Goal: Register for event/course

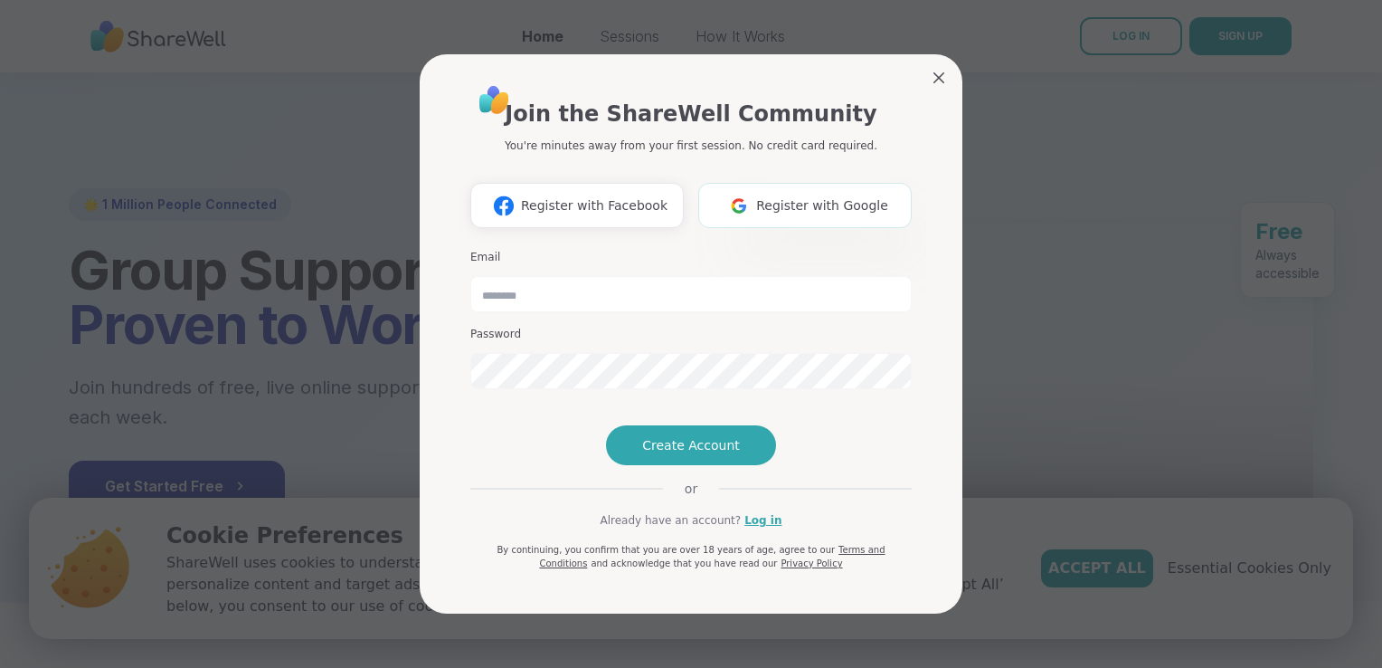
click at [800, 183] on button "Register with Google" at bounding box center [805, 205] width 214 height 45
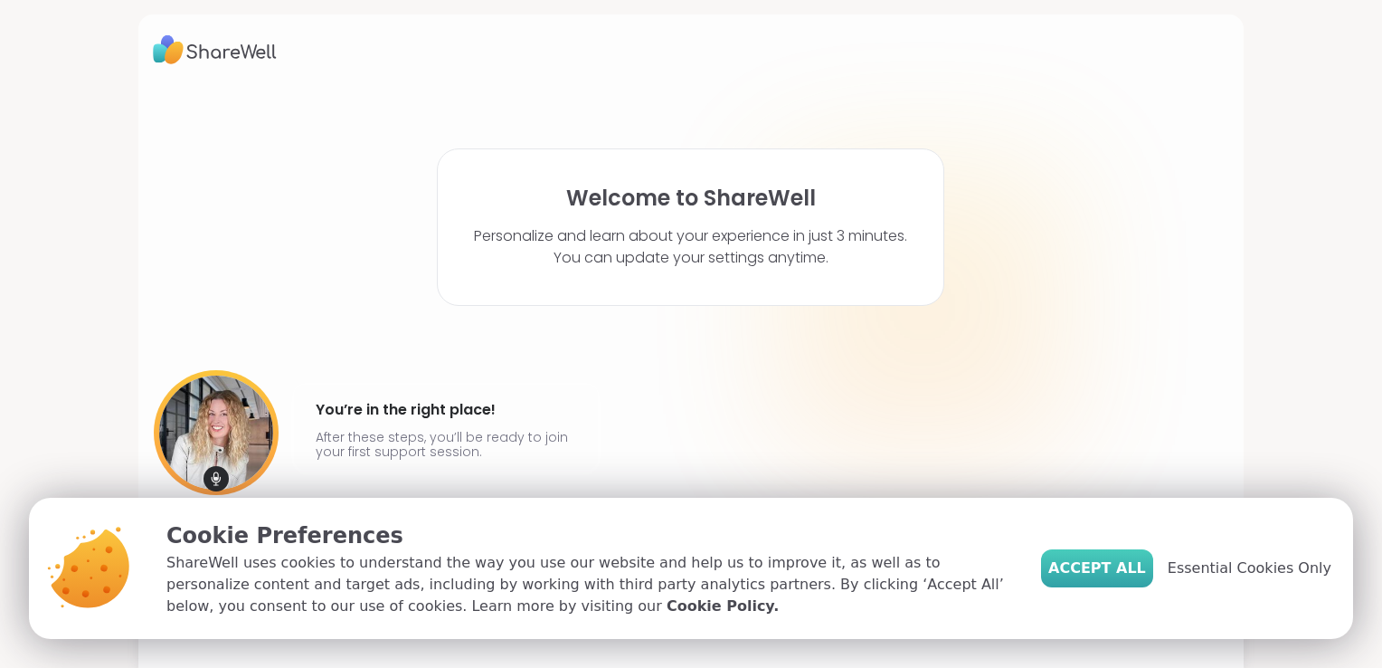
click at [1107, 568] on span "Accept All" at bounding box center [1098, 568] width 98 height 22
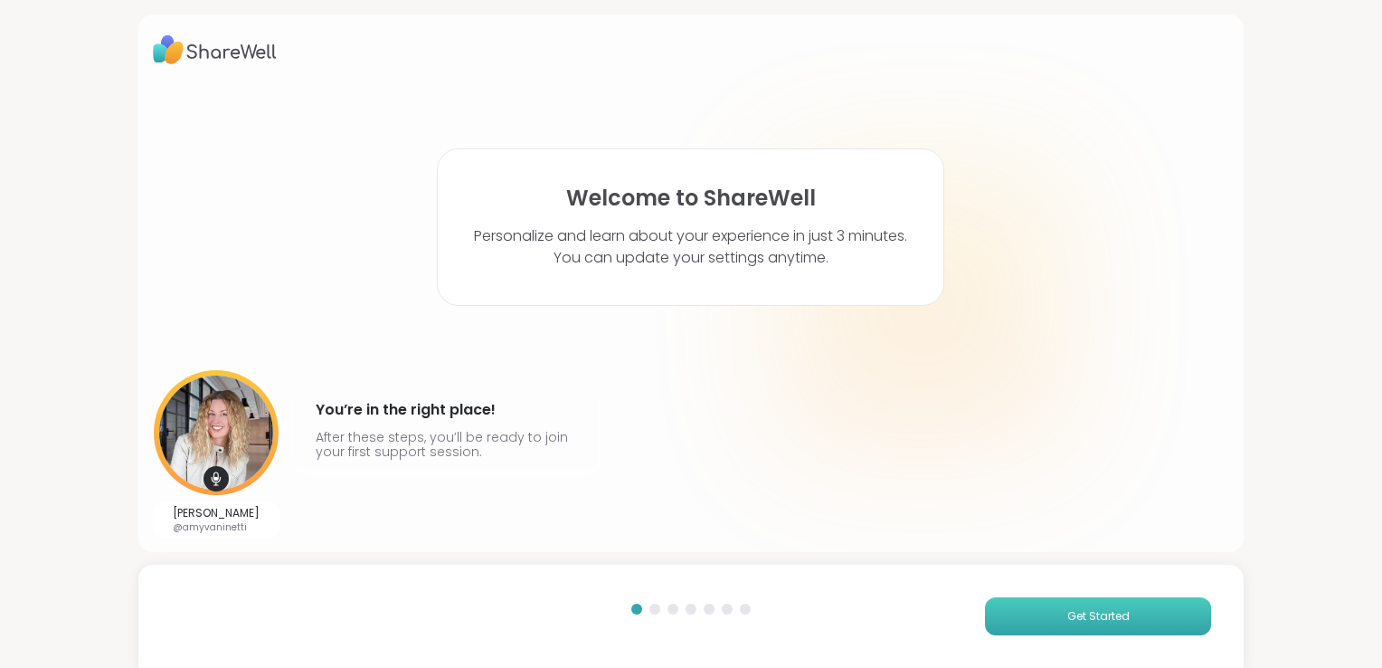
click at [1103, 612] on span "Get Started" at bounding box center [1099, 616] width 62 height 16
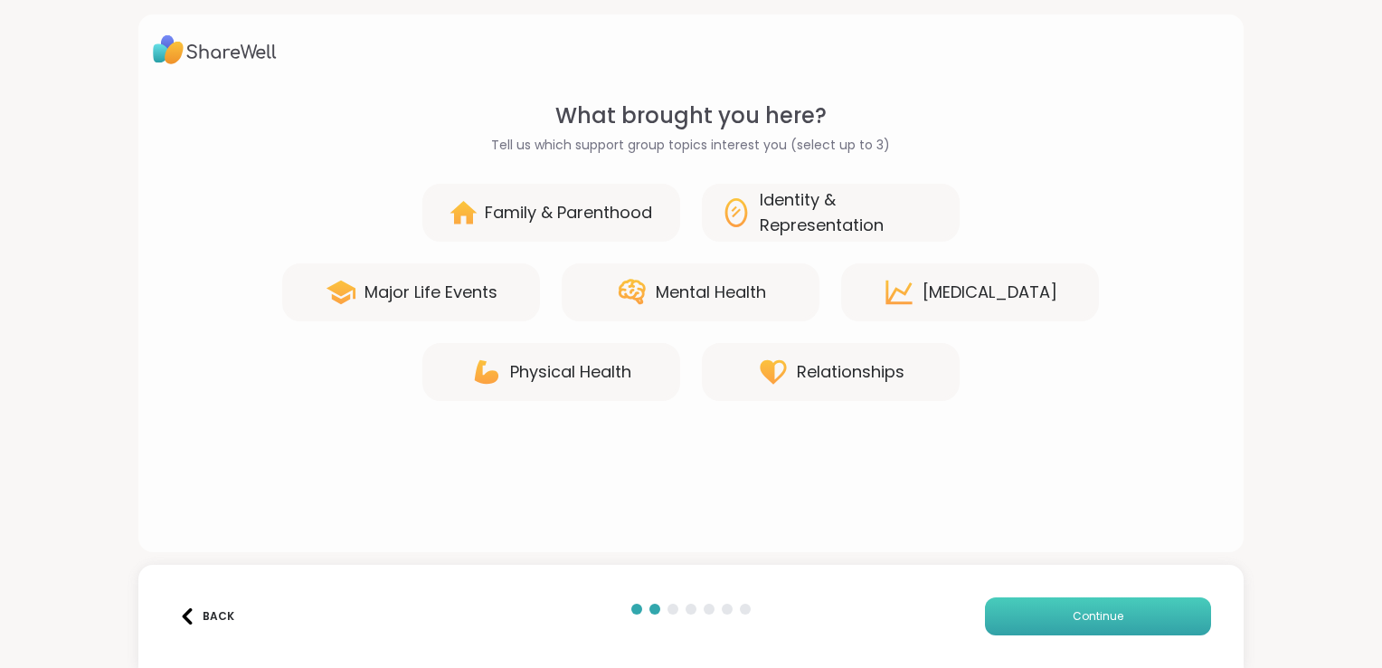
click at [1101, 613] on span "Continue" at bounding box center [1098, 616] width 51 height 16
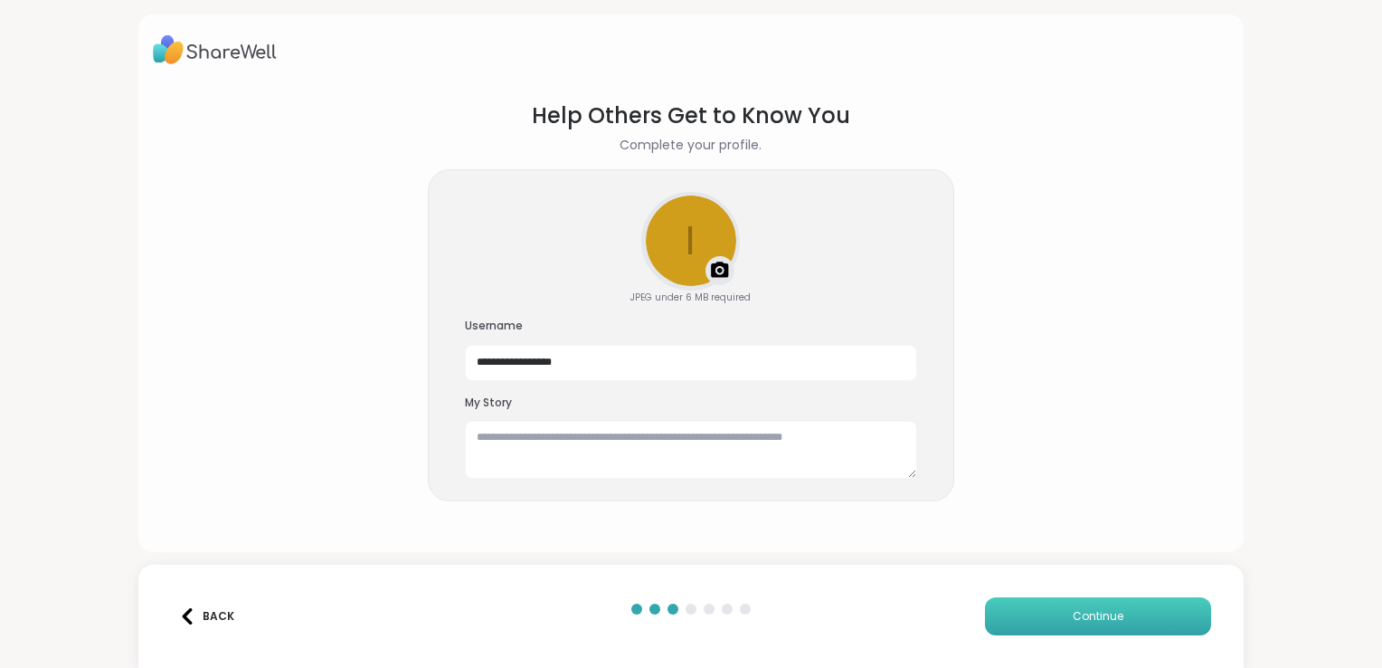
click at [1101, 613] on span "Continue" at bounding box center [1098, 616] width 51 height 16
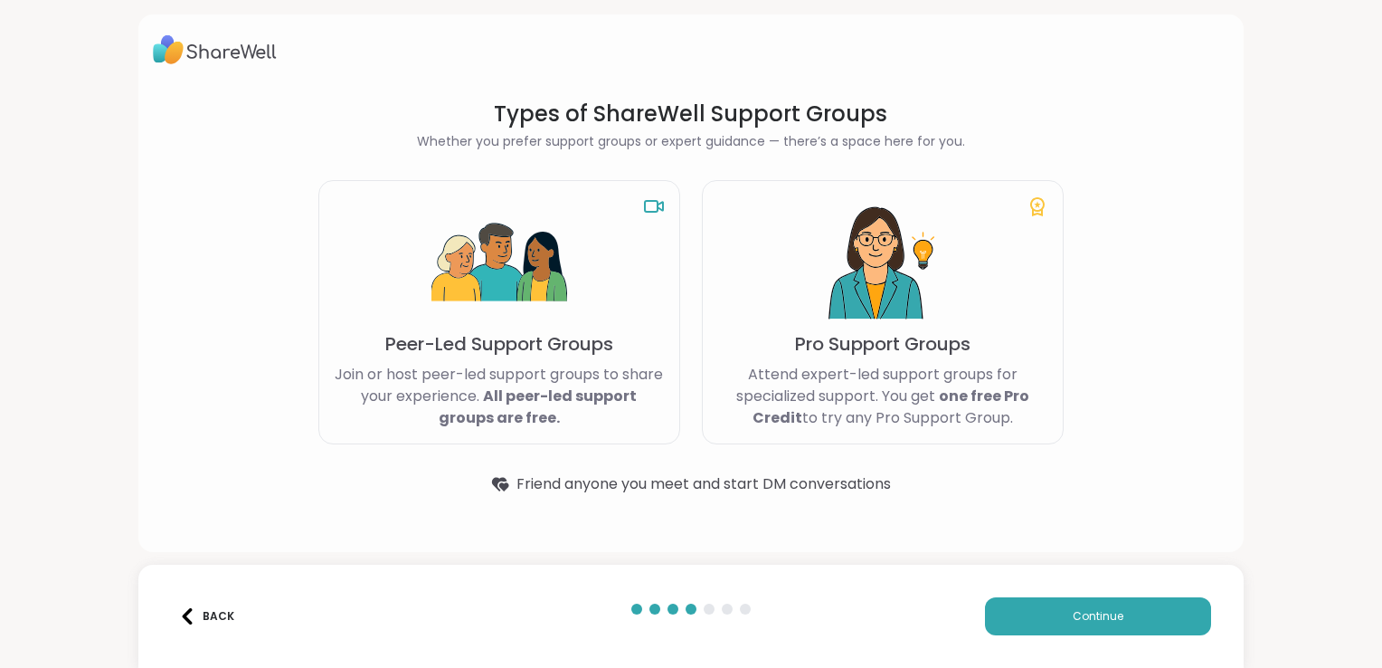
click at [212, 618] on div "Back" at bounding box center [206, 616] width 55 height 16
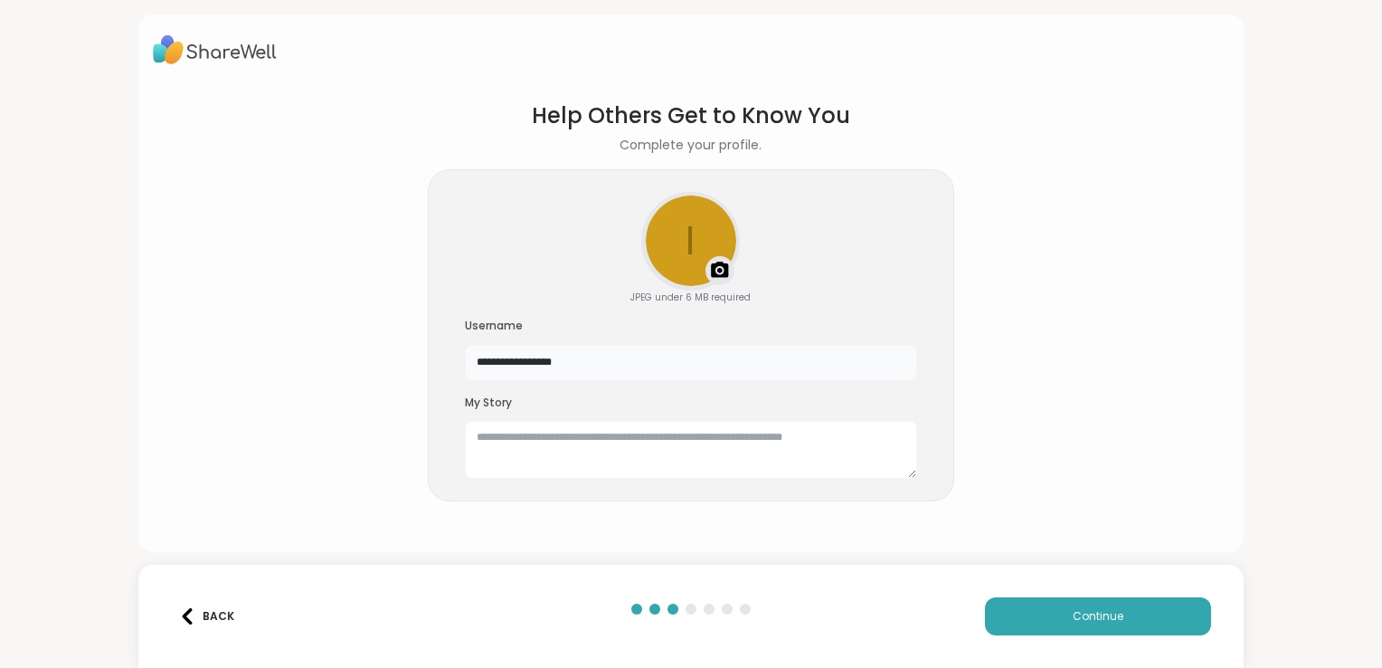
click at [503, 378] on input "**********" at bounding box center [691, 363] width 452 height 36
click at [1140, 615] on button "Continue" at bounding box center [1098, 616] width 226 height 38
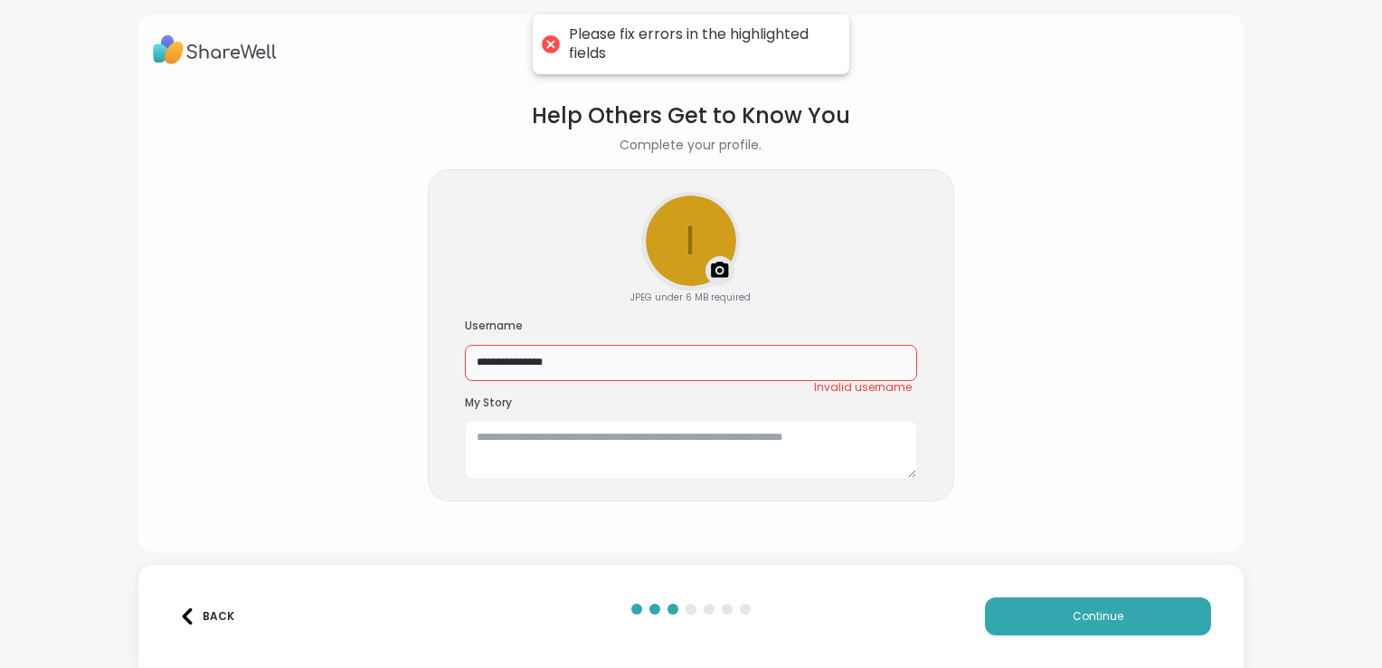
click at [817, 357] on input "**********" at bounding box center [691, 363] width 452 height 36
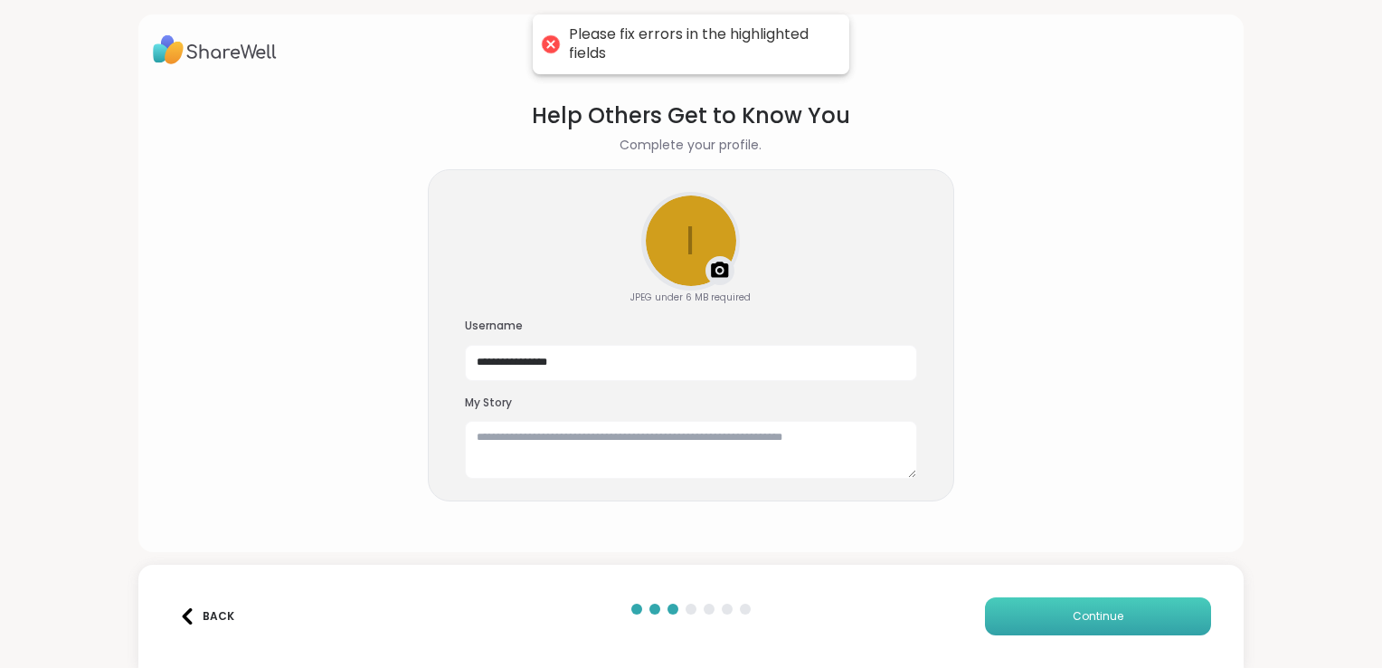
click at [1048, 614] on button "Continue" at bounding box center [1098, 616] width 226 height 38
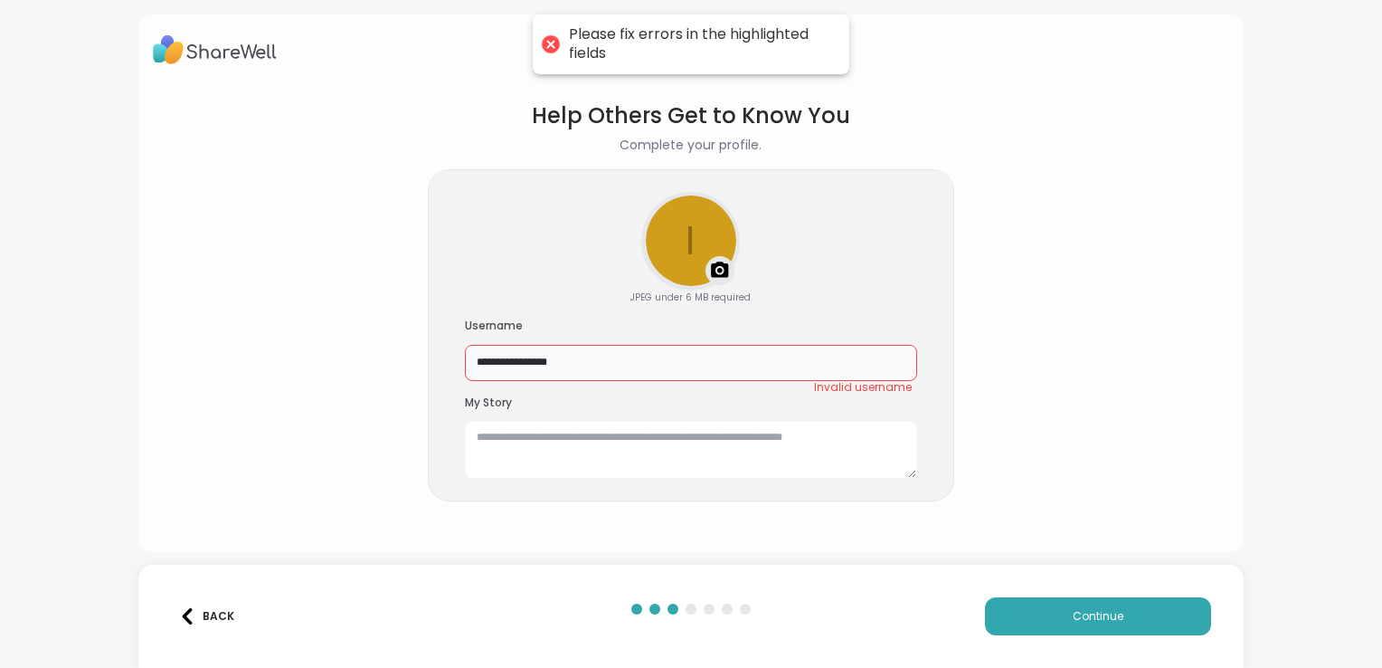
click at [641, 376] on input "**********" at bounding box center [691, 363] width 452 height 36
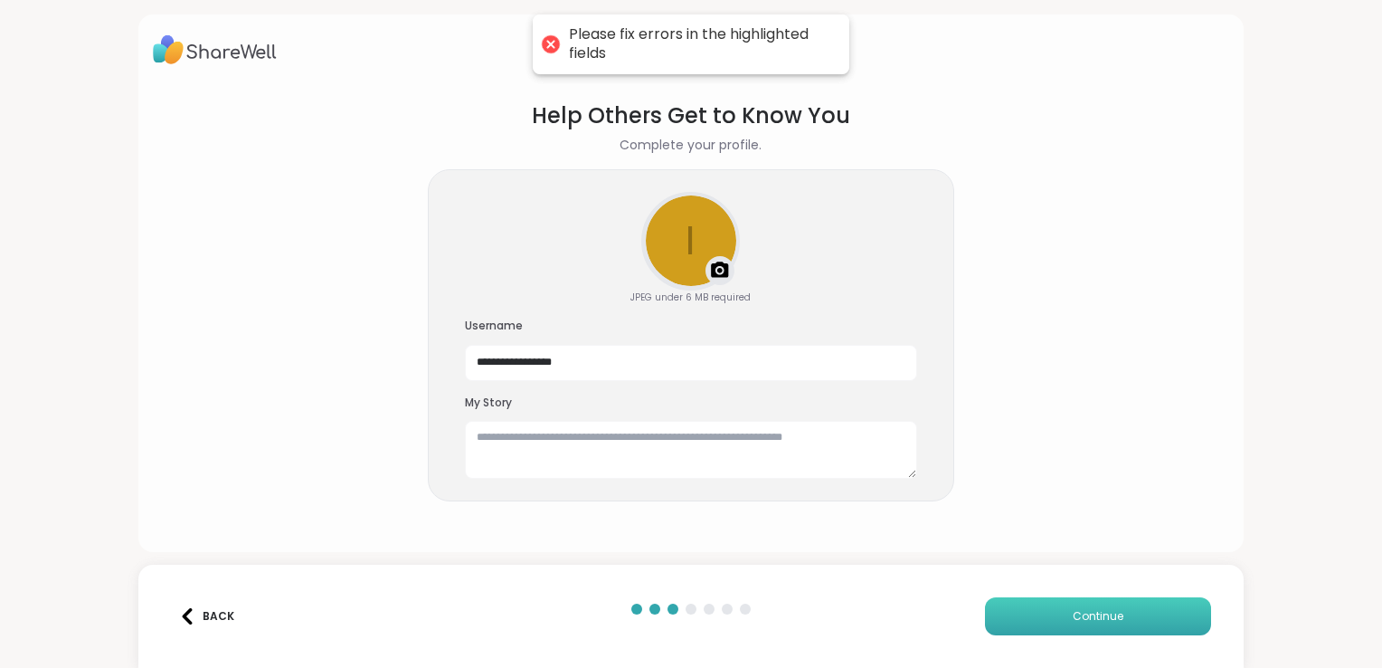
click at [1074, 621] on span "Continue" at bounding box center [1098, 616] width 51 height 16
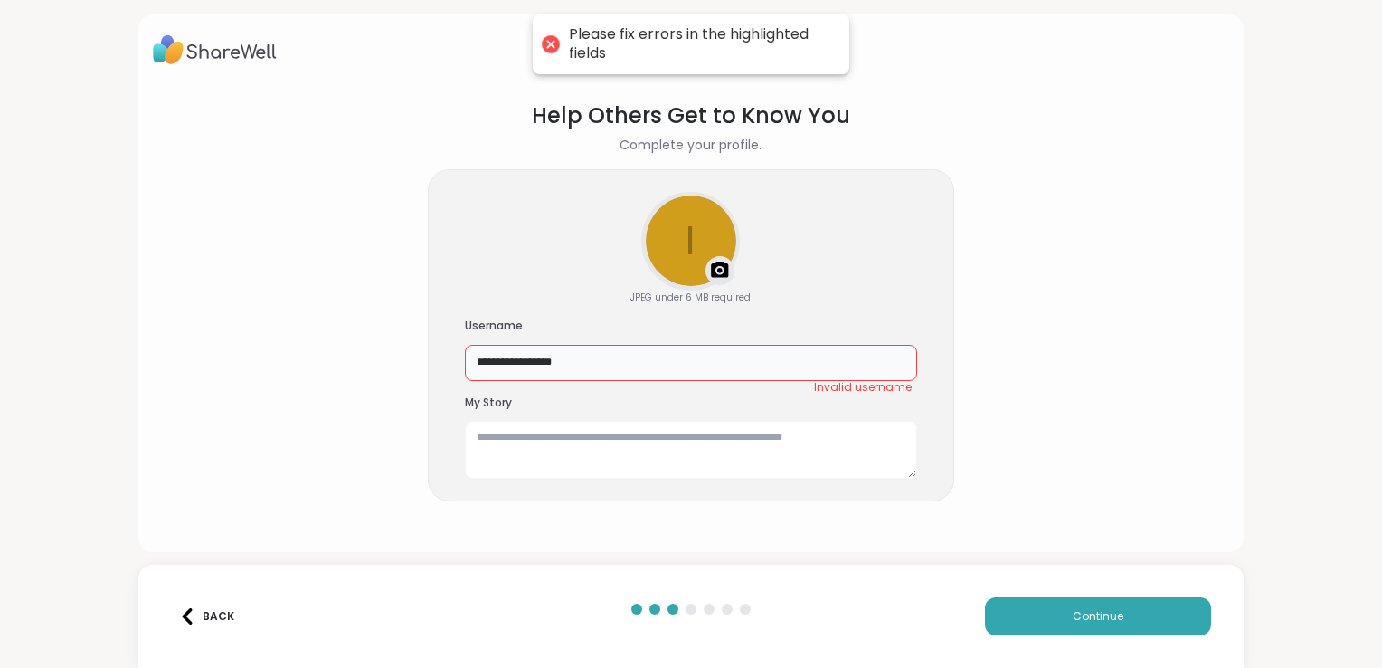
click at [631, 354] on input "**********" at bounding box center [691, 363] width 452 height 36
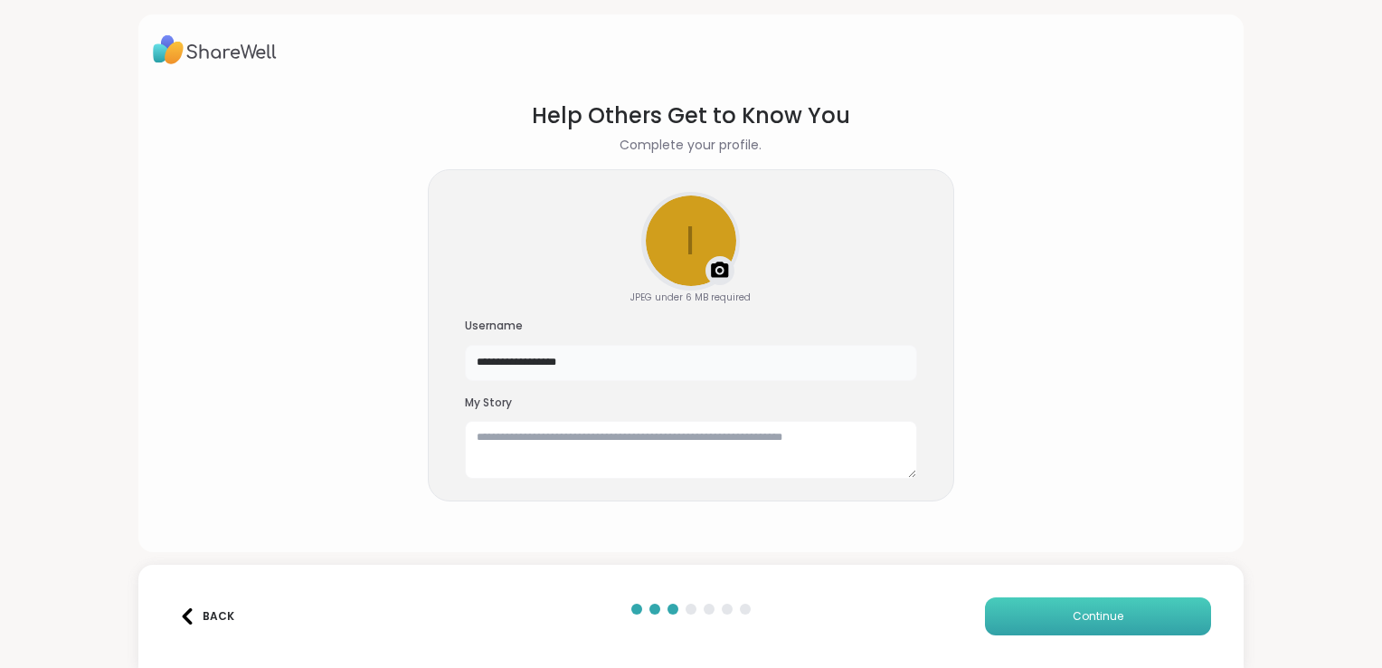
type input "**********"
click at [1096, 621] on span "Continue" at bounding box center [1098, 616] width 51 height 16
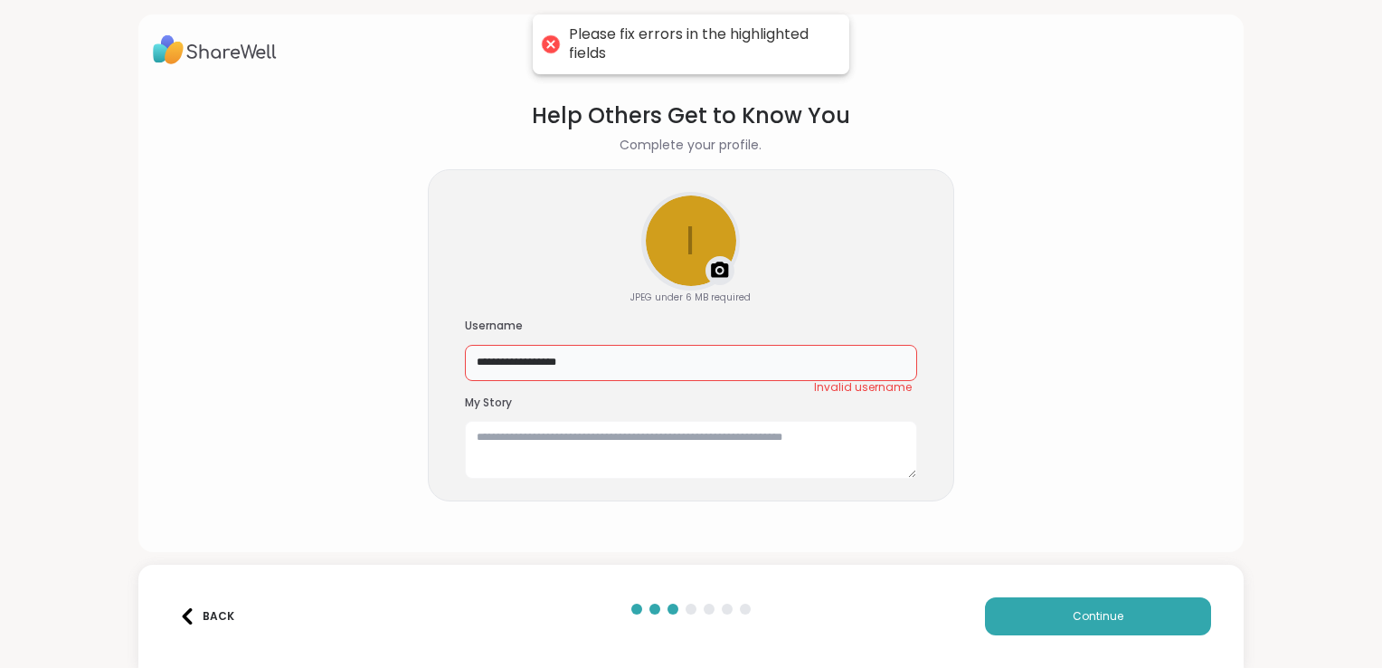
click at [671, 368] on input "**********" at bounding box center [691, 363] width 452 height 36
click at [1001, 584] on div "Back Continue" at bounding box center [691, 616] width 1106 height 103
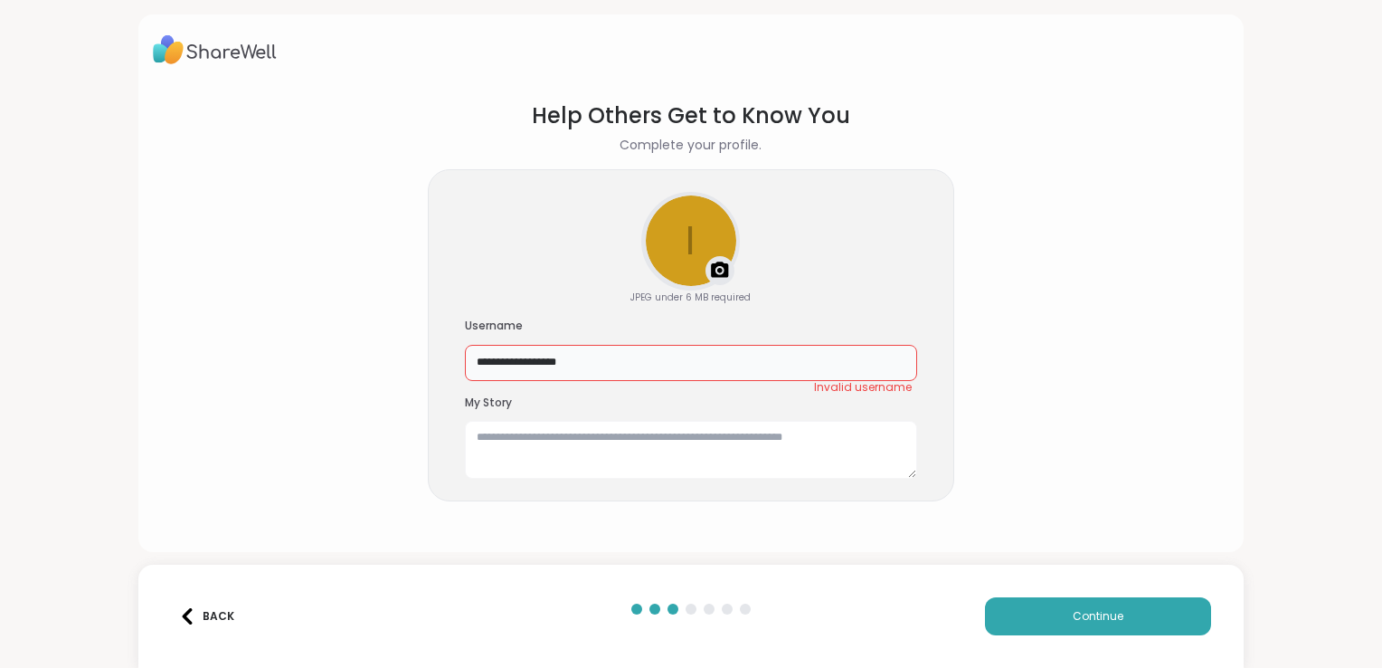
click at [626, 366] on input "**********" at bounding box center [691, 363] width 452 height 36
click at [190, 626] on button "Back" at bounding box center [207, 616] width 72 height 38
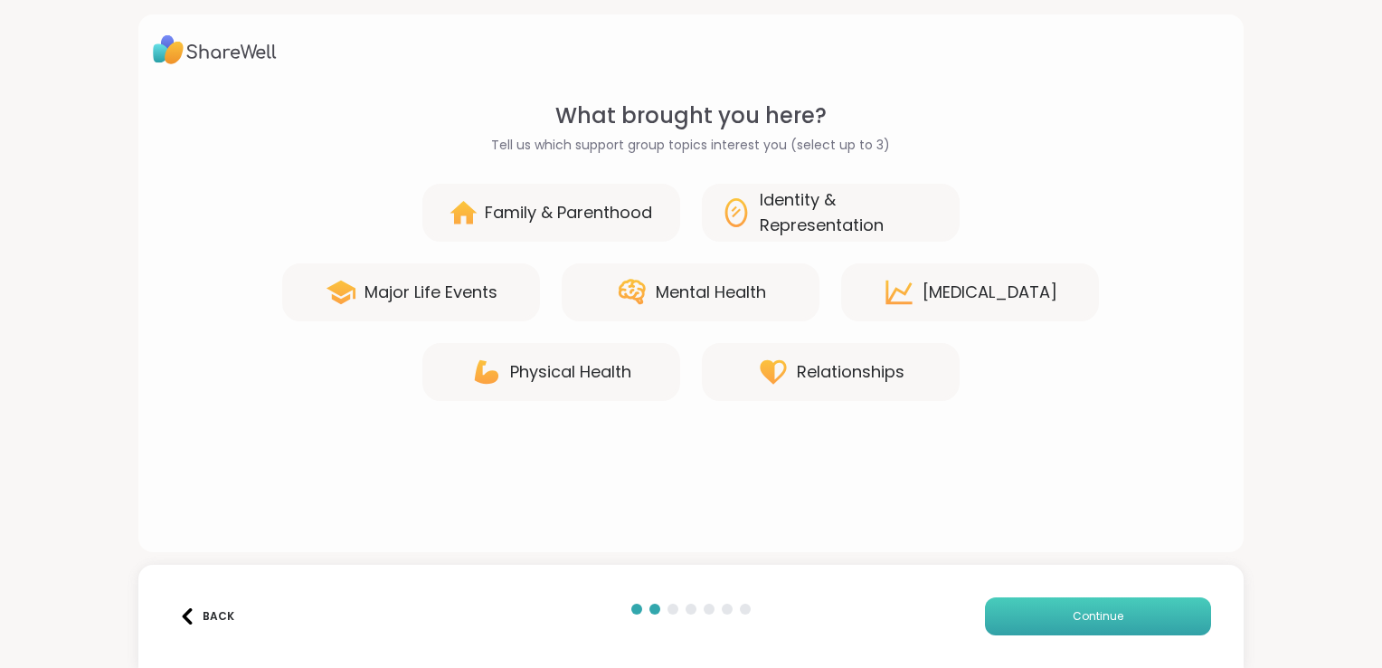
click at [1089, 611] on span "Continue" at bounding box center [1098, 616] width 51 height 16
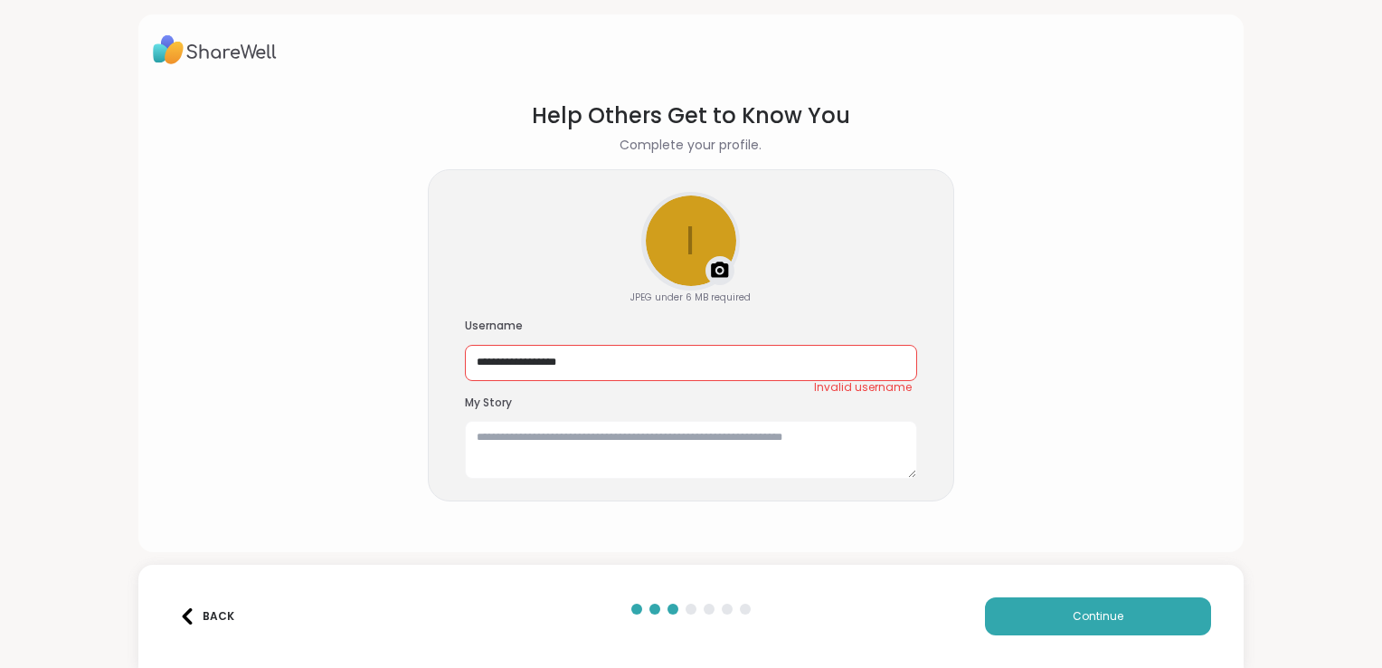
click at [706, 340] on div "**********" at bounding box center [691, 349] width 452 height 62
drag, startPoint x: 706, startPoint y: 340, endPoint x: 591, endPoint y: 442, distance: 153.2
click at [591, 442] on textarea at bounding box center [691, 450] width 452 height 58
click at [590, 363] on input "**********" at bounding box center [691, 363] width 452 height 36
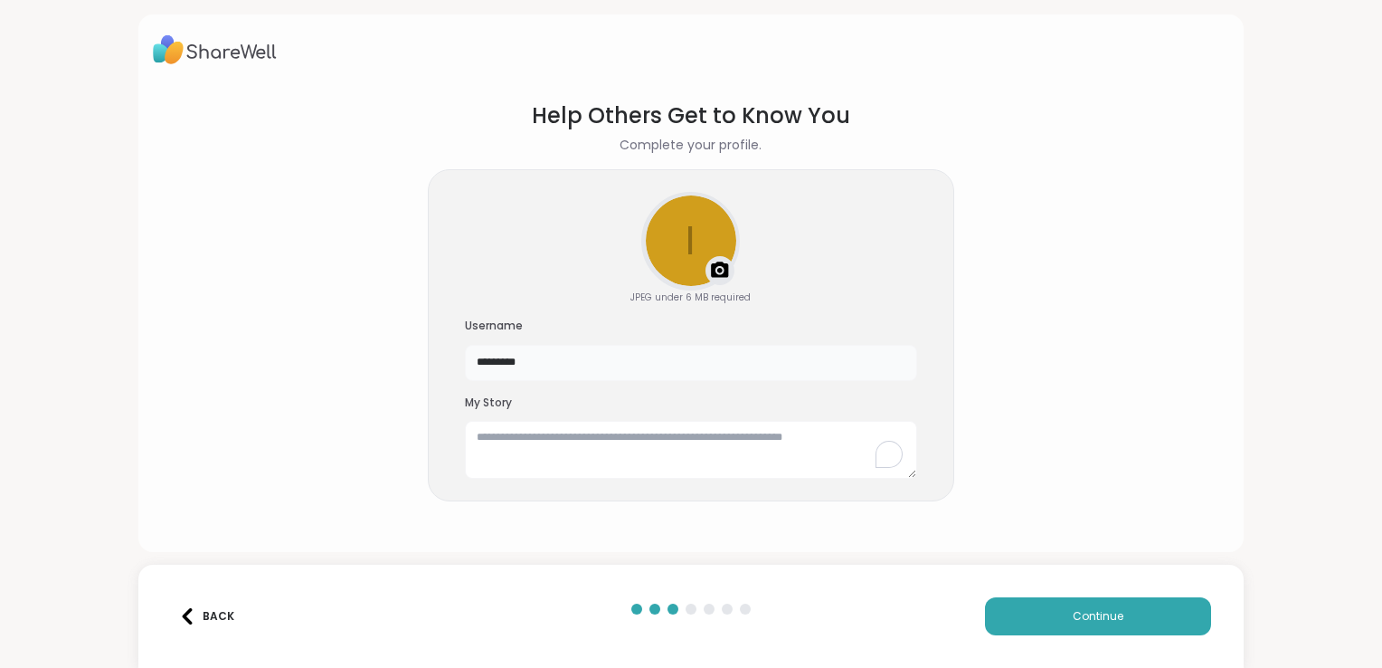
click at [590, 363] on input "*********" at bounding box center [691, 363] width 452 height 36
click at [619, 362] on input "*********" at bounding box center [691, 363] width 452 height 36
type input "**********"
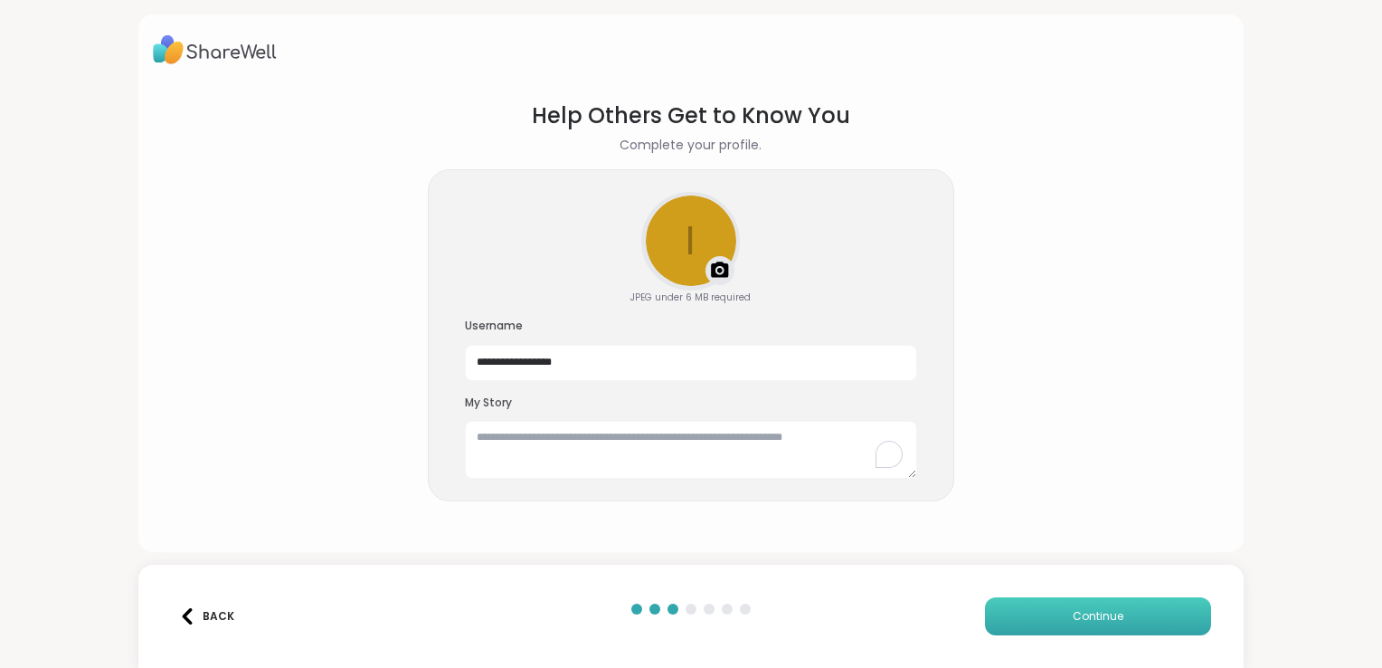
click at [1129, 609] on button "Continue" at bounding box center [1098, 616] width 226 height 38
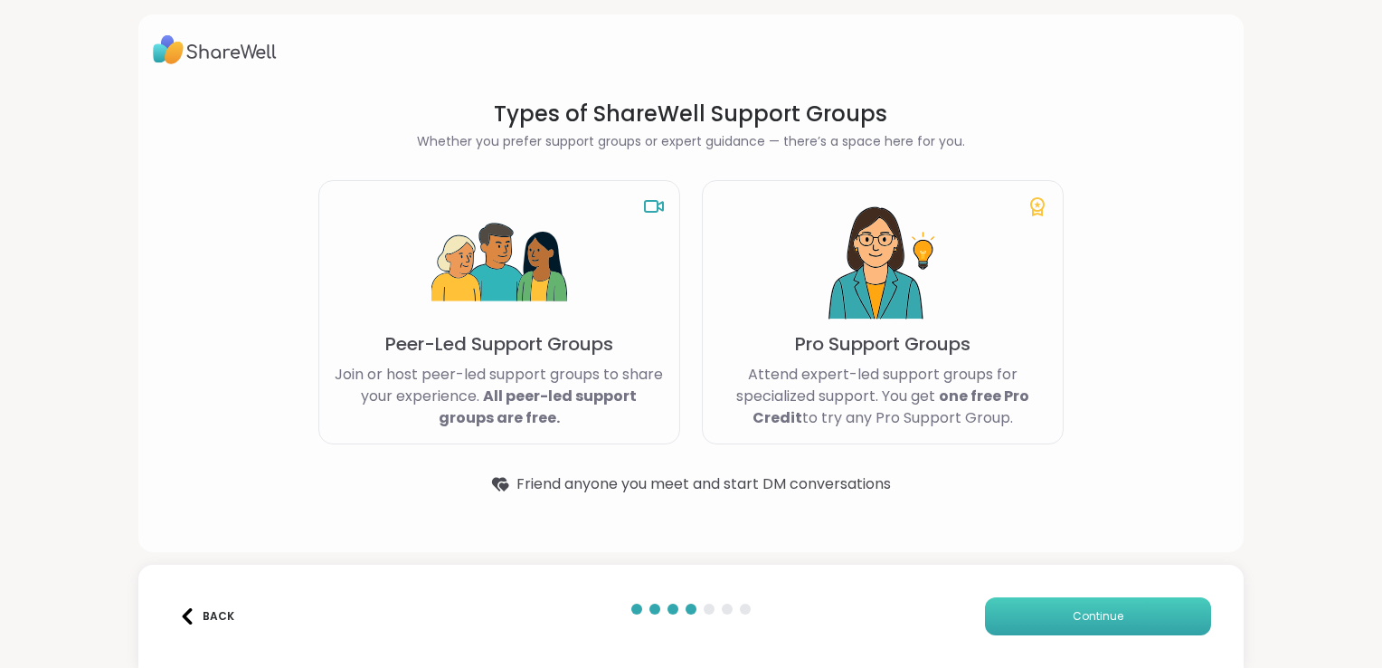
click at [1078, 612] on span "Continue" at bounding box center [1098, 616] width 51 height 16
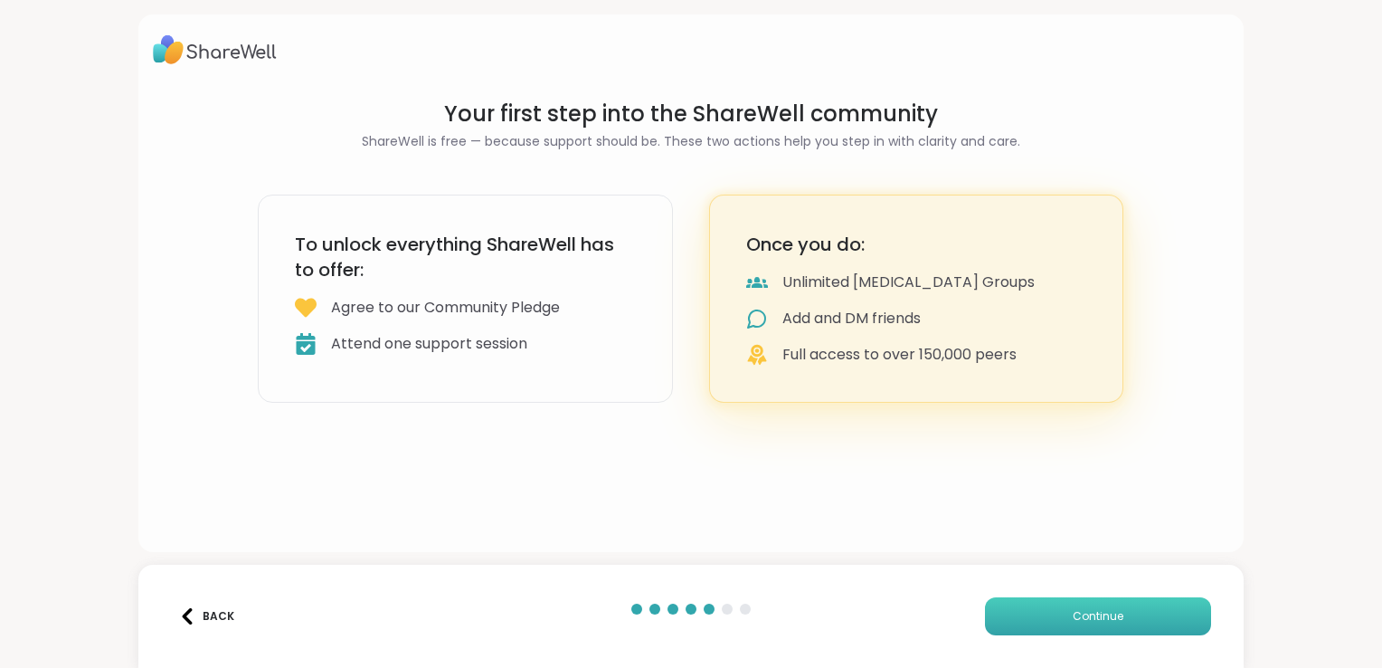
click at [1078, 612] on span "Continue" at bounding box center [1098, 616] width 51 height 16
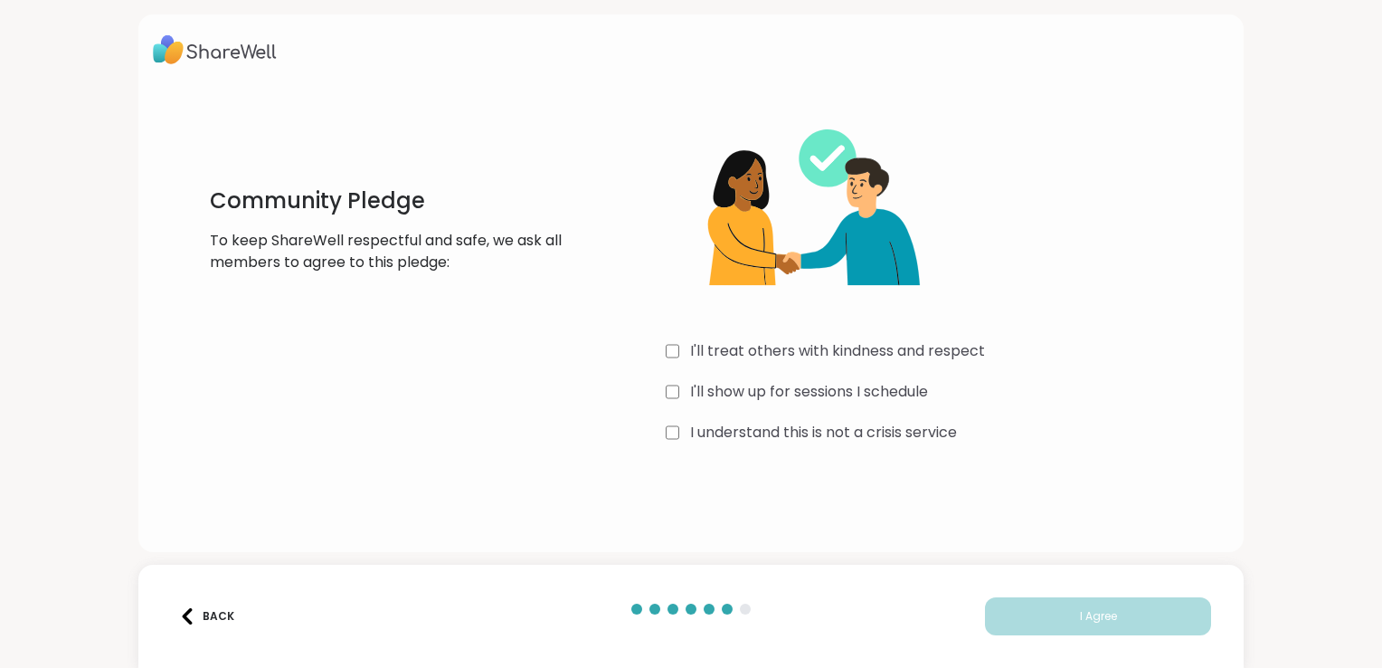
click at [869, 346] on label "I'll treat others with kindness and respect" at bounding box center [837, 351] width 295 height 22
click at [855, 396] on label "I'll show up for sessions I schedule" at bounding box center [809, 392] width 238 height 22
click at [809, 423] on label "I understand this is not a crisis service" at bounding box center [823, 433] width 267 height 22
click at [1053, 613] on button "I Agree" at bounding box center [1098, 616] width 226 height 38
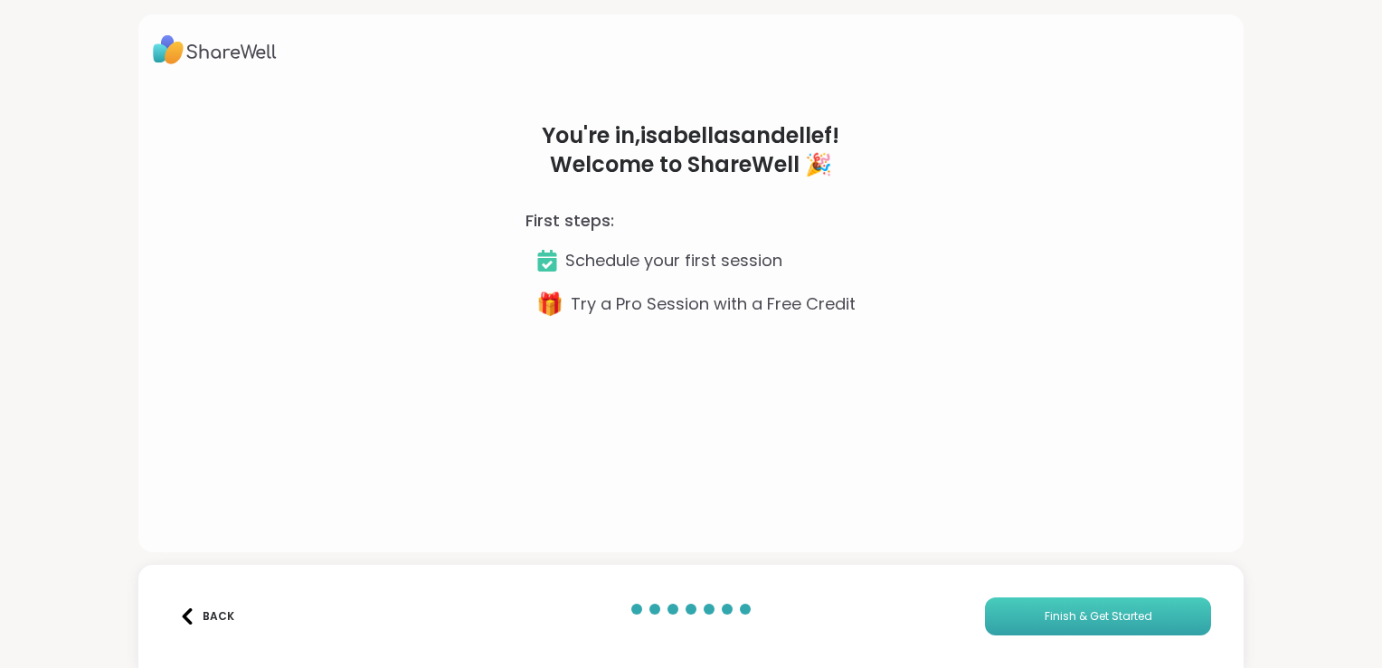
click at [1053, 613] on span "Finish & Get Started" at bounding box center [1099, 616] width 108 height 16
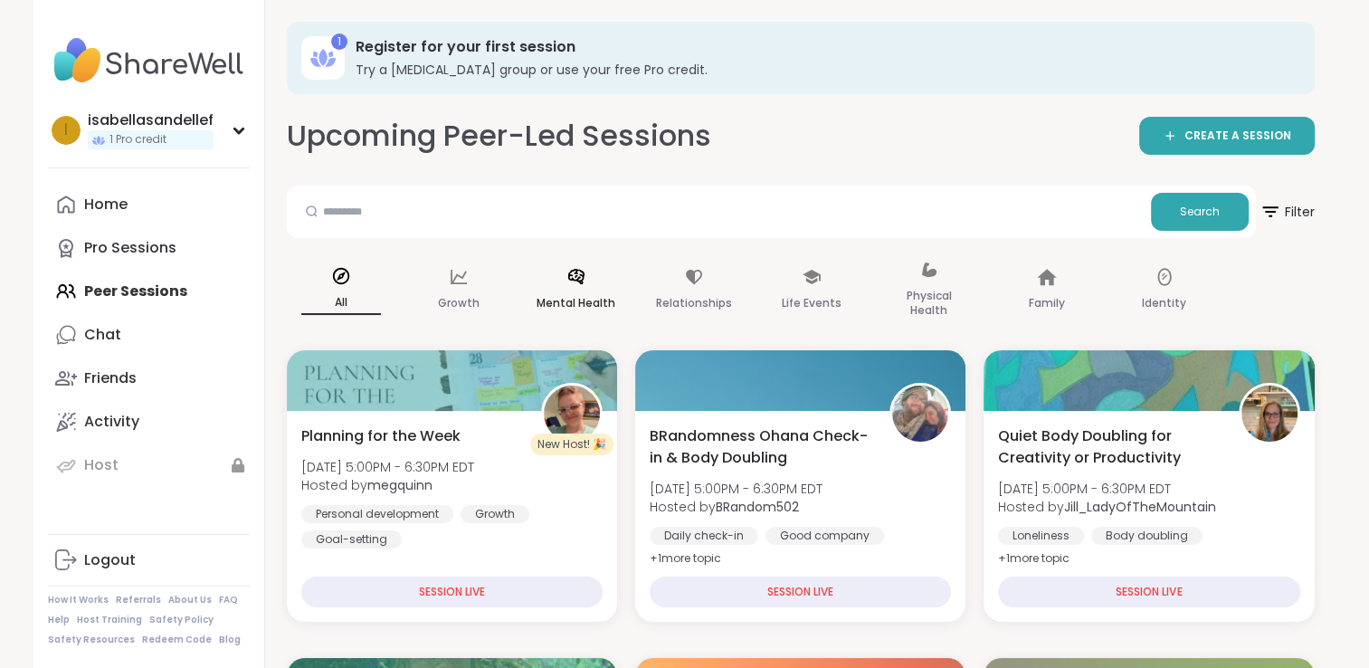
click at [579, 264] on div "Mental Health" at bounding box center [576, 290] width 109 height 90
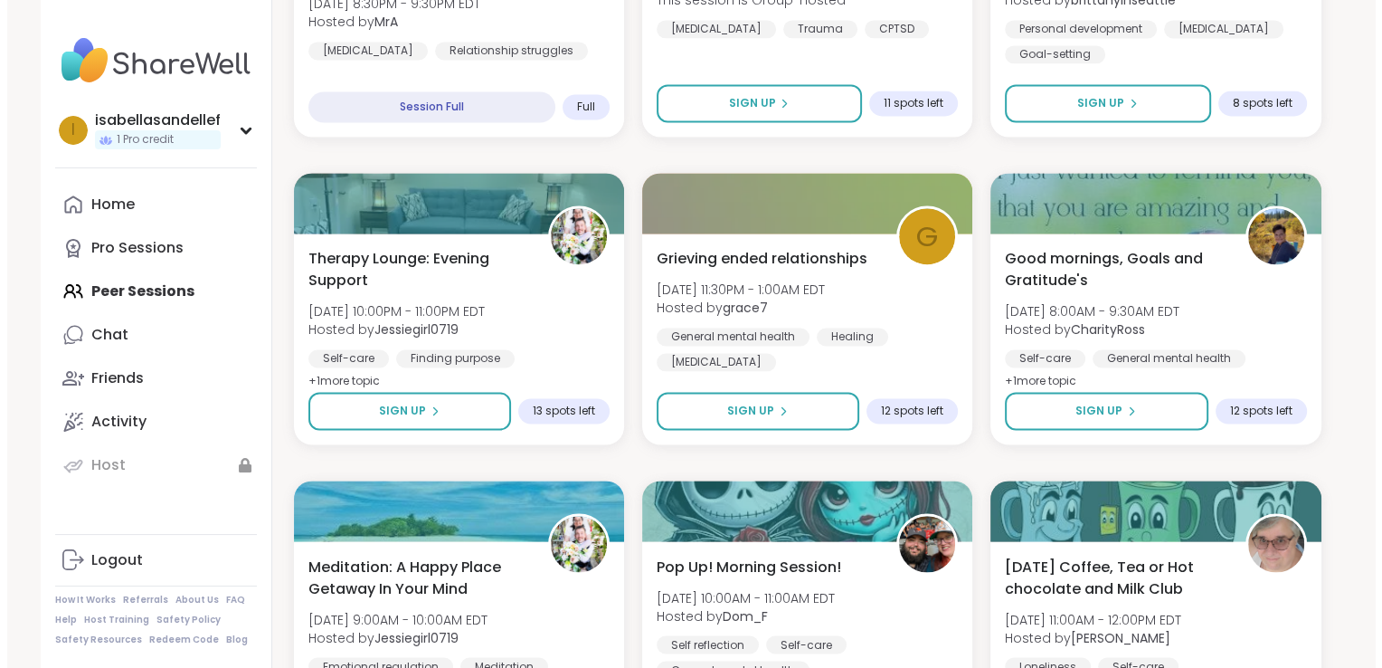
scroll to position [3032, 0]
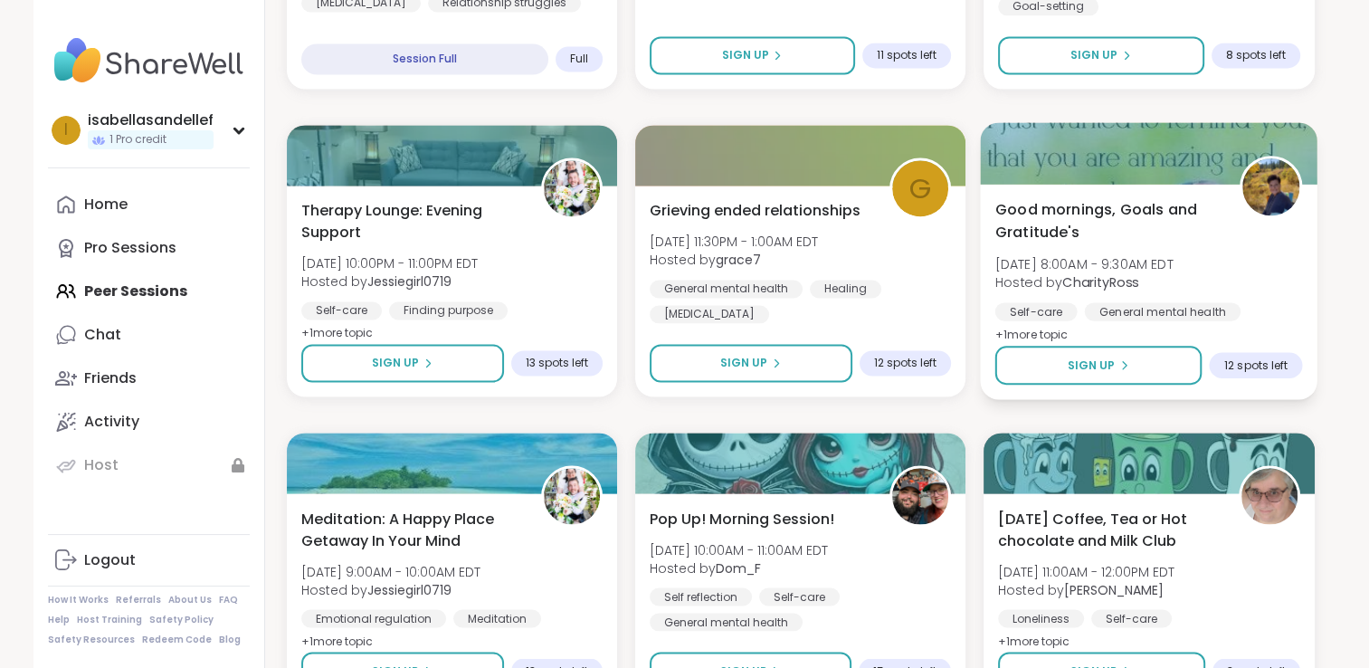
click at [1131, 190] on div "Good mornings, Goals and Gratitude's [DATE] 8:00AM - 9:30AM EDT Hosted by Chari…" at bounding box center [1149, 291] width 337 height 215
click at [1181, 187] on div "Good mornings, Goals and Gratitude's [DATE] 8:00AM - 9:30AM EDT Hosted by Chari…" at bounding box center [1149, 291] width 337 height 215
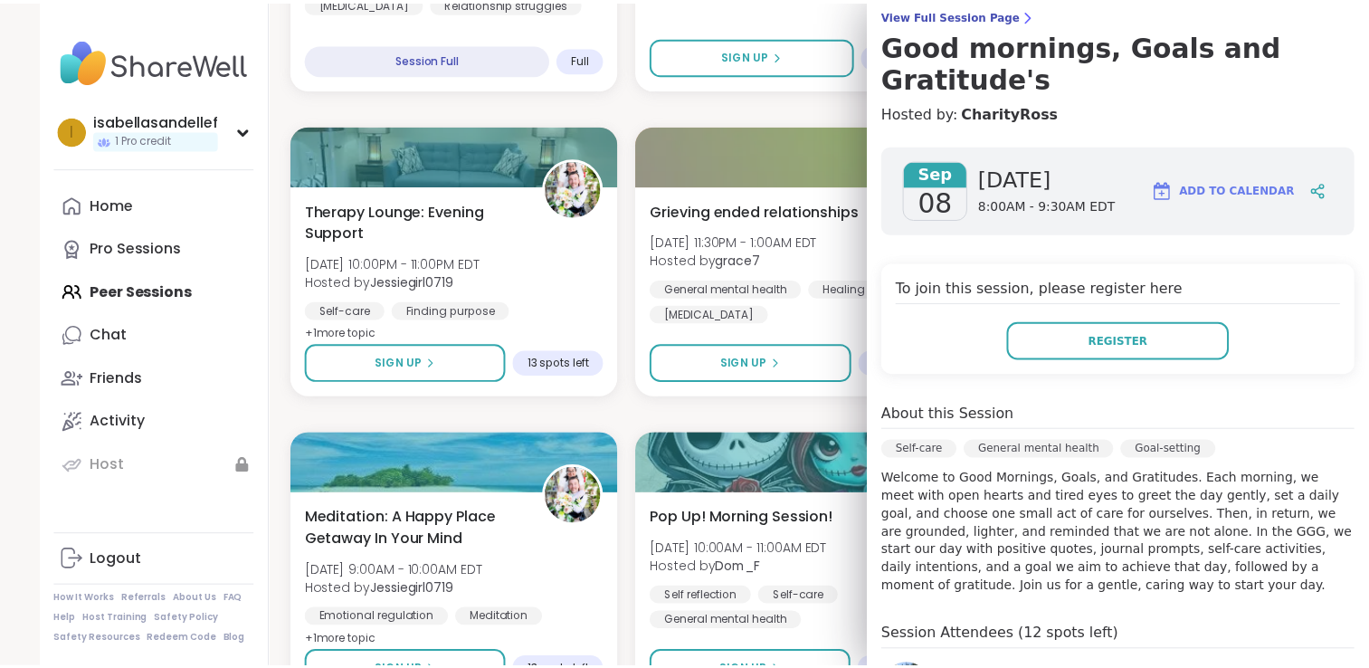
scroll to position [0, 0]
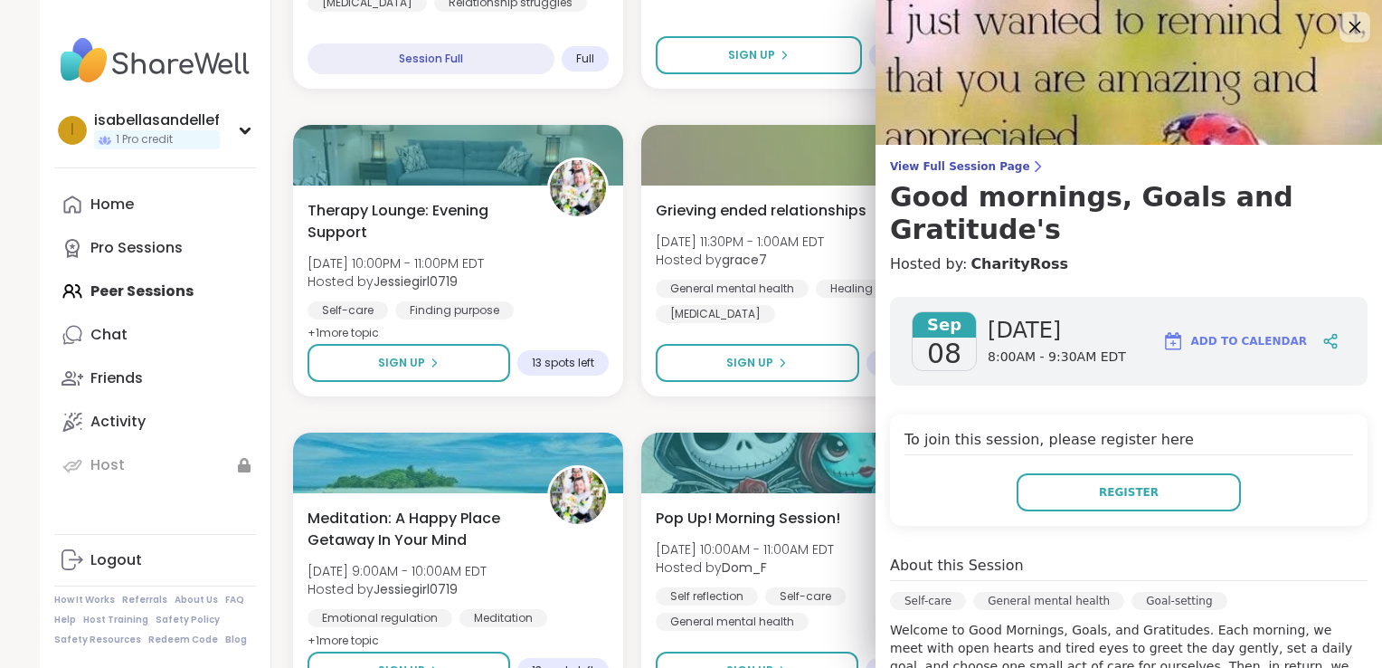
click at [1344, 25] on icon at bounding box center [1355, 26] width 23 height 23
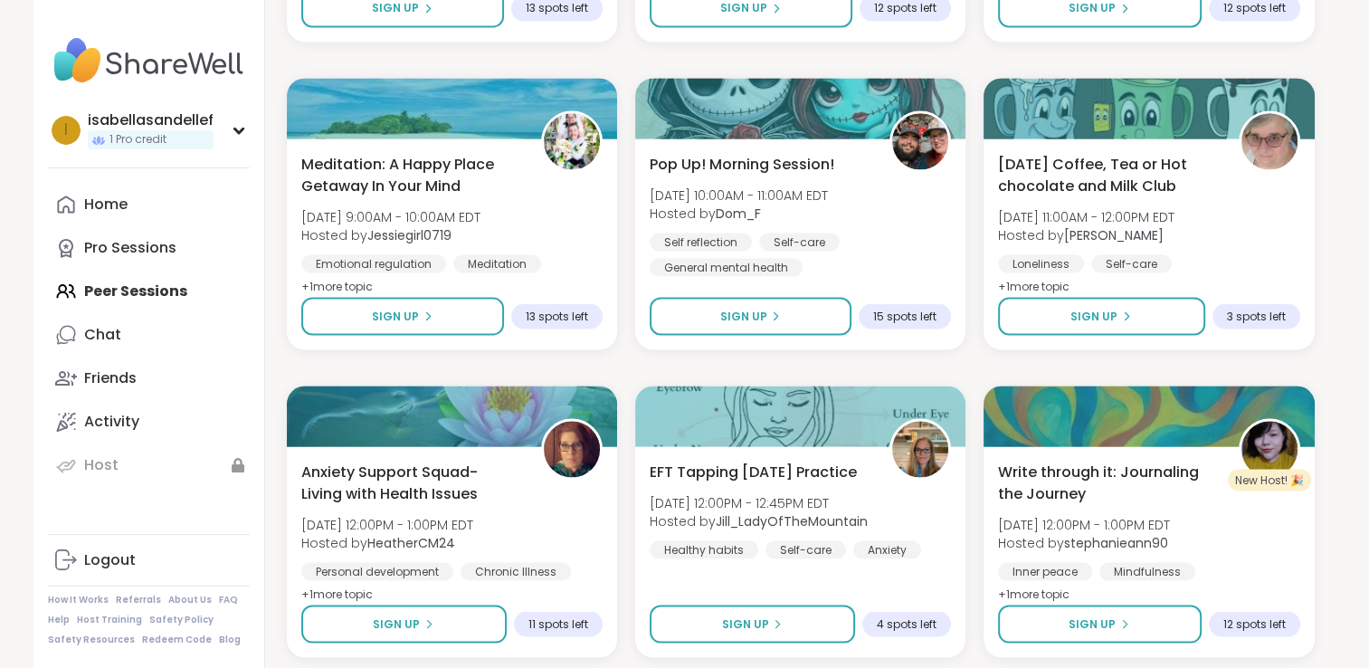
scroll to position [3449, 0]
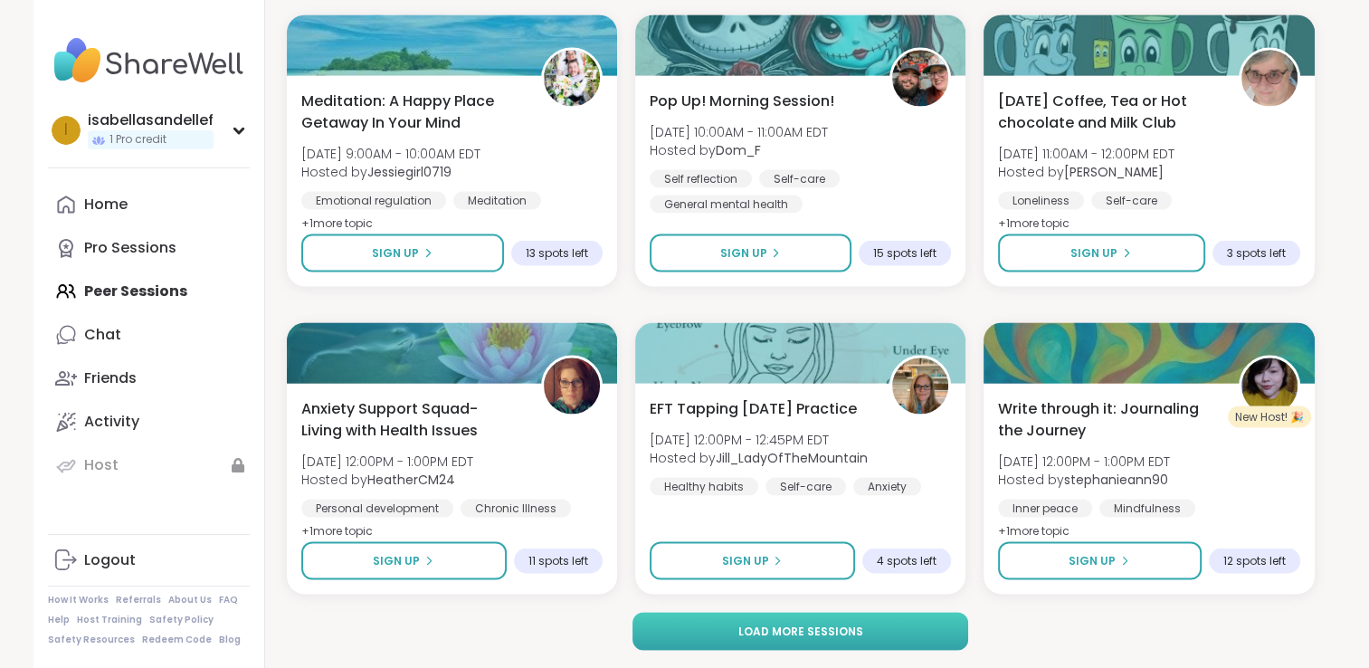
click at [824, 627] on span "Load more sessions" at bounding box center [799, 631] width 125 height 16
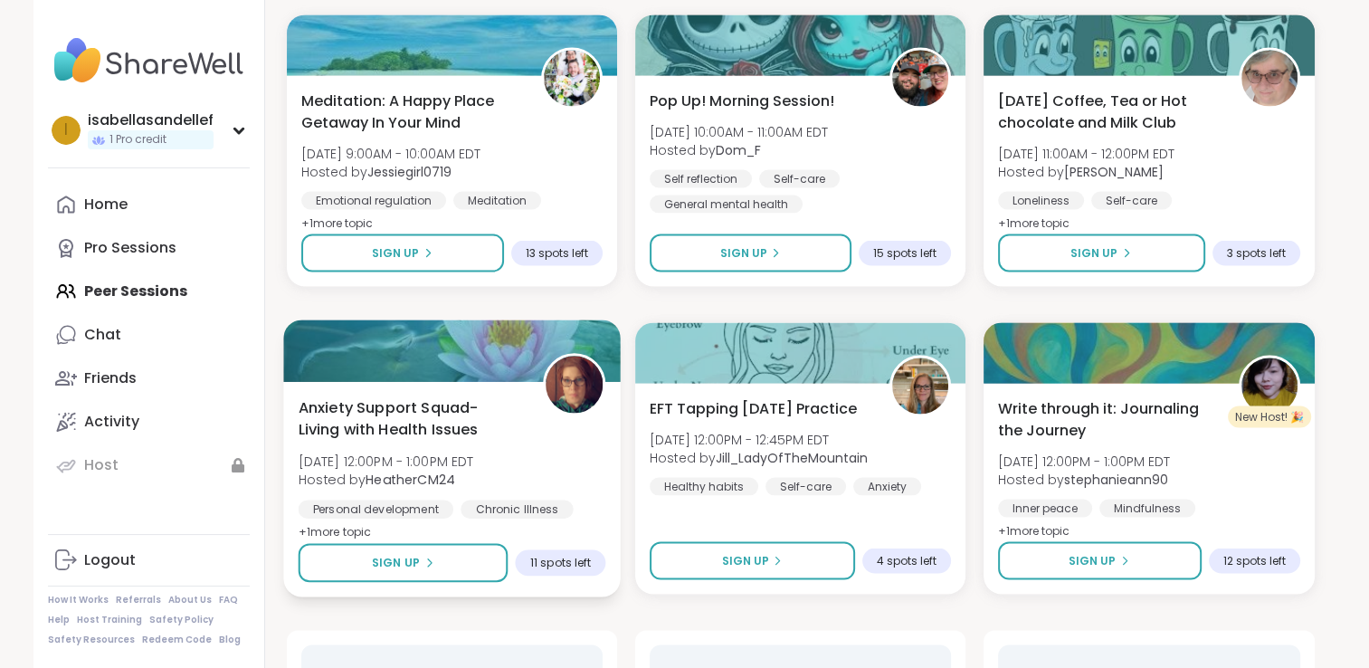
click at [481, 415] on span "Anxiety Support Squad- Living with Health Issues" at bounding box center [410, 418] width 224 height 44
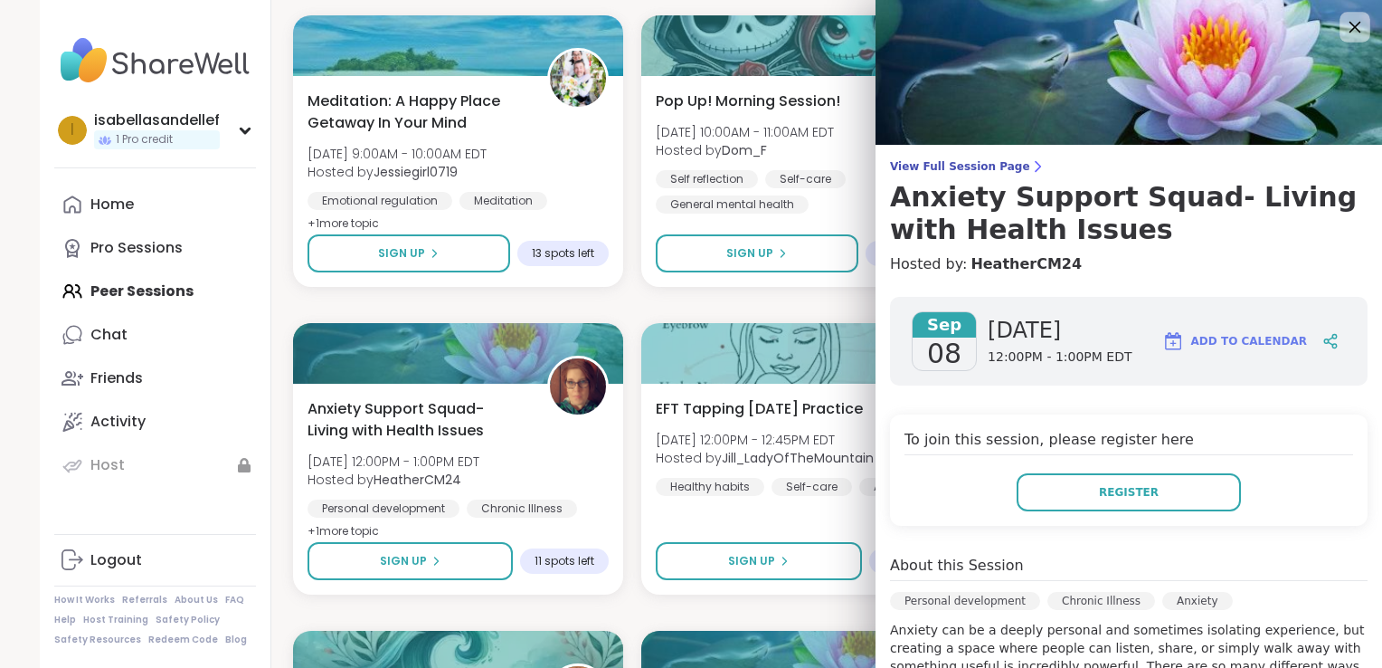
click at [1344, 38] on icon at bounding box center [1355, 26] width 23 height 23
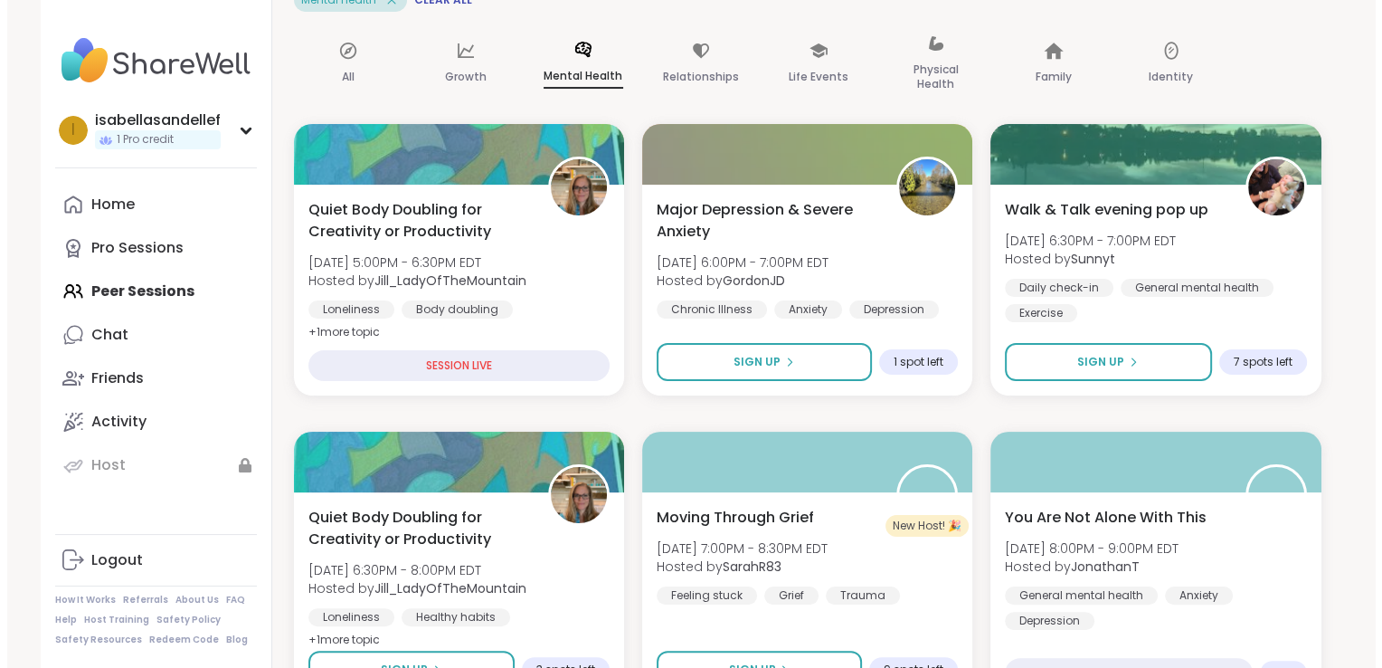
scroll to position [246, 0]
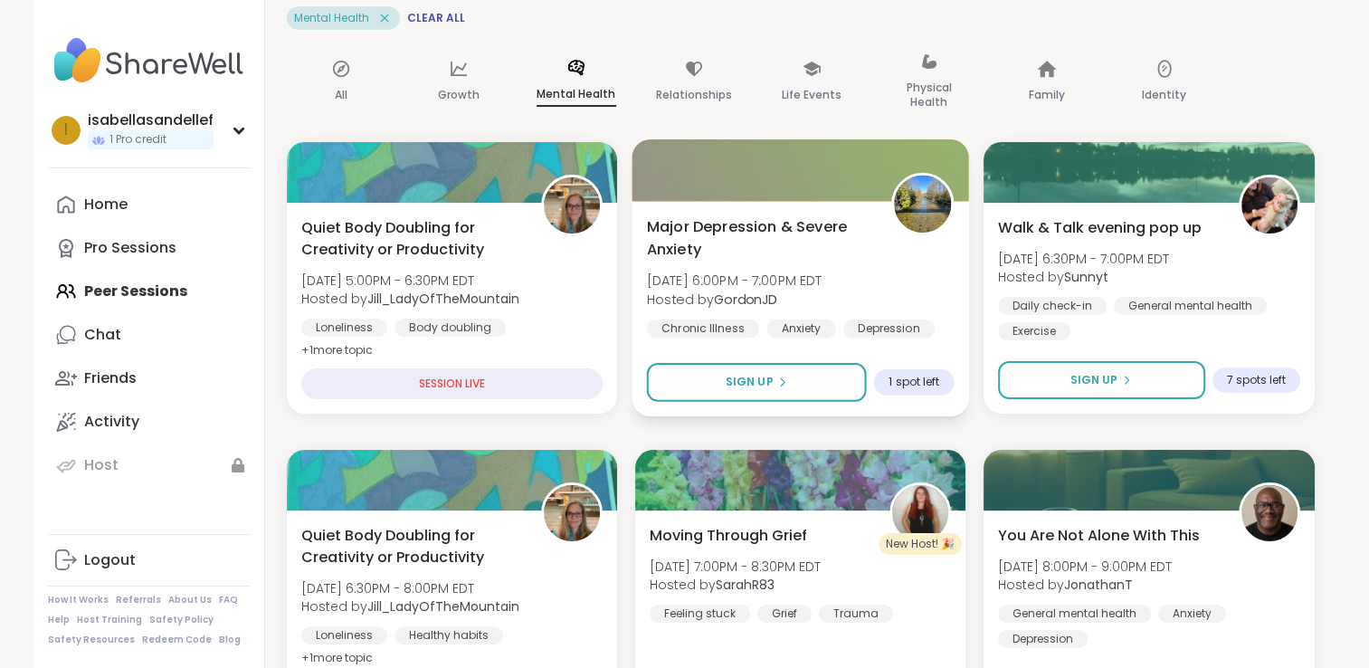
click at [816, 253] on span "Major Depression & Severe Anxiety" at bounding box center [758, 237] width 224 height 44
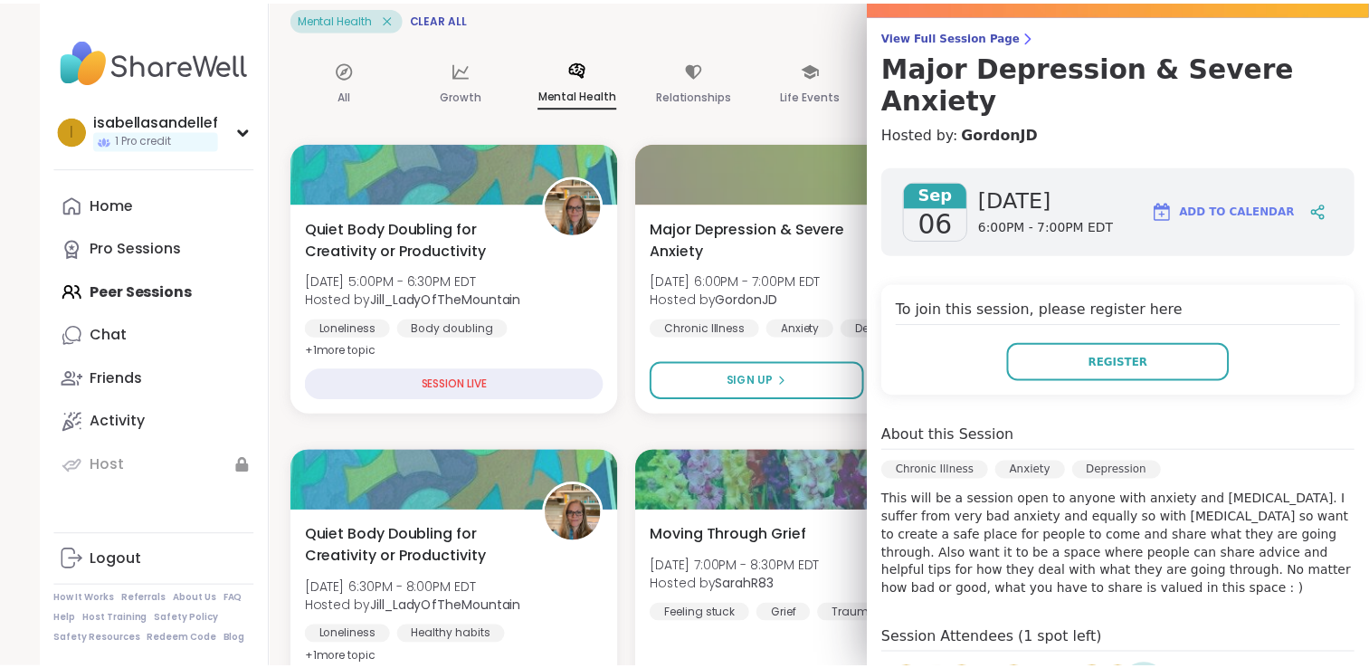
scroll to position [0, 0]
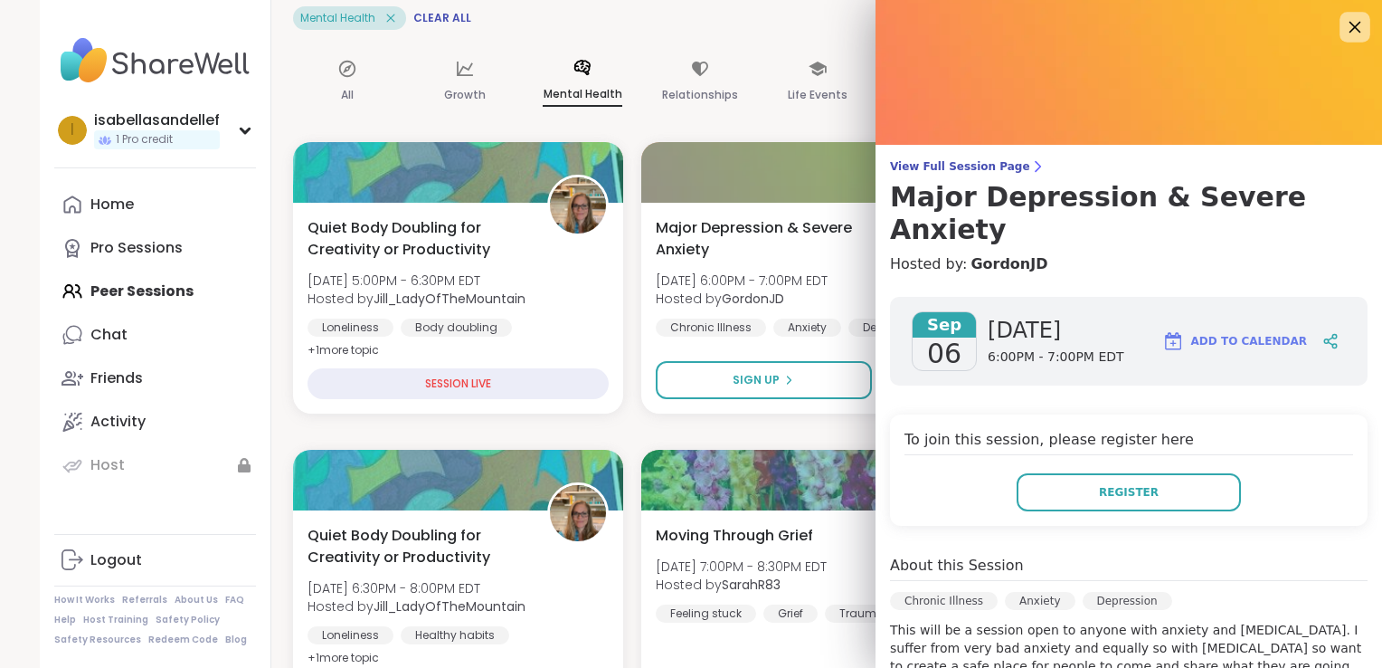
click at [1344, 31] on icon at bounding box center [1355, 26] width 23 height 23
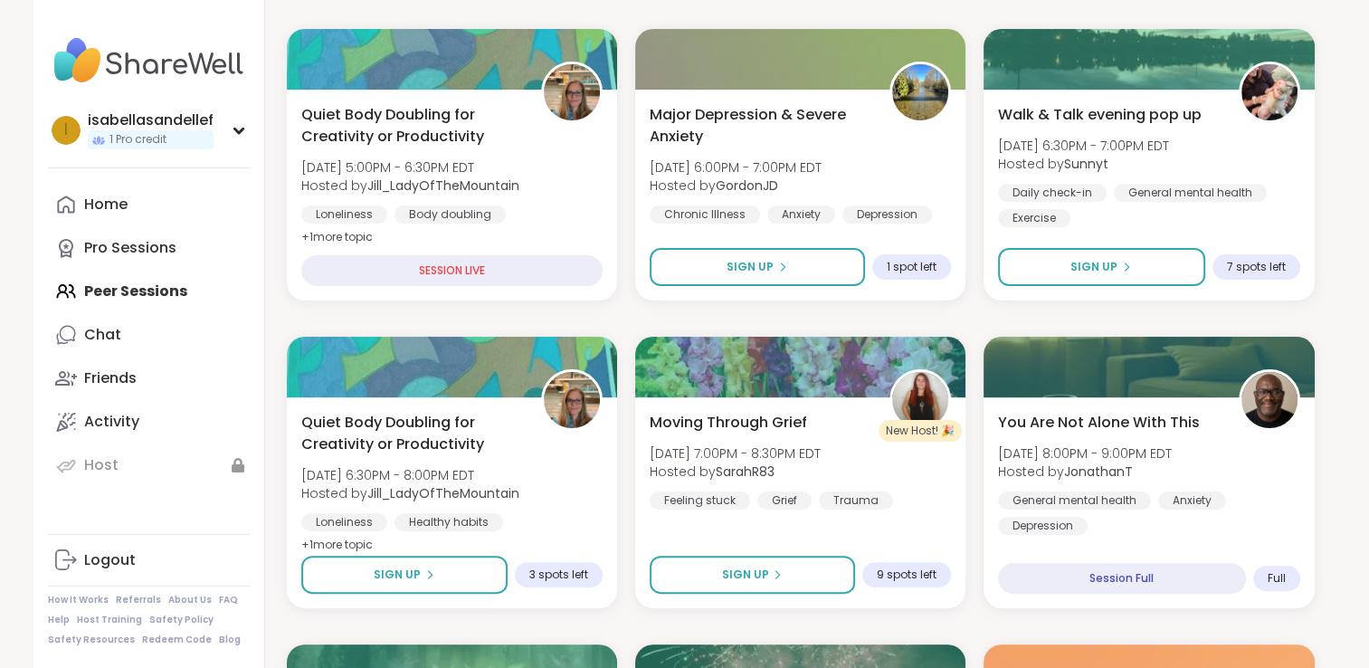
scroll to position [261, 0]
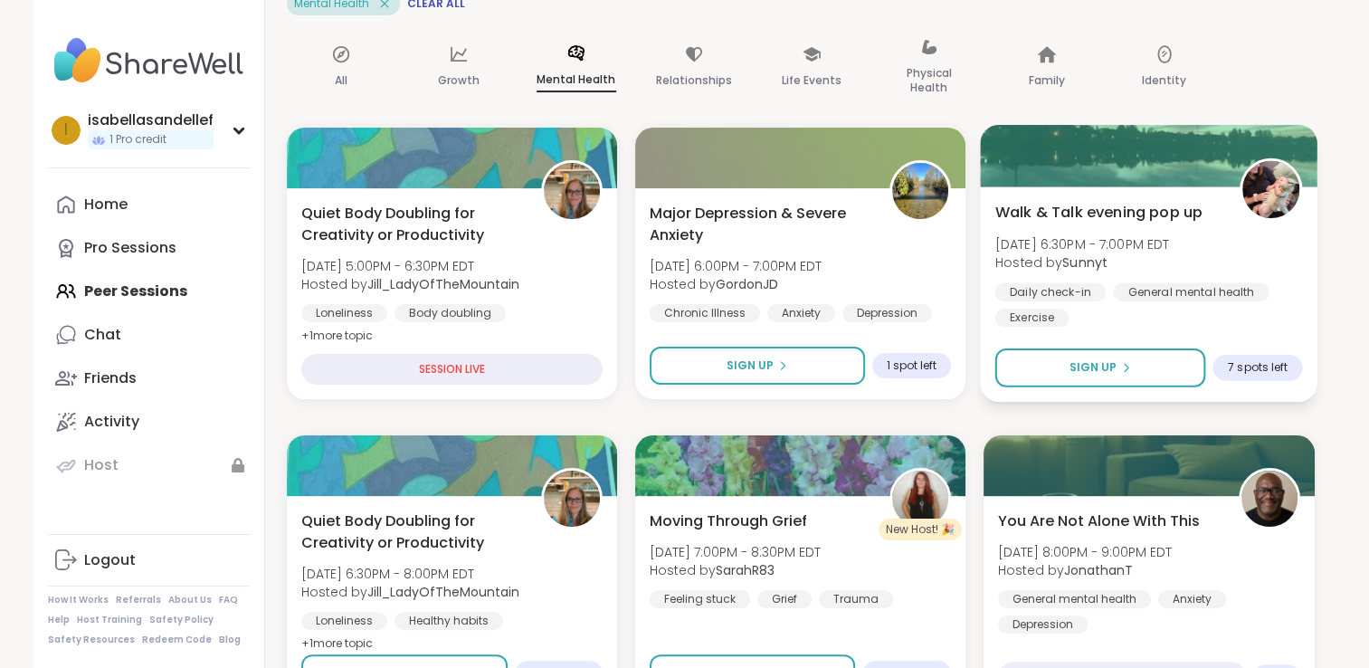
click at [1212, 176] on div at bounding box center [1149, 156] width 337 height 62
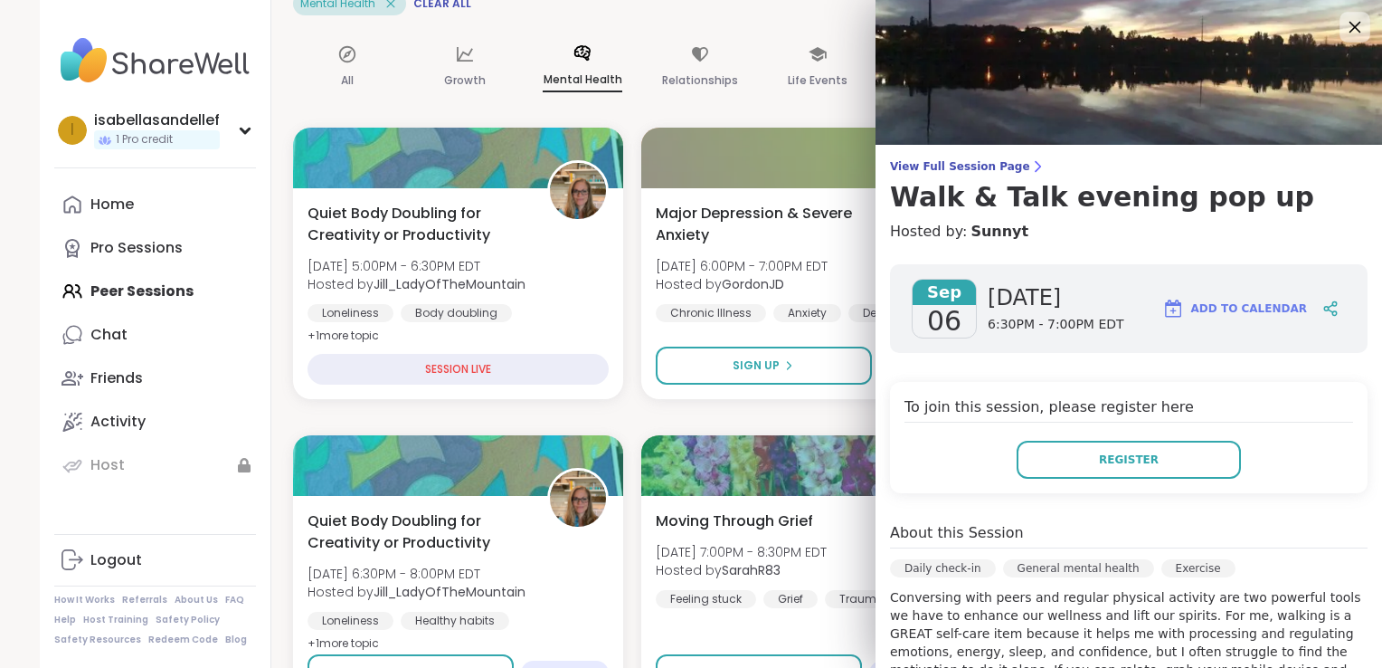
click at [1344, 38] on icon at bounding box center [1355, 26] width 23 height 23
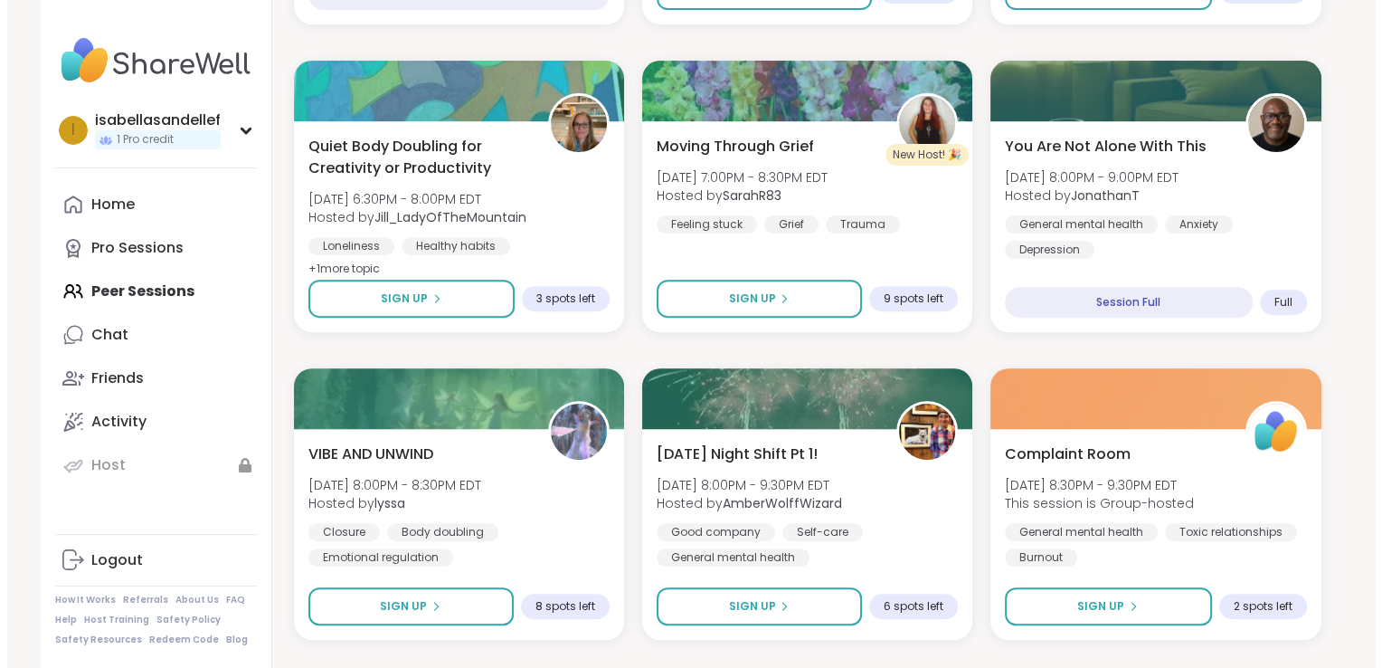
scroll to position [644, 0]
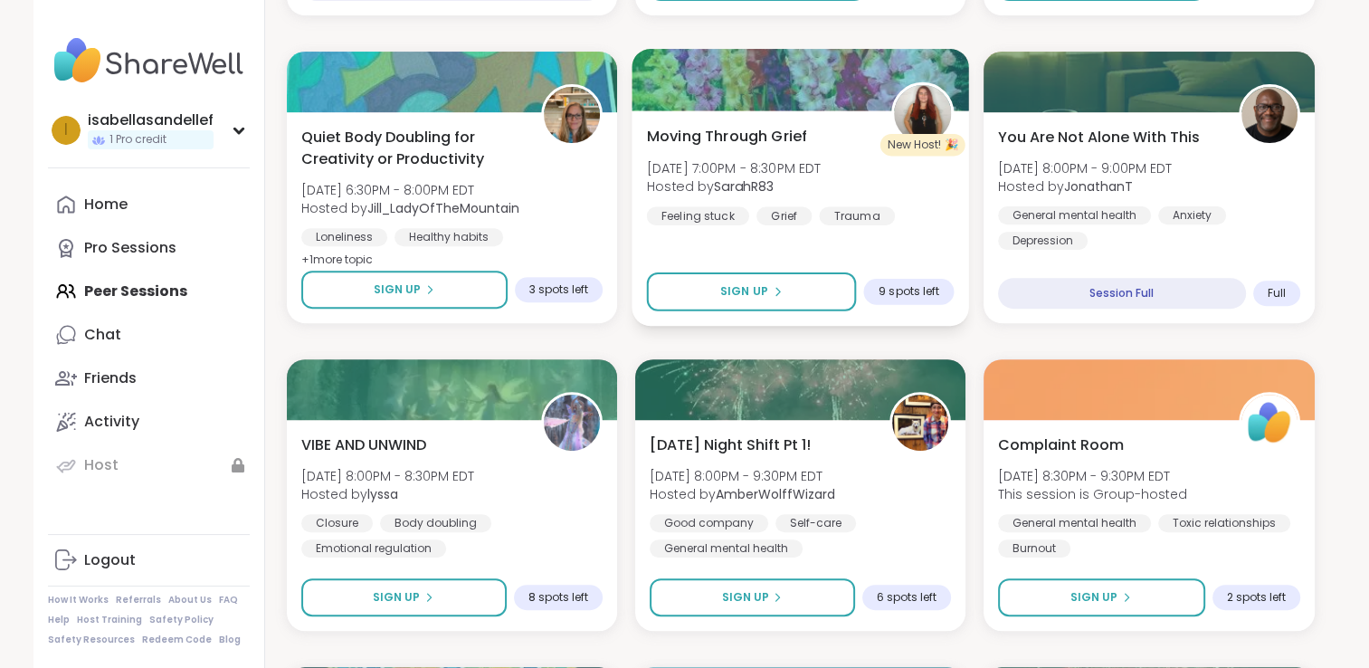
click at [860, 132] on div "Moving Through Grief [DATE] 7:00PM - 8:30PM EDT Hosted by SarahR83 Feeling stuc…" at bounding box center [800, 175] width 308 height 100
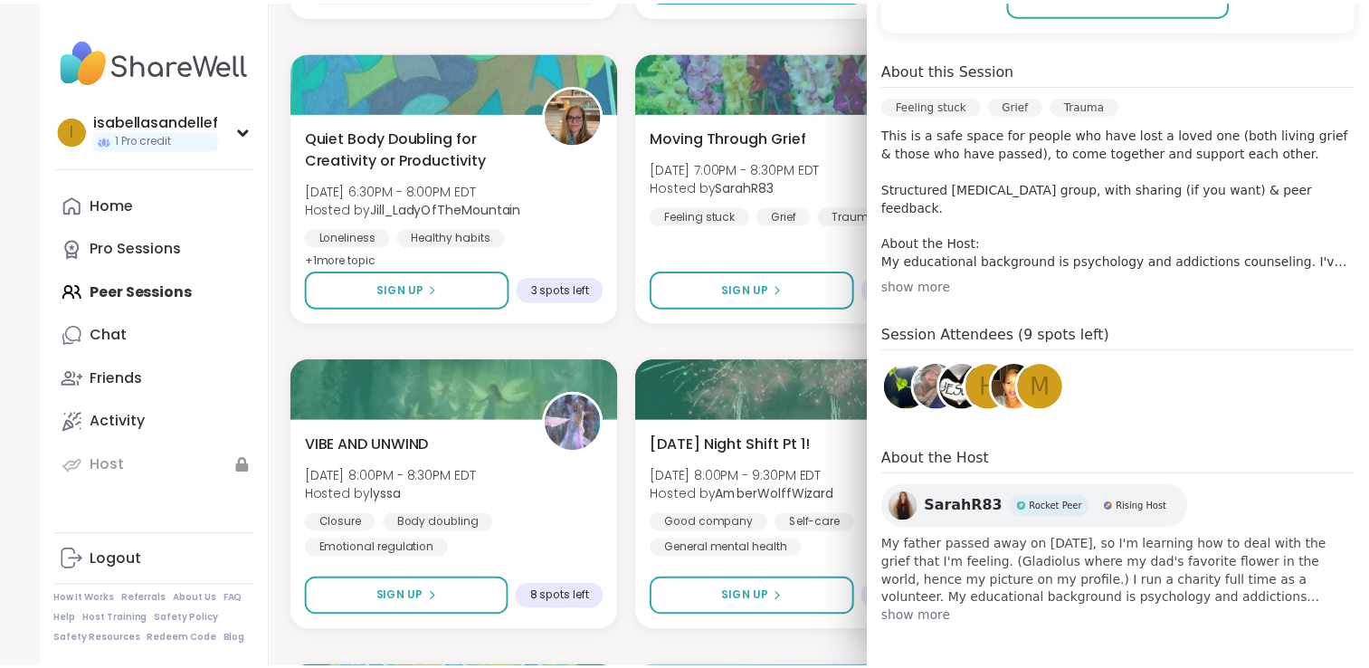
scroll to position [0, 0]
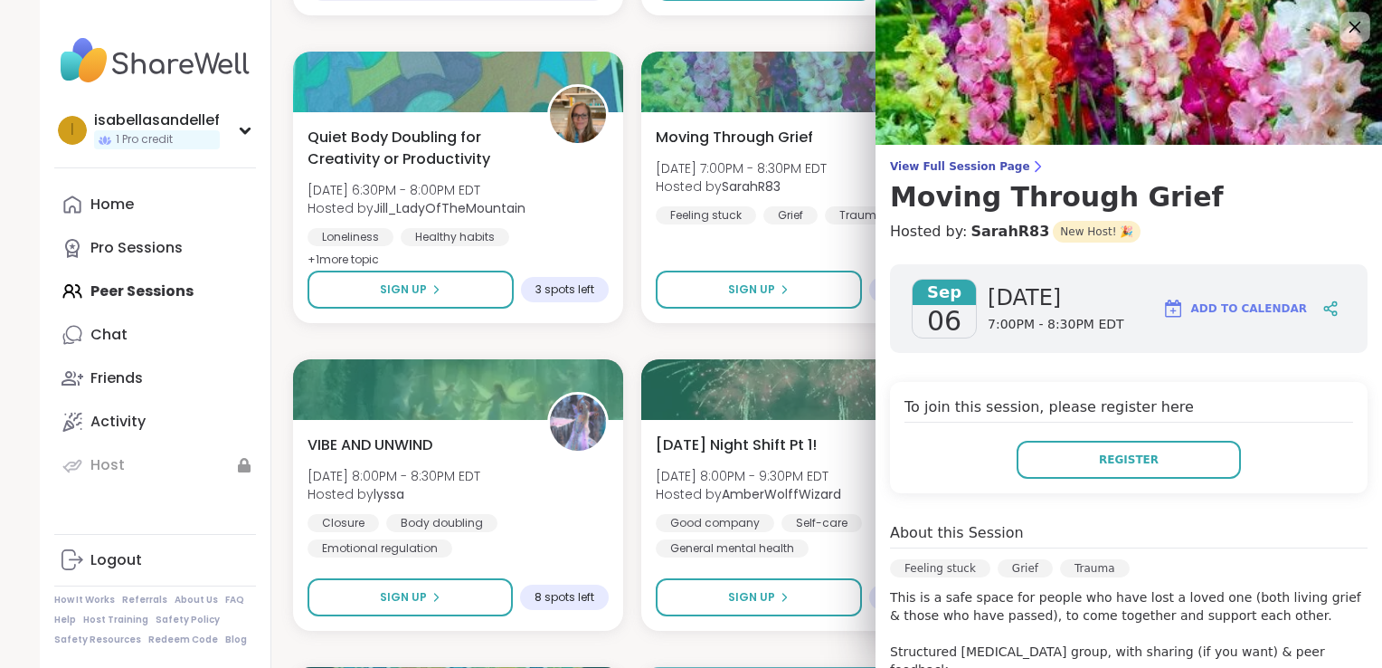
click at [1344, 32] on icon at bounding box center [1355, 26] width 23 height 23
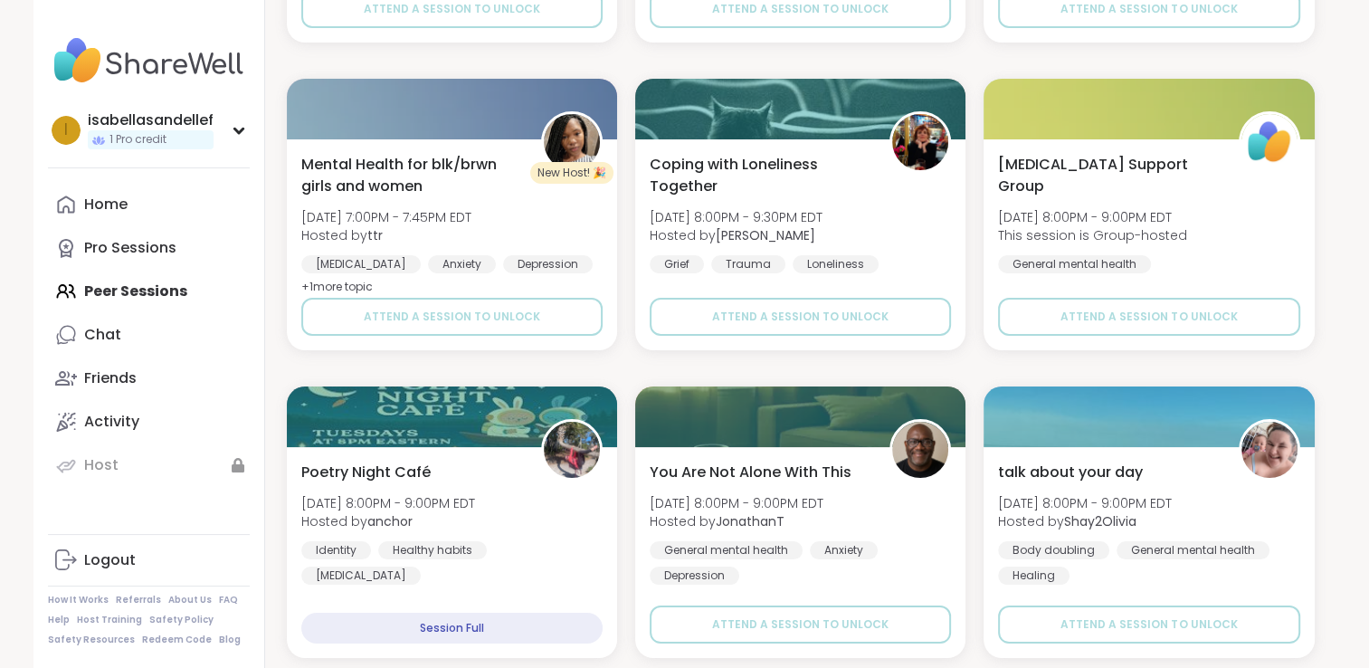
scroll to position [7140, 0]
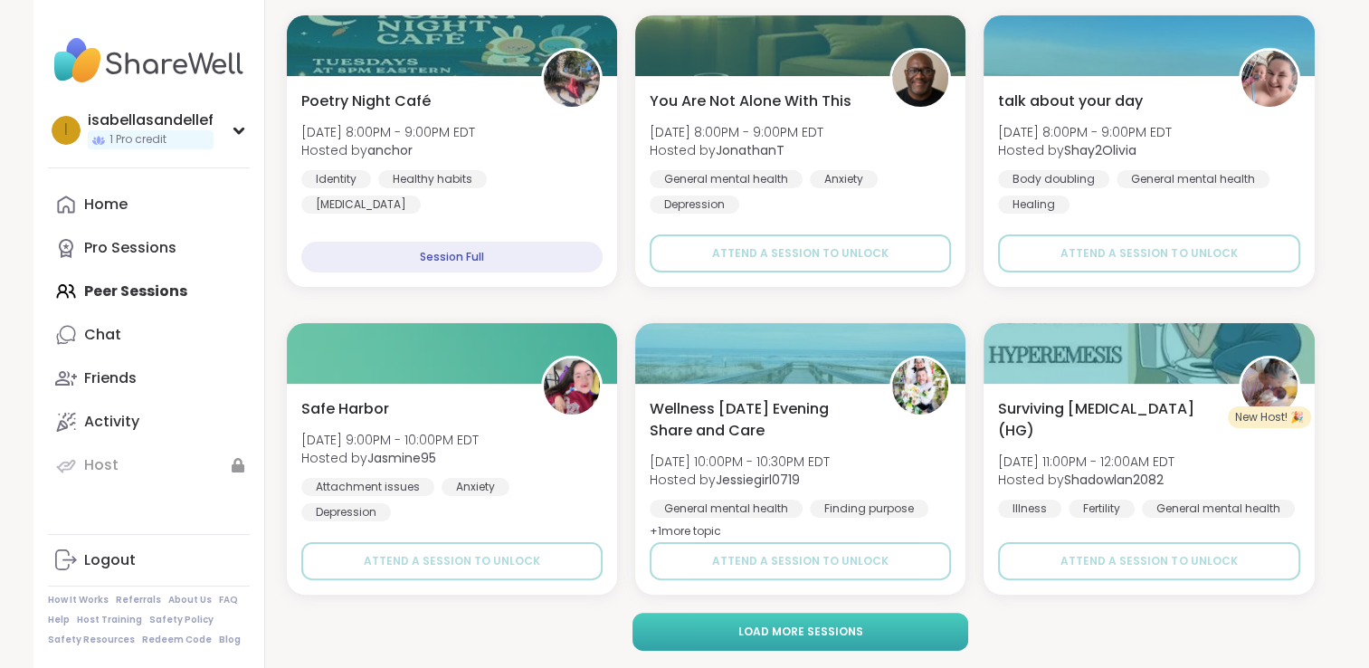
click at [867, 631] on button "Load more sessions" at bounding box center [800, 631] width 336 height 38
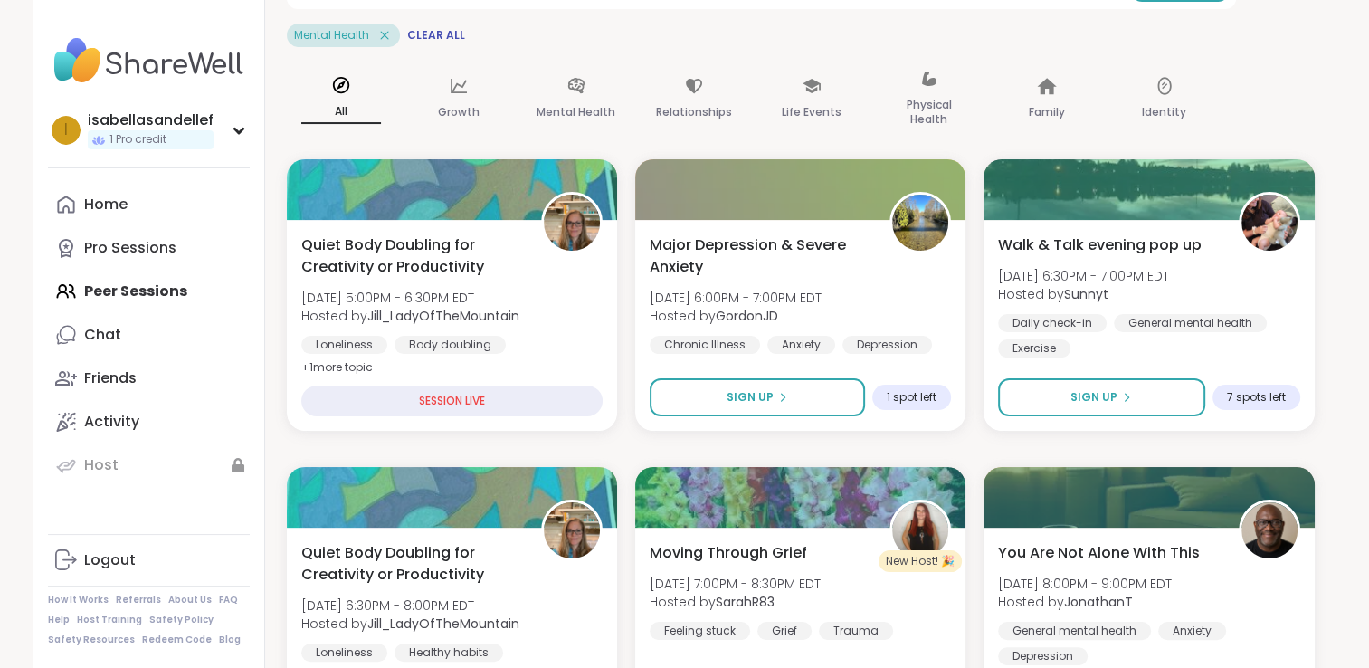
scroll to position [0, 0]
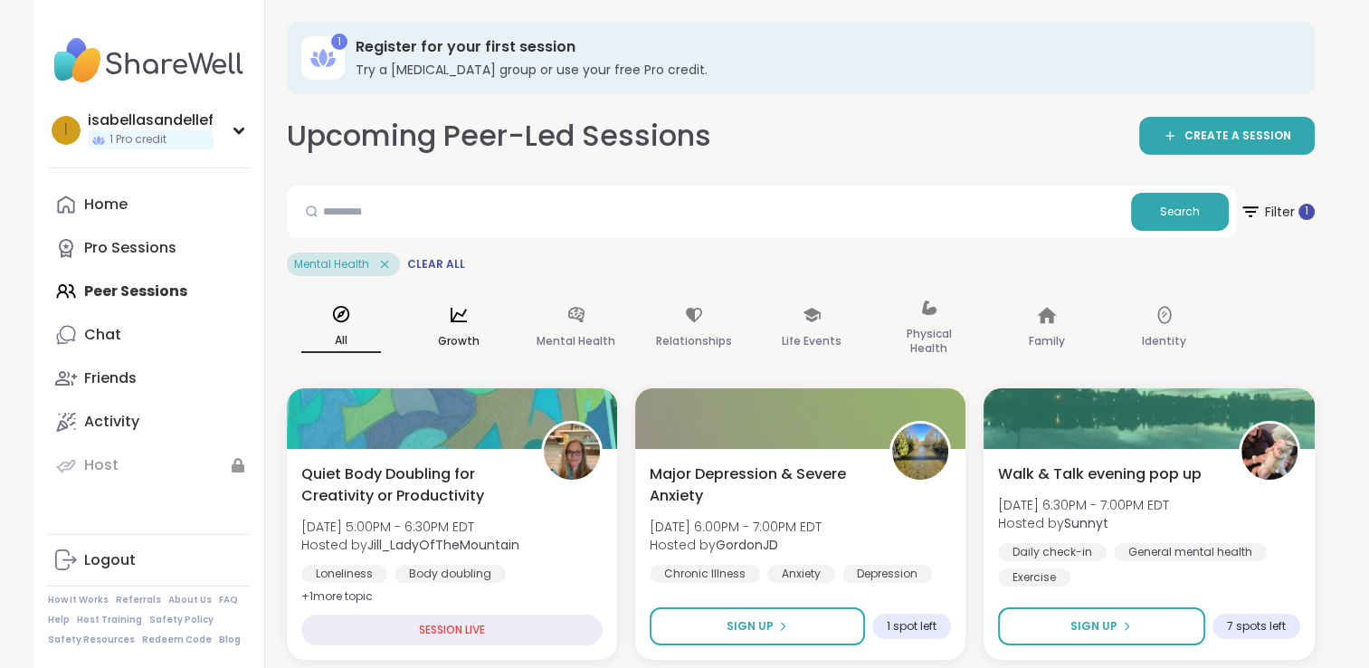
click at [460, 317] on icon at bounding box center [459, 315] width 20 height 20
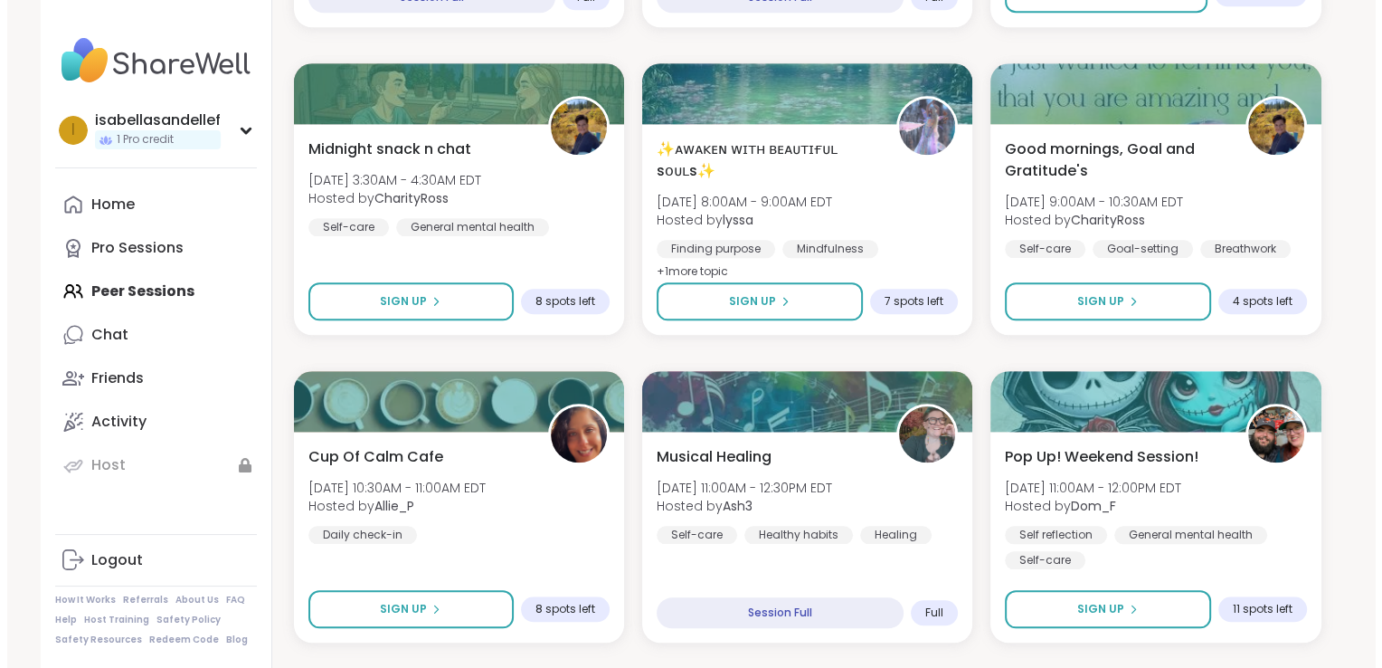
scroll to position [1867, 0]
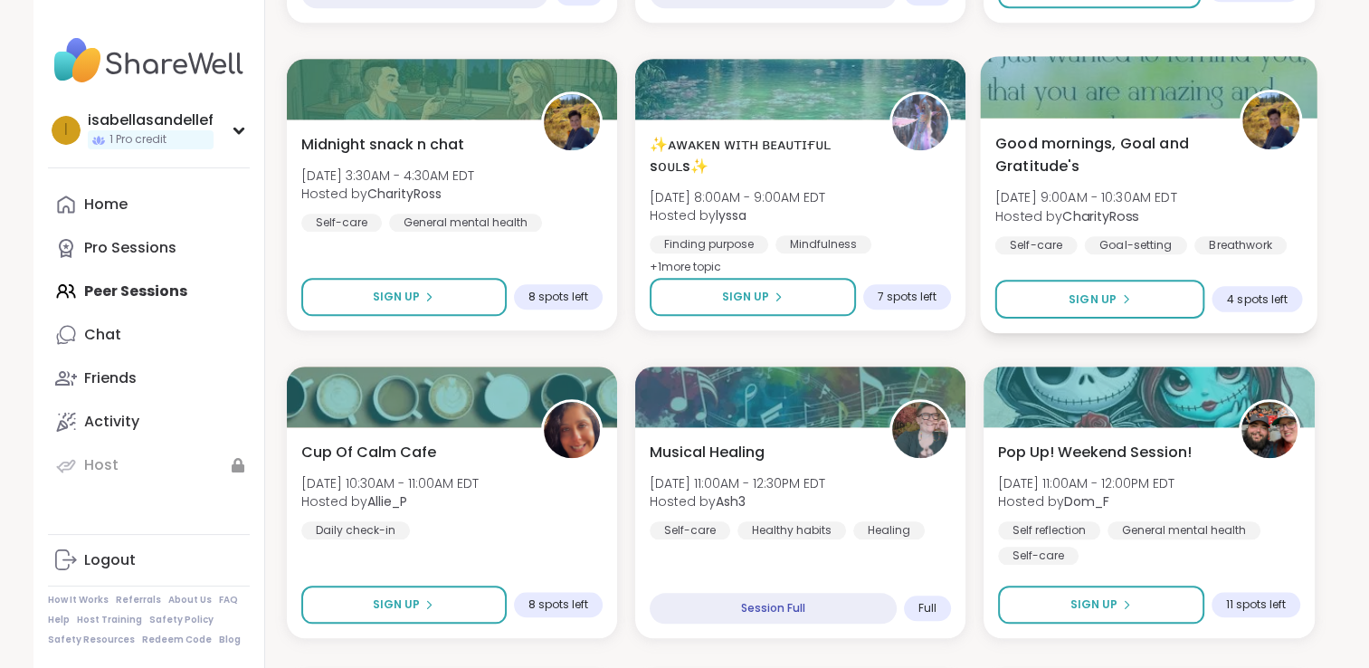
click at [1184, 107] on div at bounding box center [1149, 87] width 337 height 62
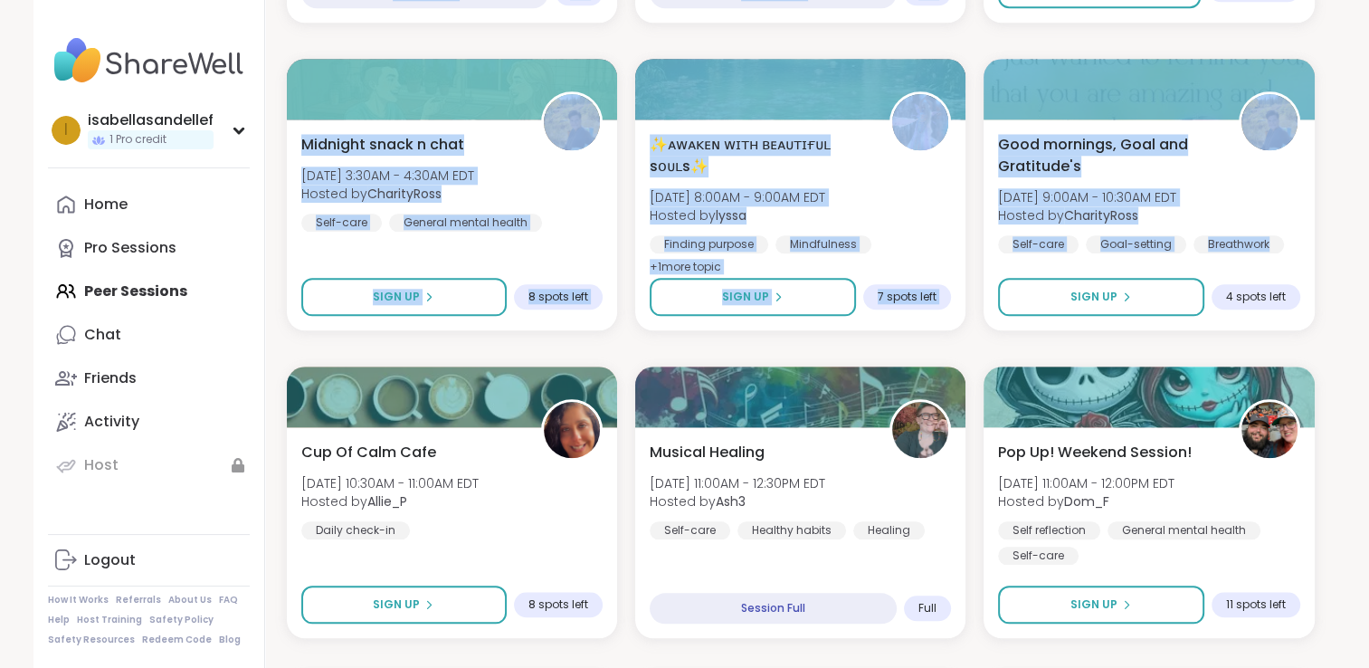
click at [1368, 231] on html "isabellasandellef 1 Pro credit i isabellasandellef 1 Pro credit Profile Members…" at bounding box center [684, 191] width 1369 height 4117
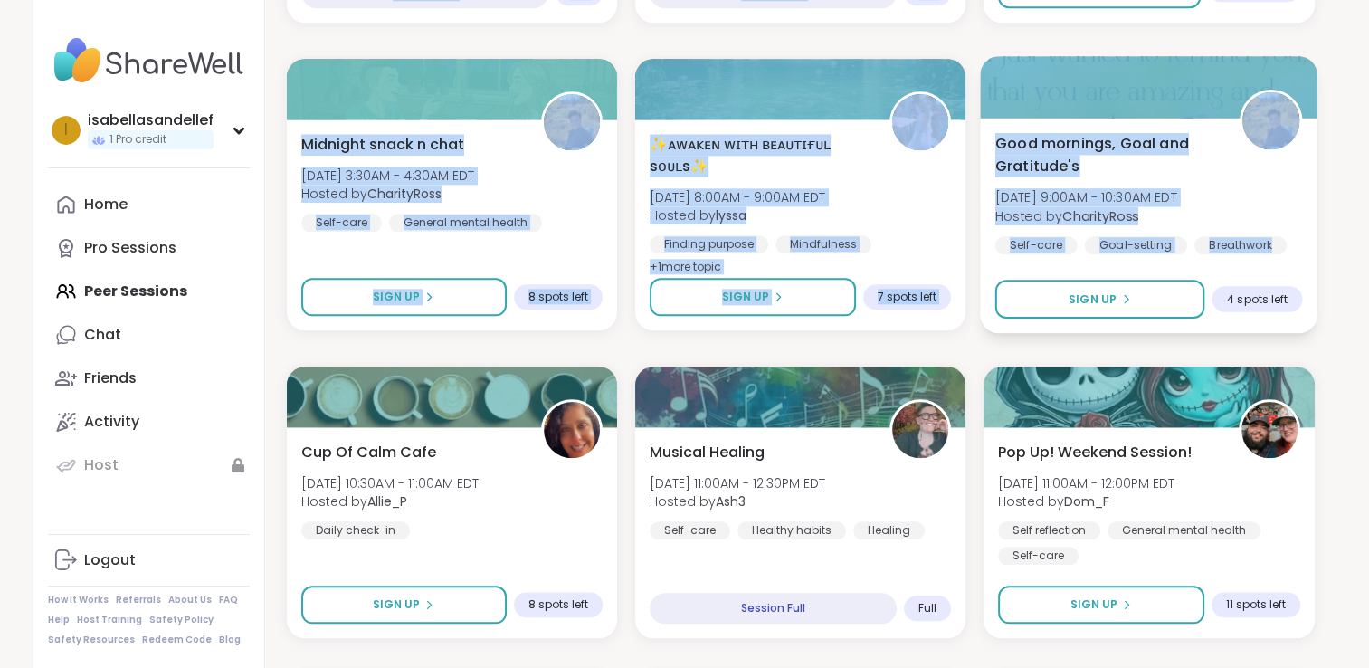
drag, startPoint x: 1373, startPoint y: 231, endPoint x: 1201, endPoint y: 186, distance: 177.5
click at [1201, 186] on div "Good mornings, Goal and Gratitude's [DATE] 9:00AM - 10:30AM EDT Hosted by Chari…" at bounding box center [1149, 193] width 308 height 122
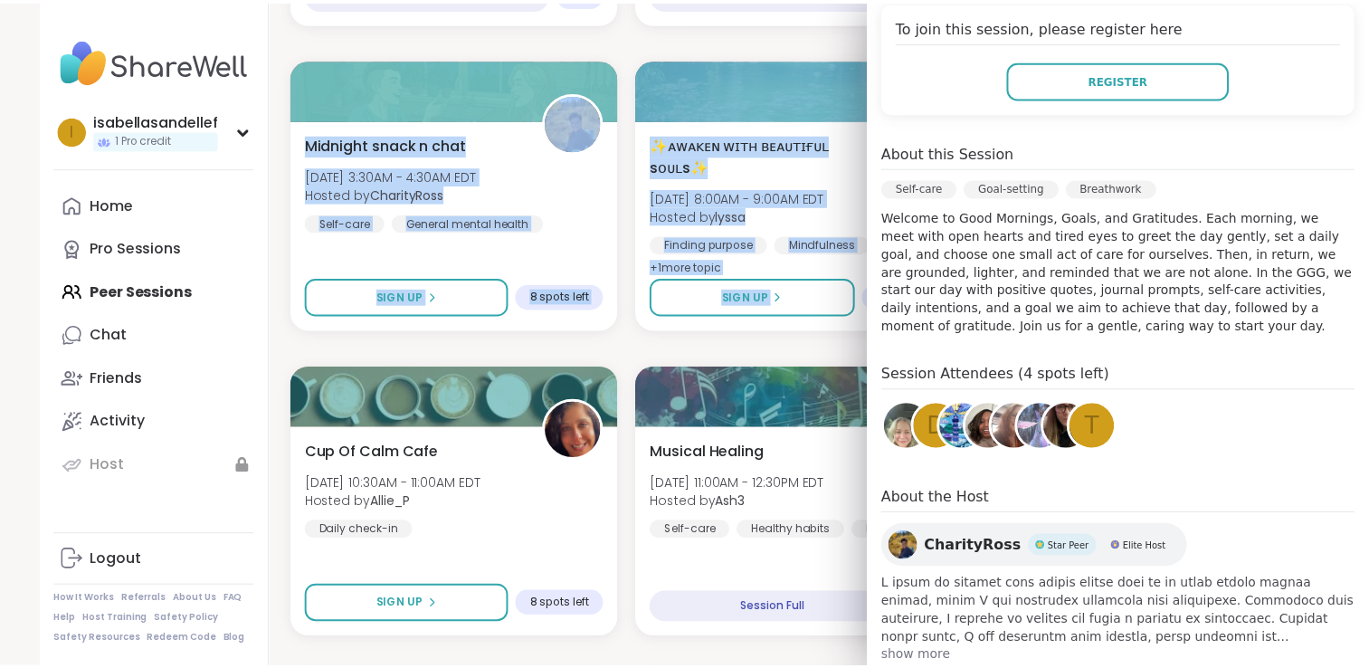
scroll to position [420, 0]
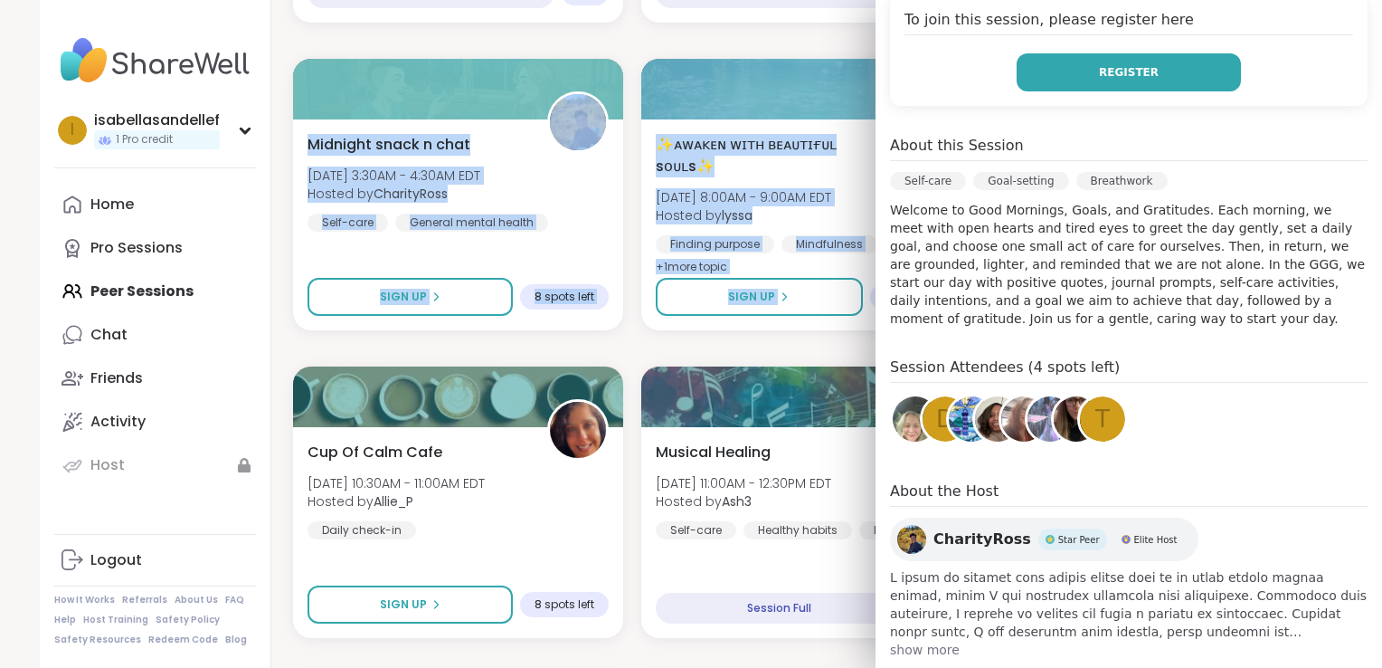
click at [1130, 64] on span "Register" at bounding box center [1129, 72] width 60 height 16
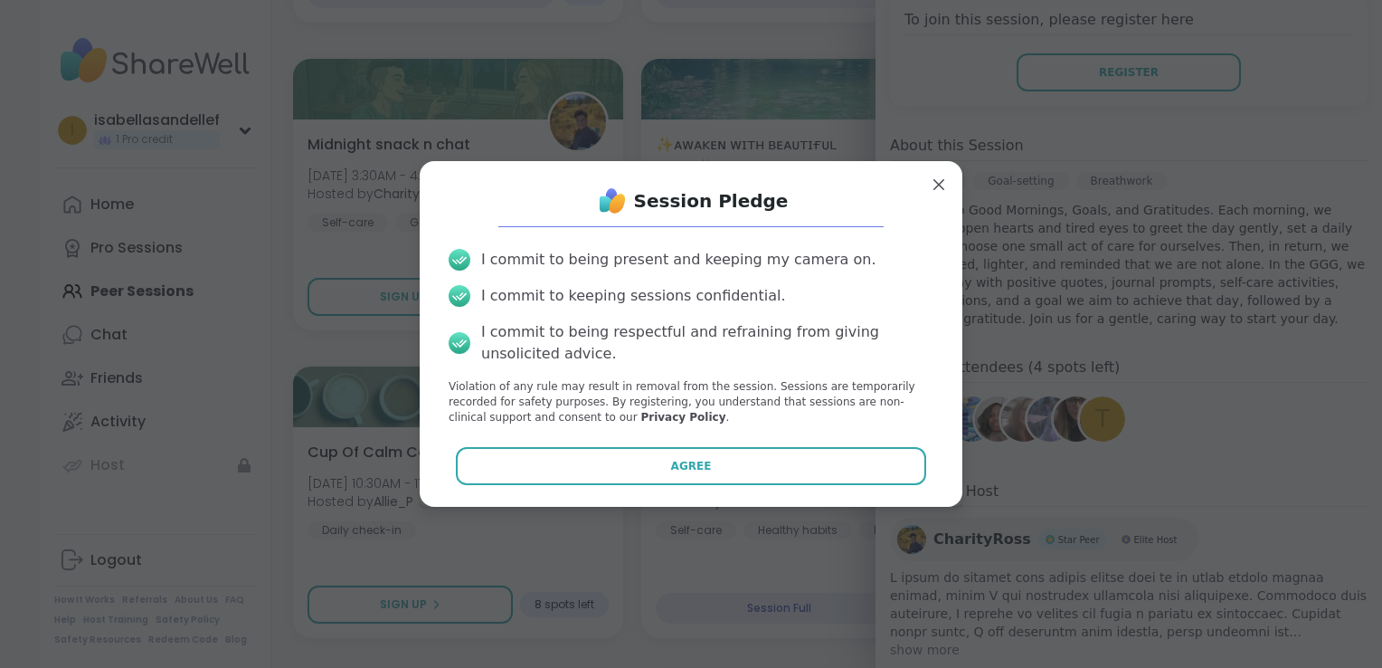
click at [922, 196] on div "Session Pledge" at bounding box center [691, 201] width 514 height 36
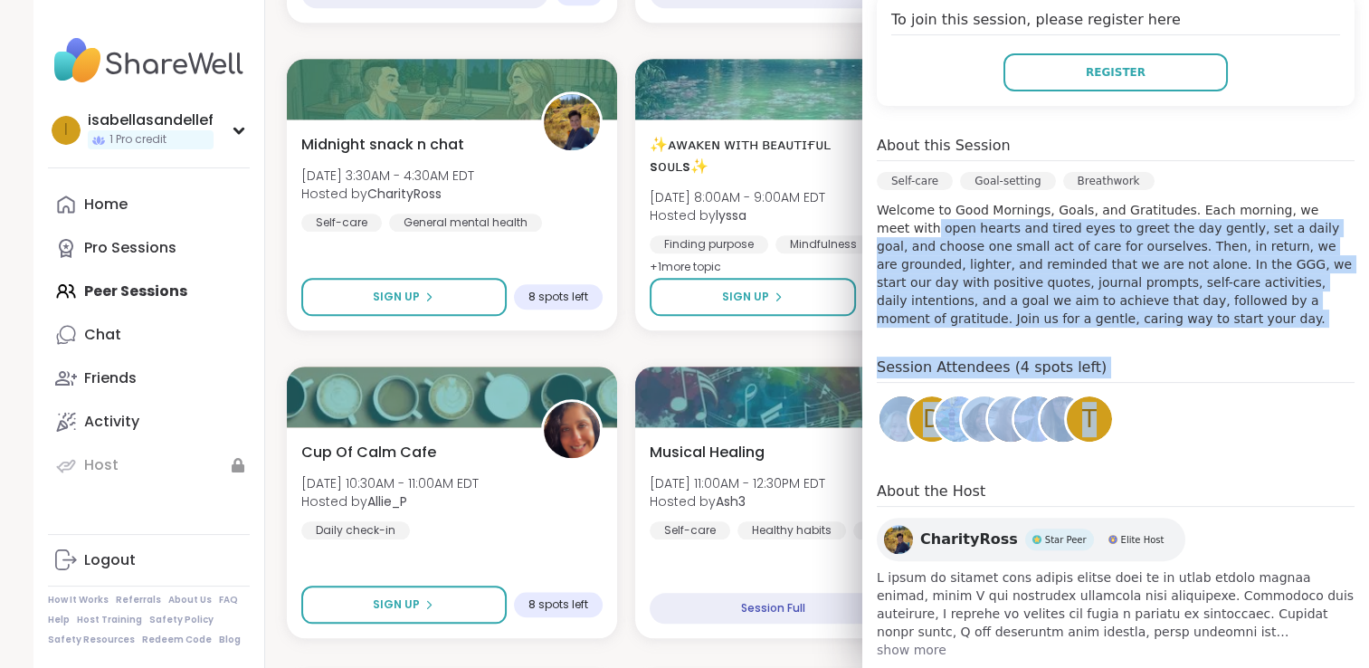
drag, startPoint x: 1352, startPoint y: 401, endPoint x: 1353, endPoint y: 176, distance: 225.3
click at [1353, 176] on div "[DATE] [DATE] 9:00AM - 10:30AM EDT Add to Calendar To join this session, please…" at bounding box center [1115, 267] width 507 height 811
drag, startPoint x: 1353, startPoint y: 176, endPoint x: 1264, endPoint y: 242, distance: 111.3
click at [1264, 242] on p "Welcome to Good Mornings, Goals, and Gratitudes. Each morning, we meet with ope…" at bounding box center [1116, 264] width 478 height 127
click at [1299, 269] on p "Welcome to Good Mornings, Goals, and Gratitudes. Each morning, we meet with ope…" at bounding box center [1116, 264] width 478 height 127
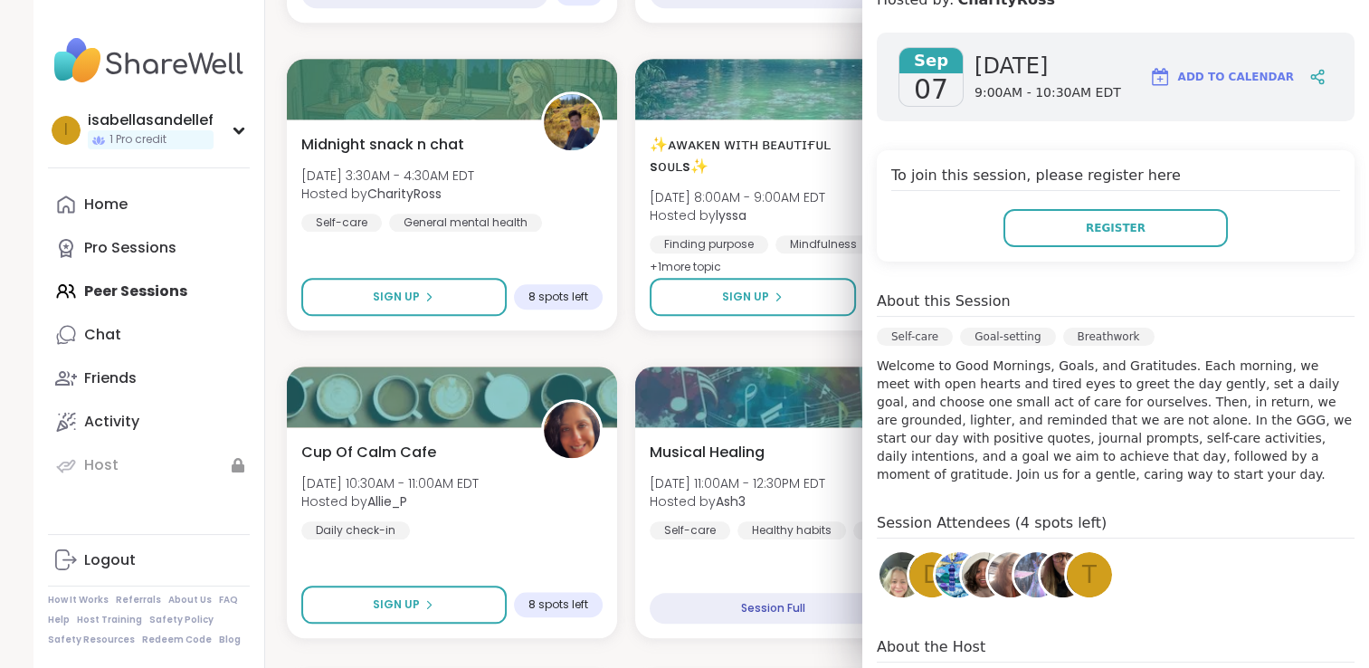
scroll to position [258, 0]
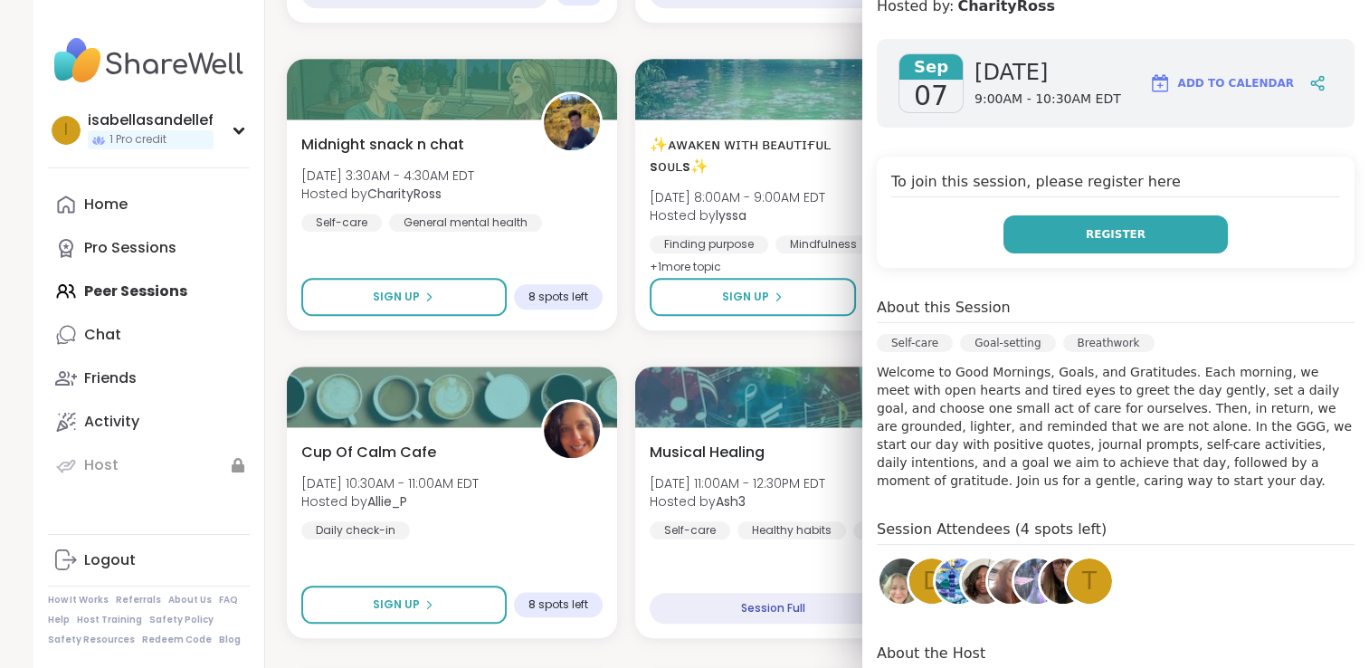
click at [1107, 226] on span "Register" at bounding box center [1116, 234] width 60 height 16
click at [807, 355] on div "New Host! 🎉 Planning for the Week [DATE] 5:00PM - 6:30PM EDT Hosted by megquinn…" at bounding box center [801, 348] width 1028 height 3655
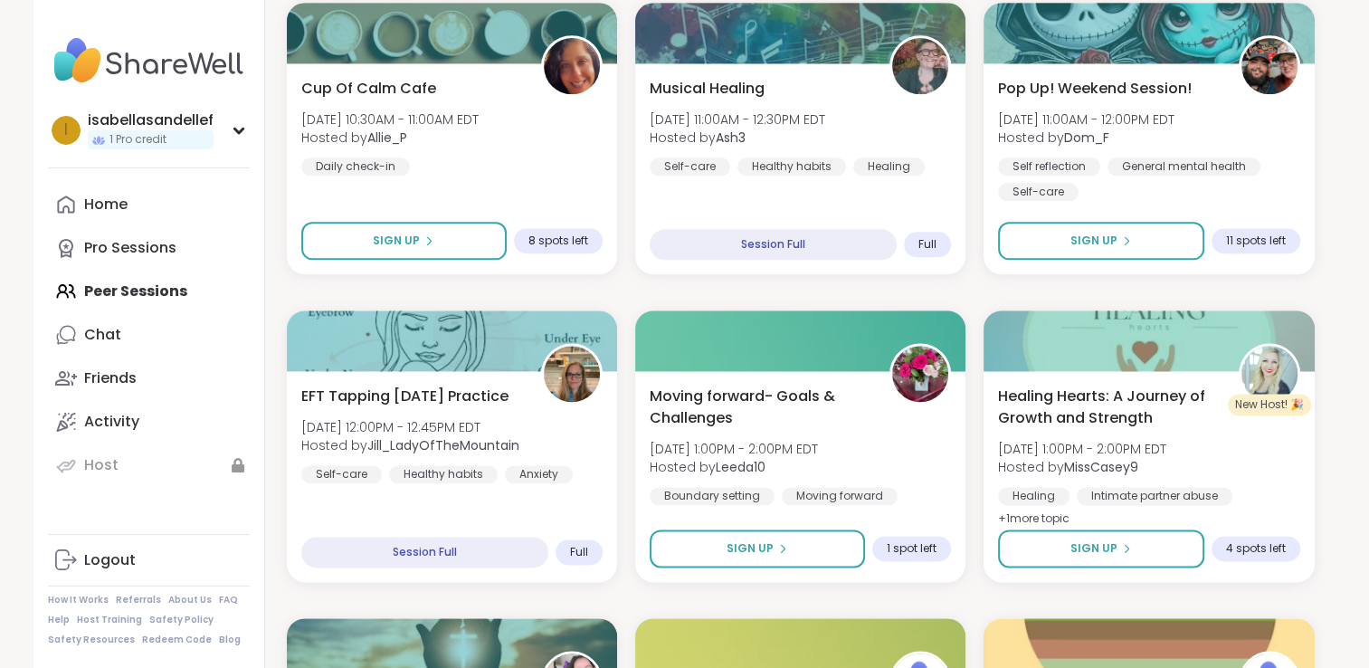
scroll to position [2265, 0]
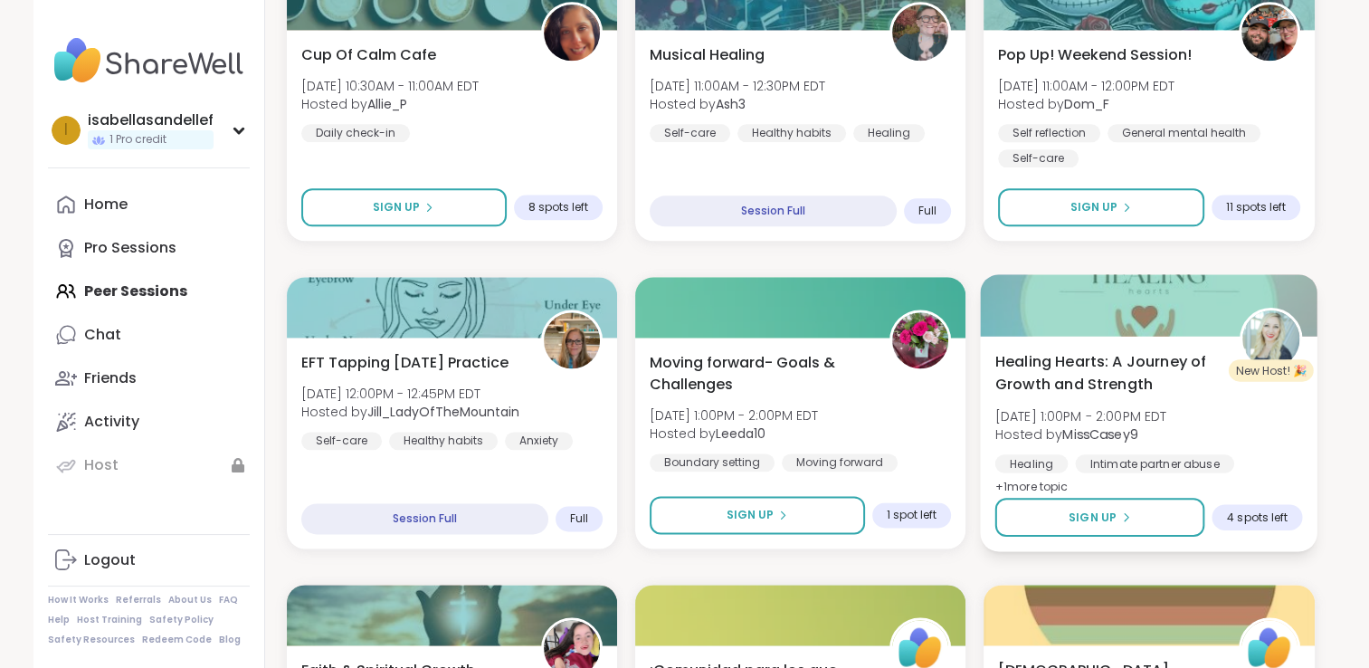
click at [1110, 329] on div at bounding box center [1149, 305] width 337 height 62
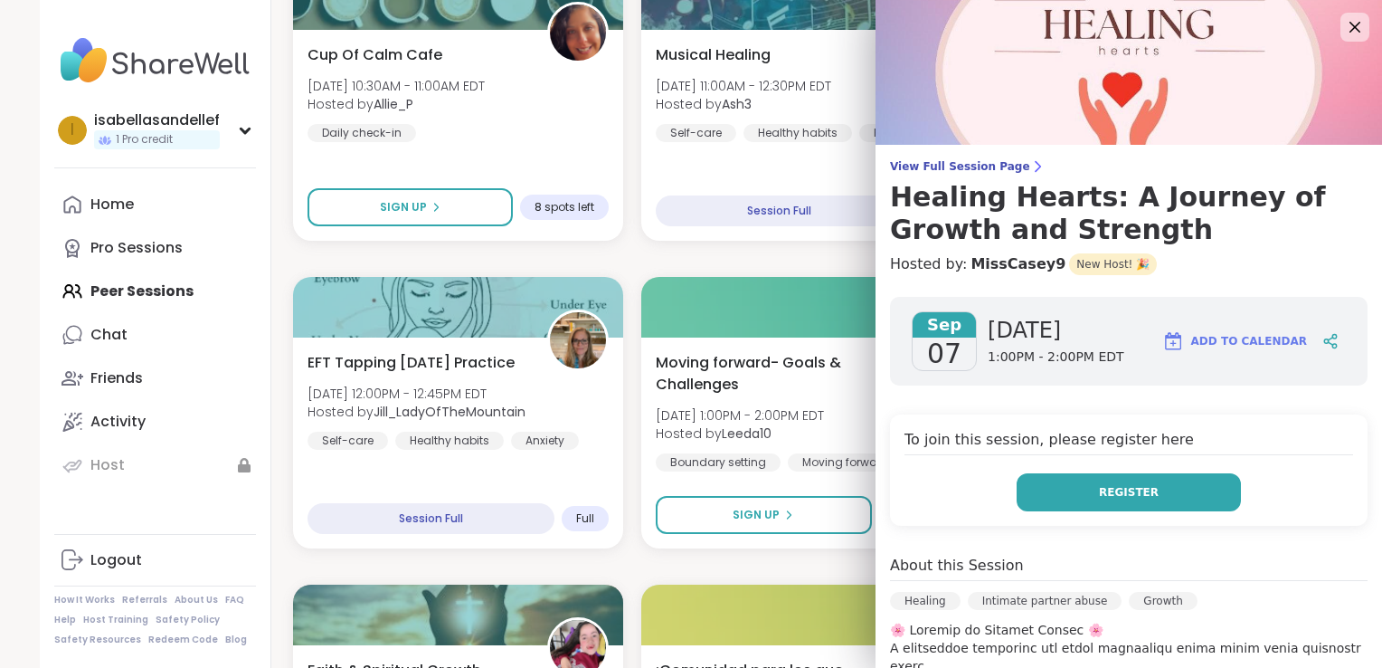
click at [1099, 490] on span "Register" at bounding box center [1129, 492] width 60 height 16
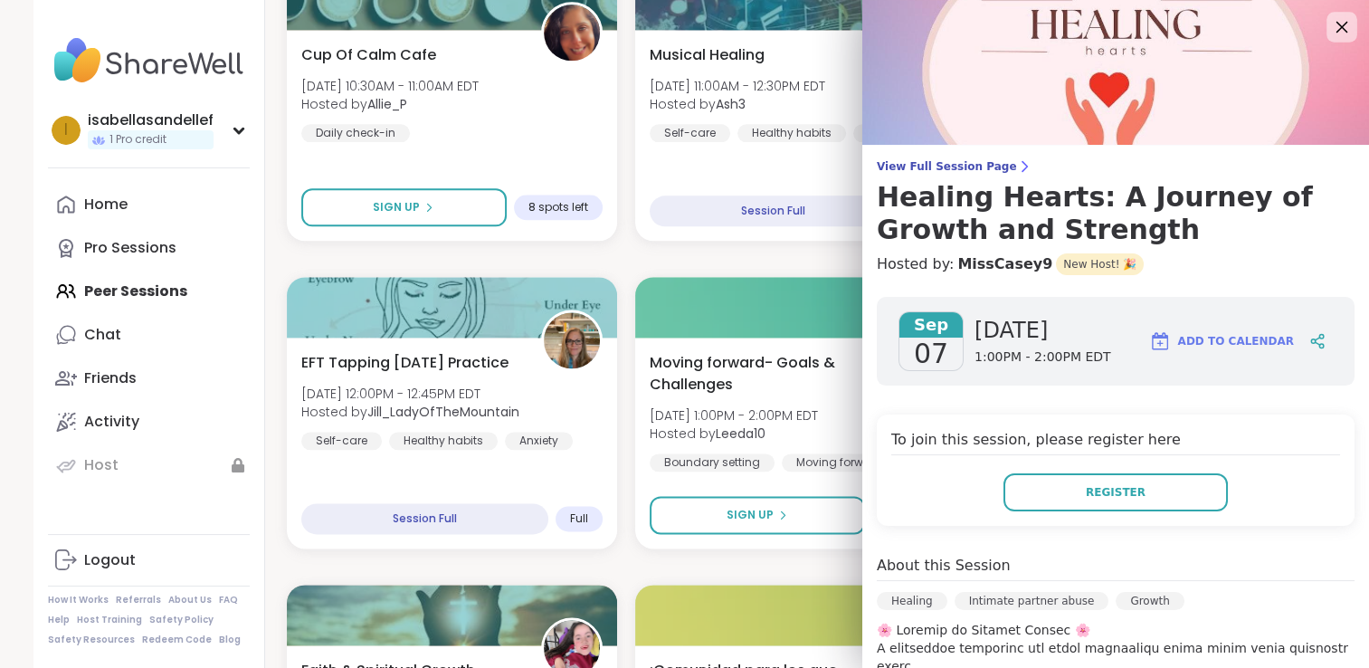
click at [1330, 32] on icon at bounding box center [1341, 26] width 23 height 23
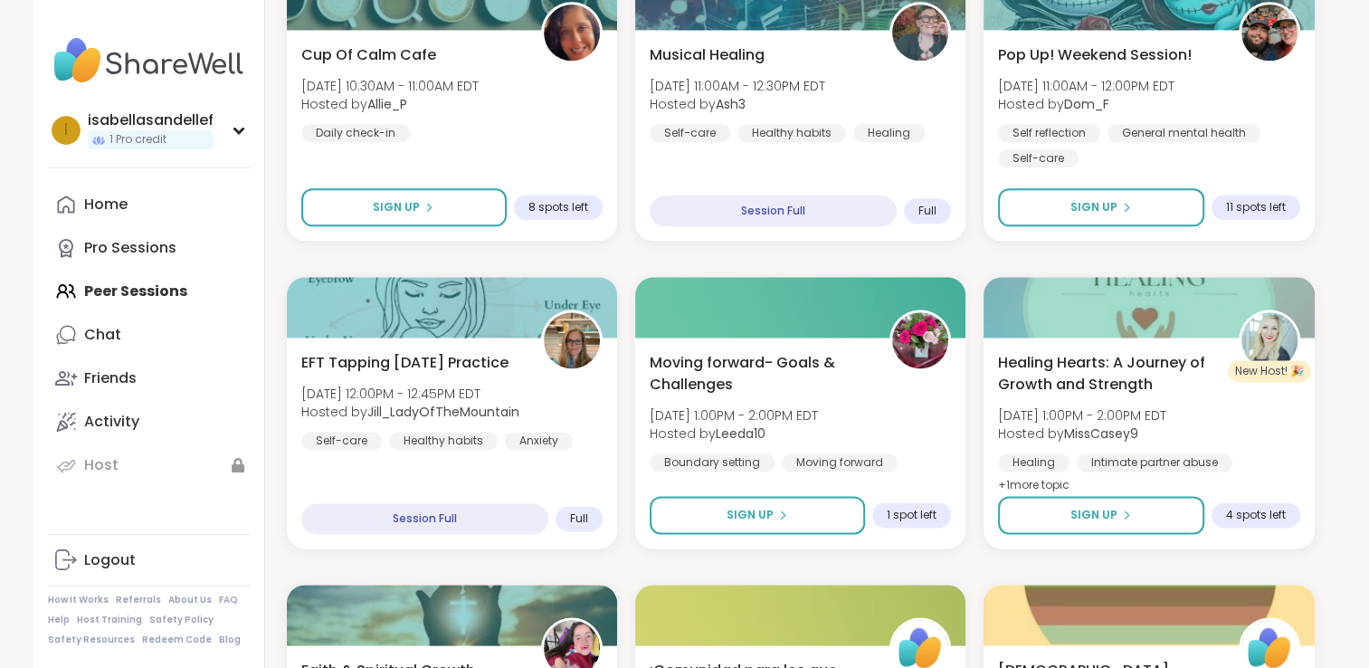
drag, startPoint x: 1368, startPoint y: 381, endPoint x: 1368, endPoint y: 413, distance: 31.7
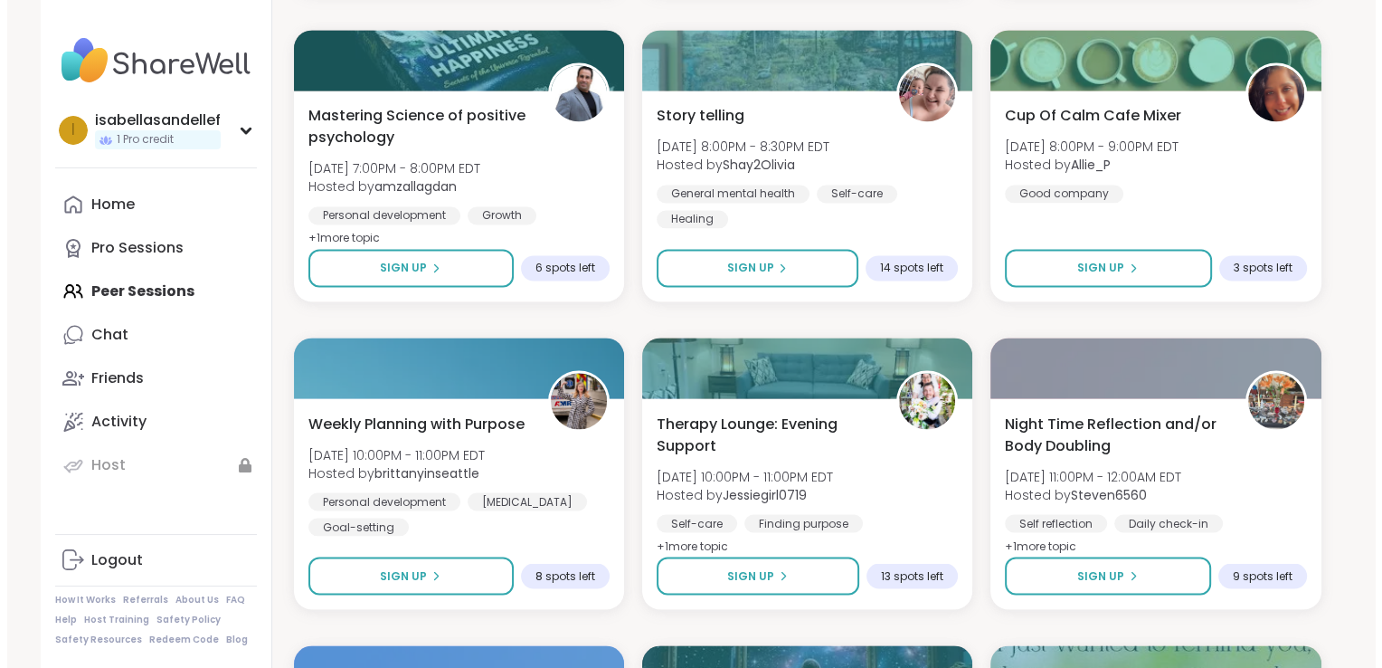
scroll to position [3198, 0]
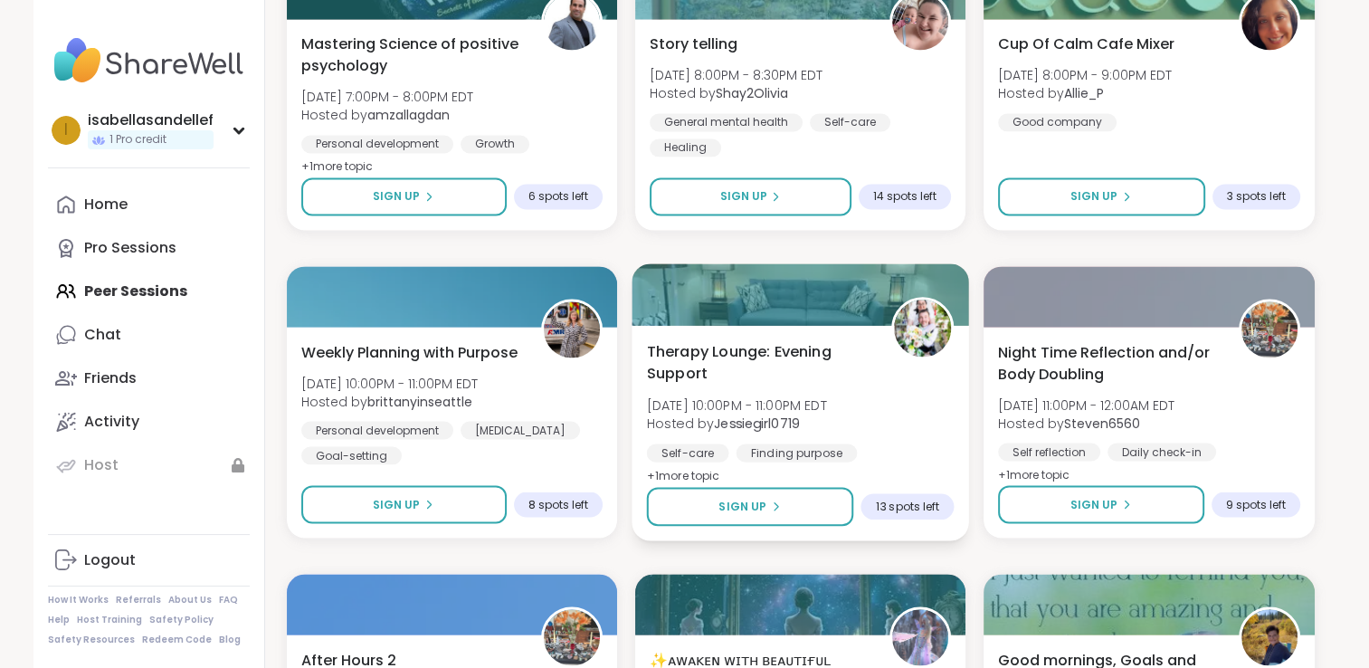
click at [901, 310] on img at bounding box center [922, 327] width 57 height 57
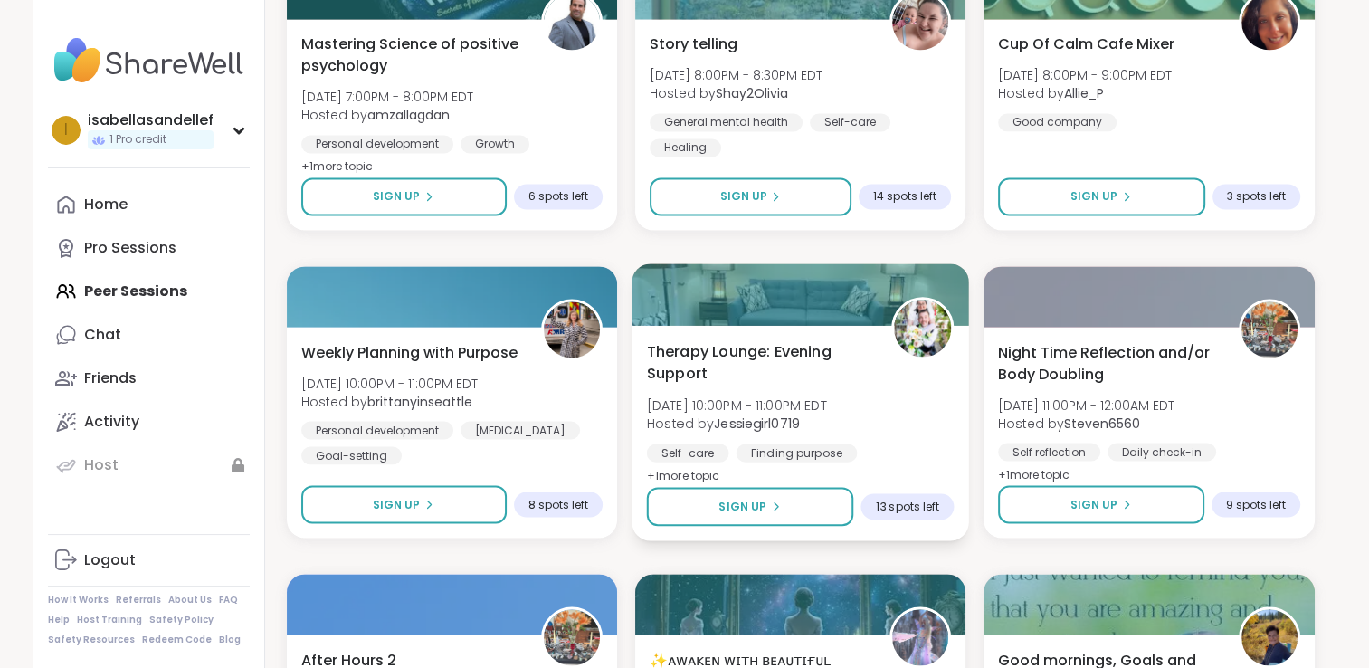
click at [888, 304] on div at bounding box center [799, 294] width 337 height 62
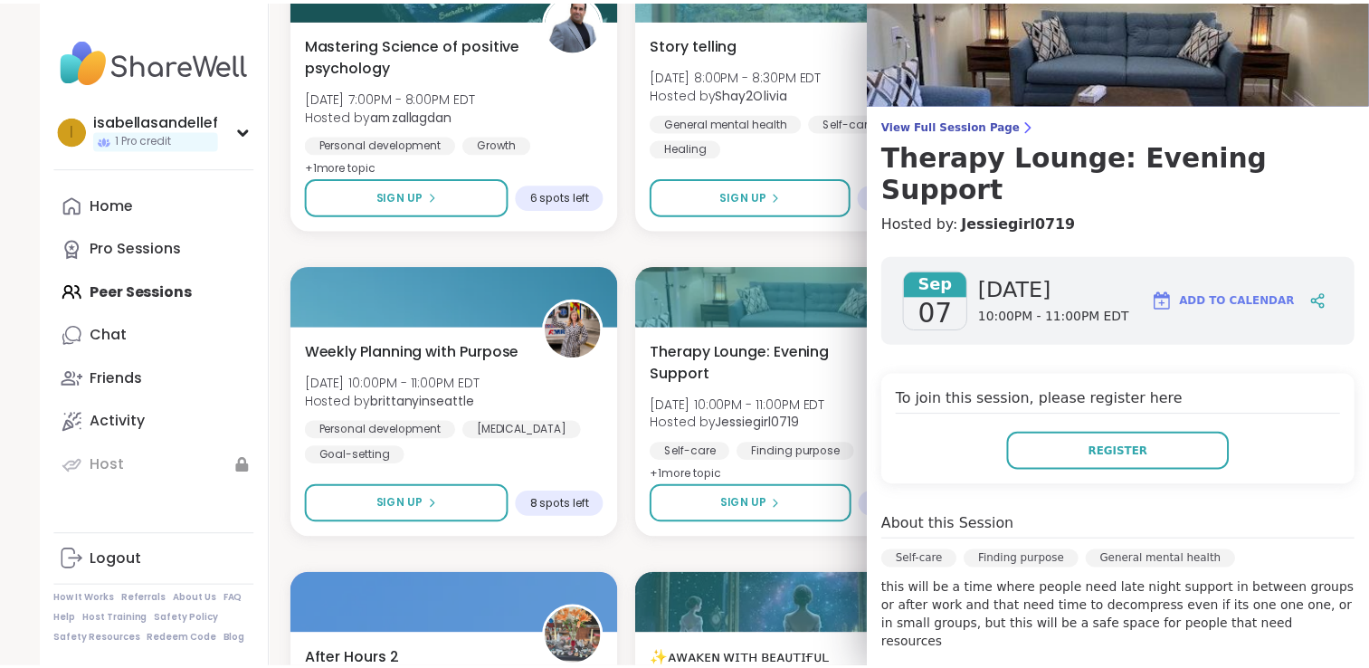
scroll to position [0, 0]
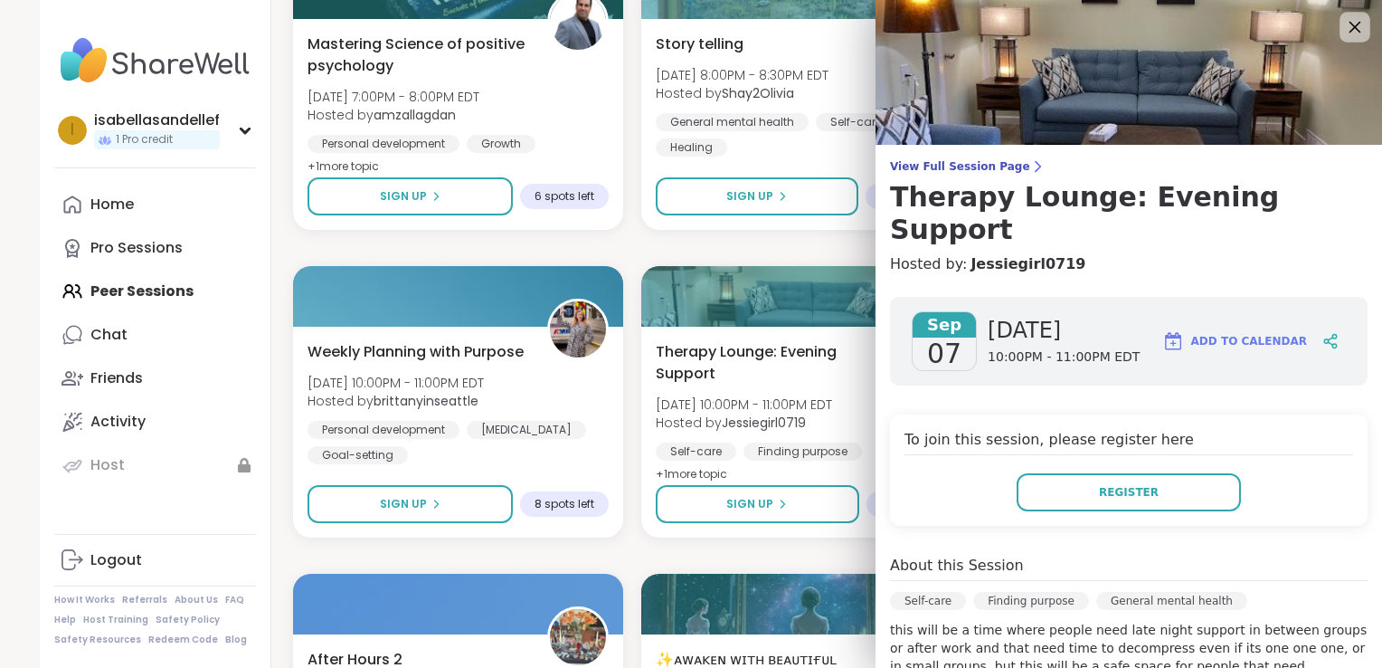
click at [1344, 27] on icon at bounding box center [1355, 26] width 23 height 23
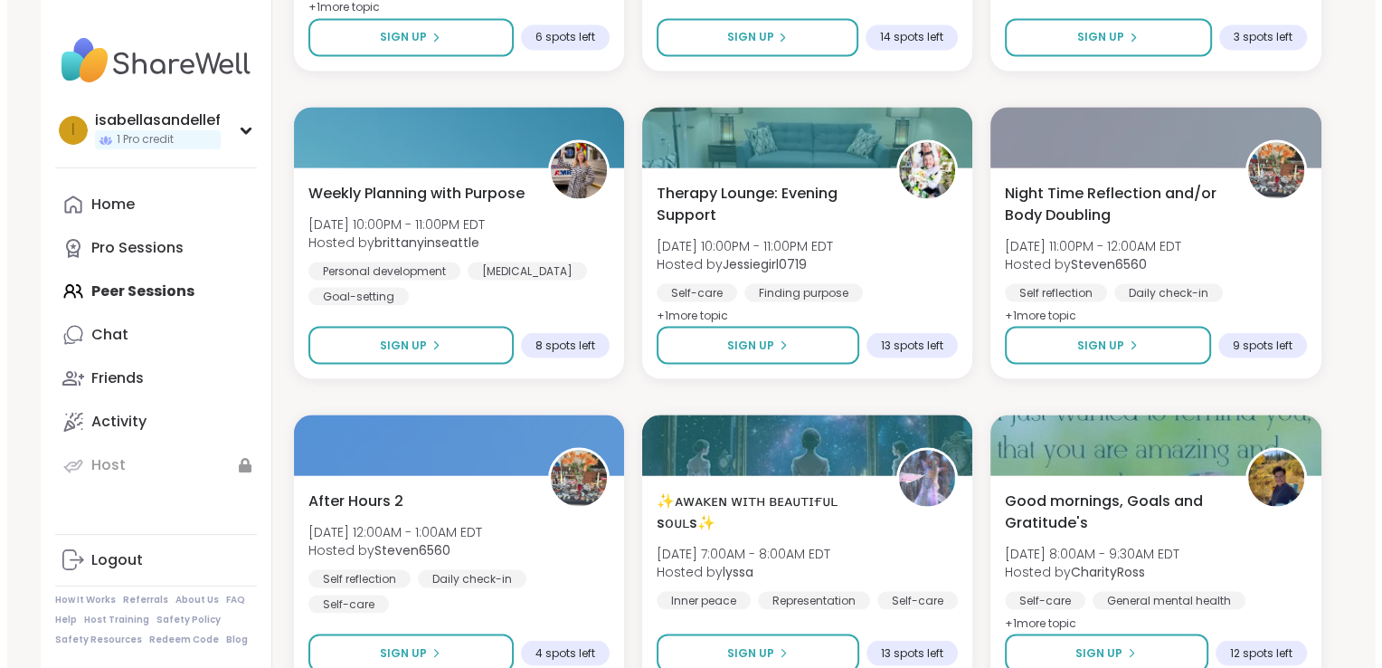
scroll to position [3449, 0]
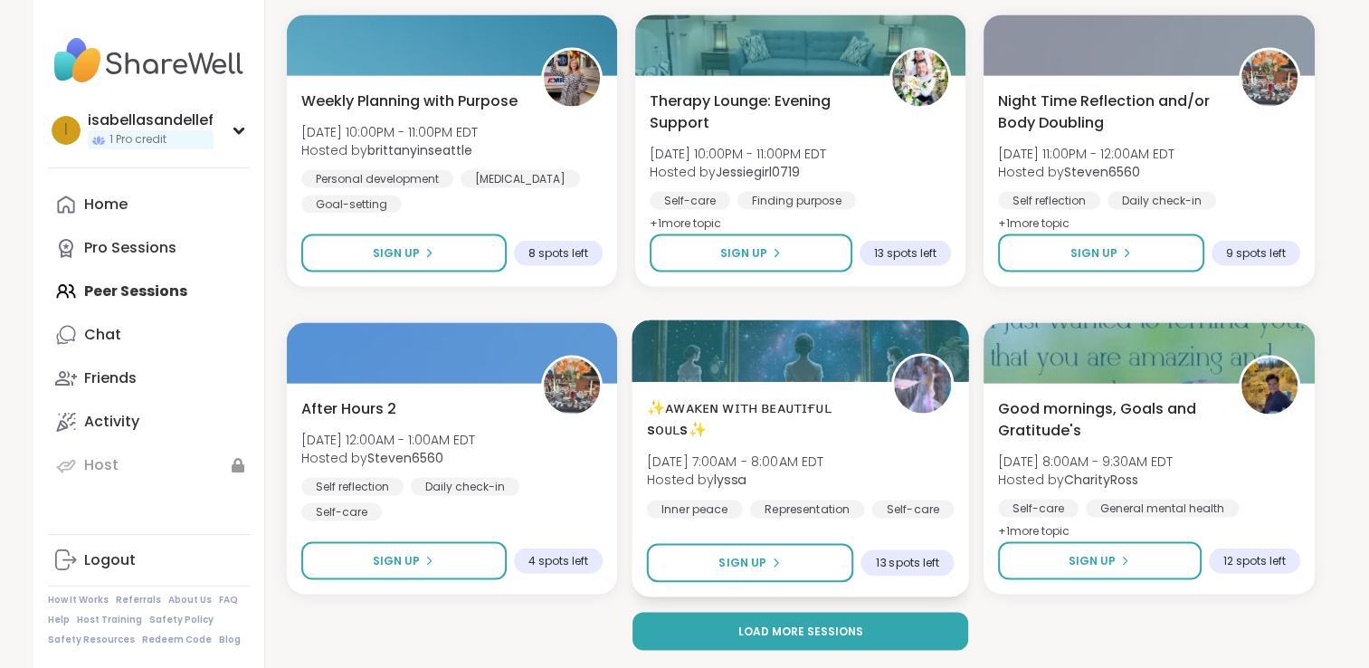
click at [823, 453] on span "[DATE] 7:00AM - 8:00AM EDT" at bounding box center [734, 461] width 177 height 18
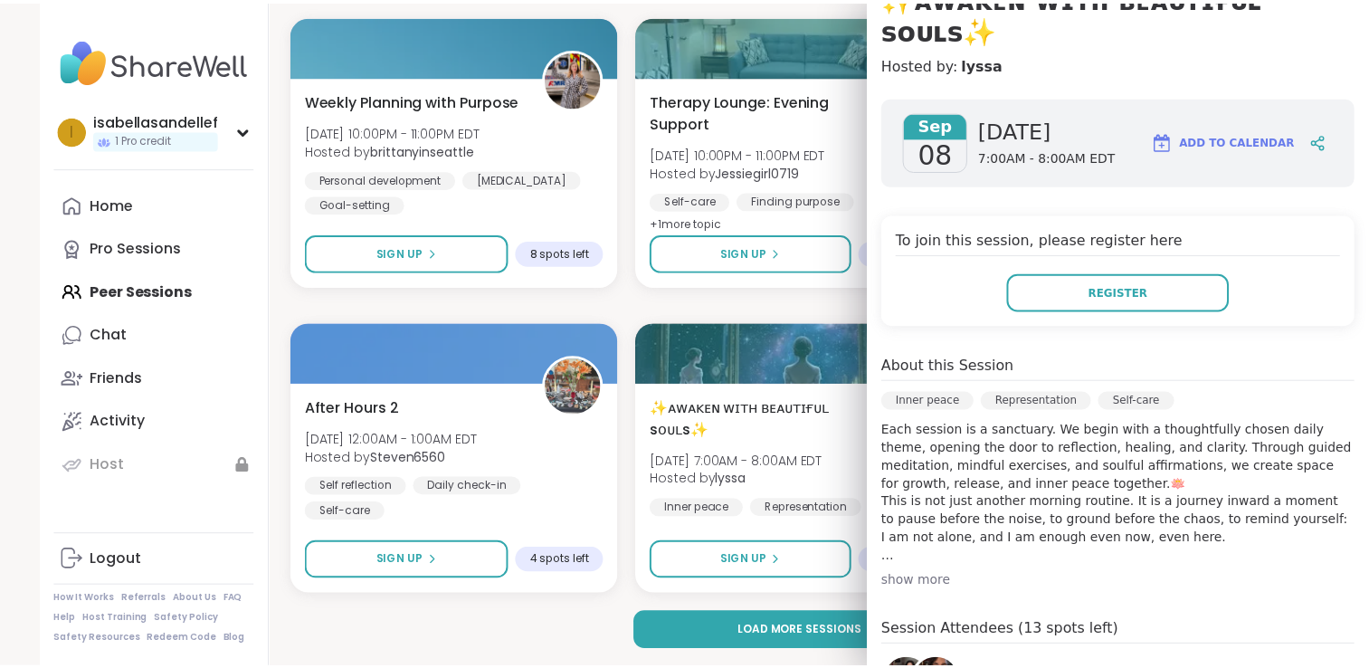
scroll to position [140, 0]
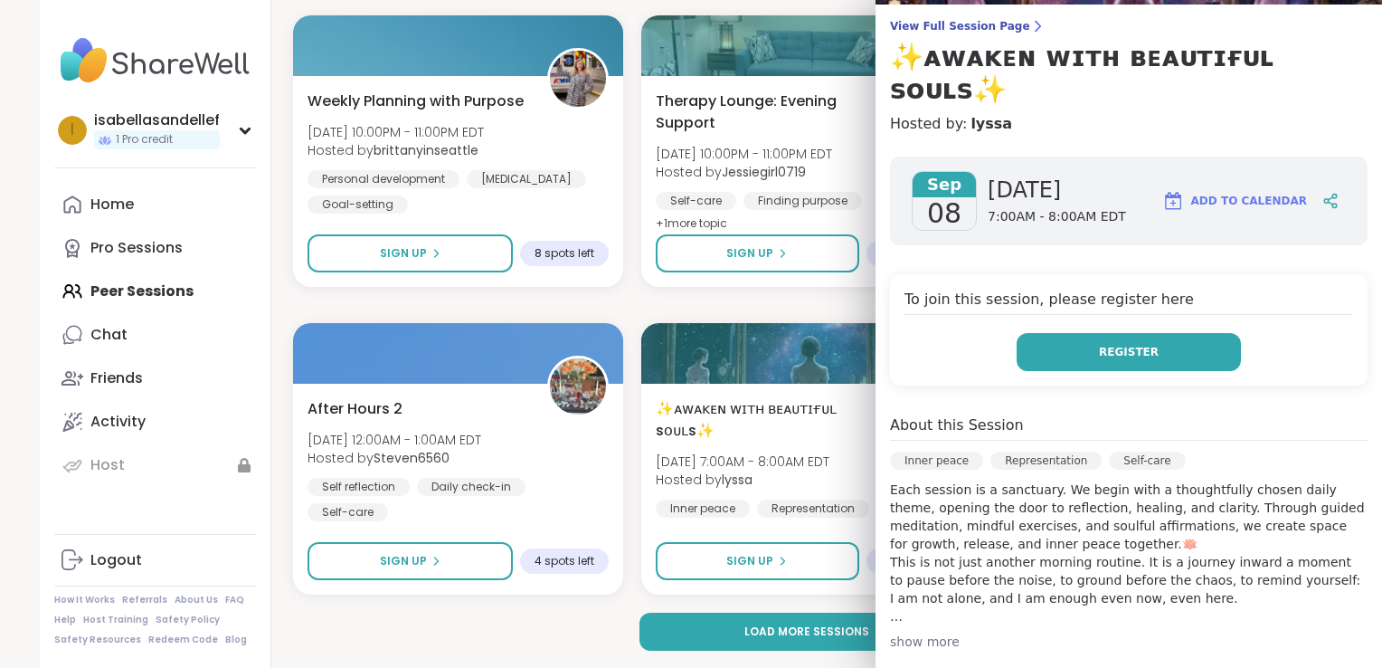
click at [1099, 344] on span "Register" at bounding box center [1129, 352] width 60 height 16
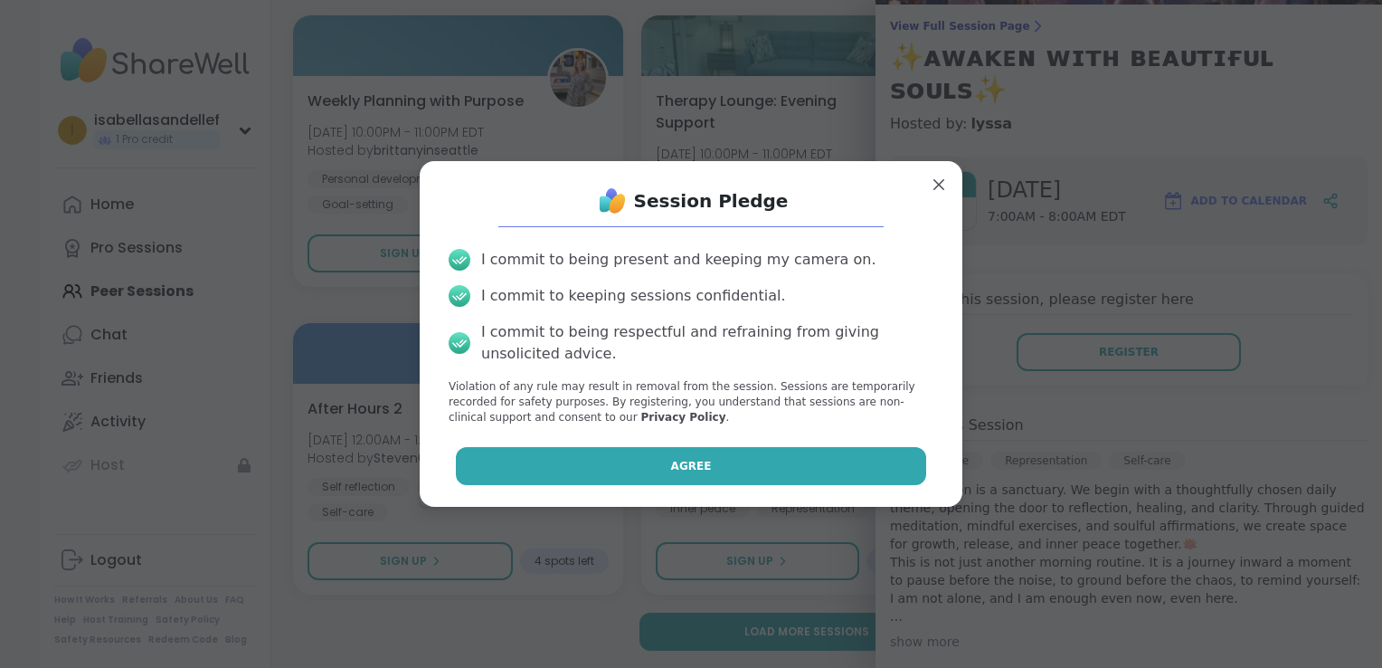
click at [721, 468] on button "Agree" at bounding box center [691, 466] width 471 height 38
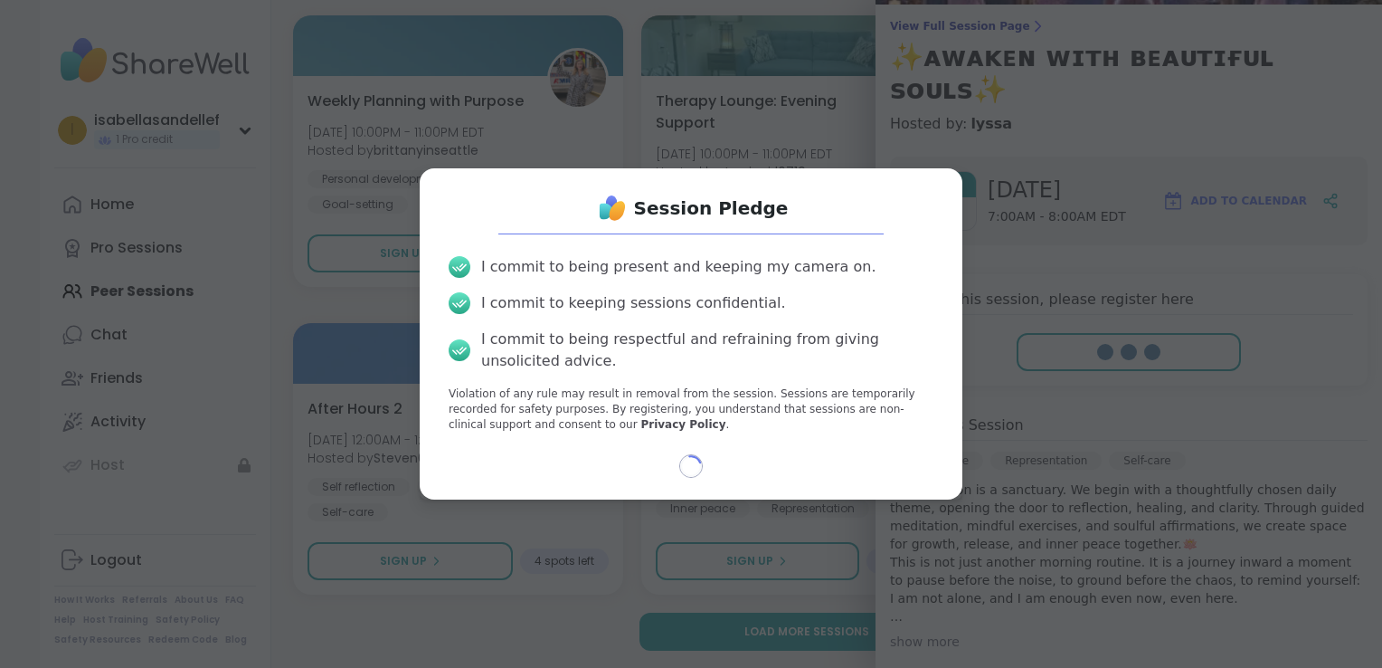
select select "**"
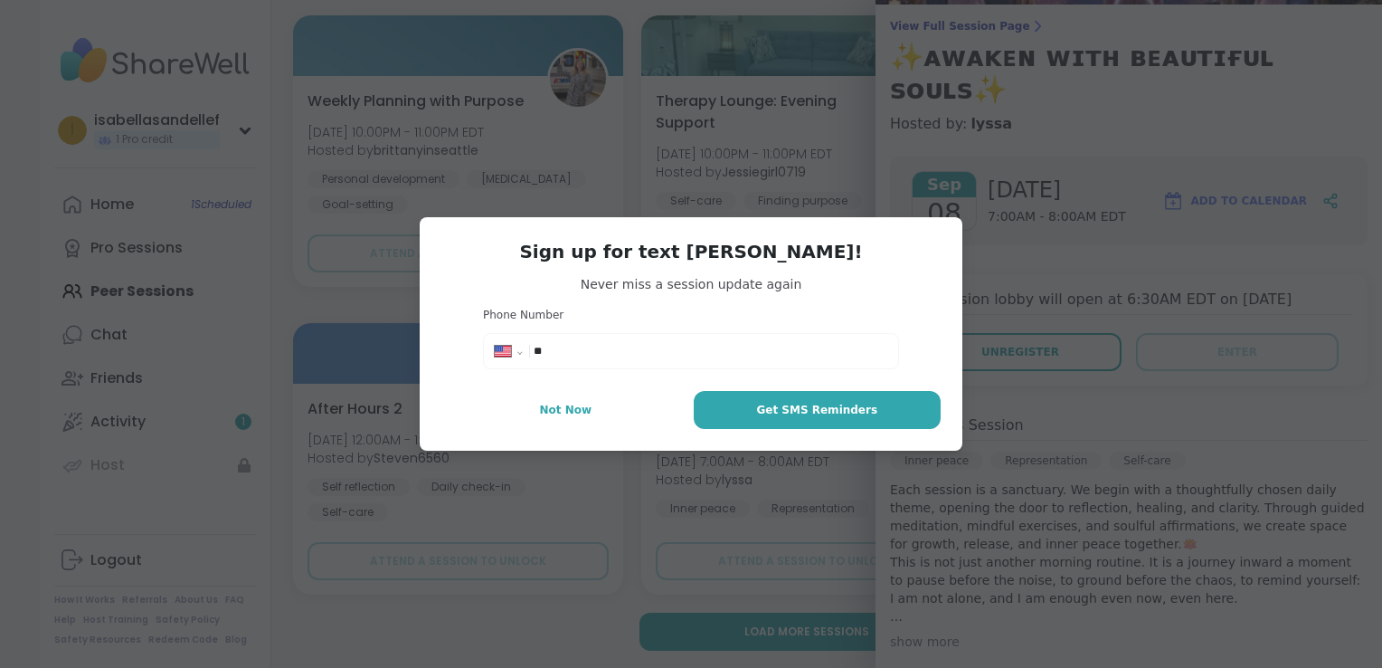
click at [665, 345] on input "**" at bounding box center [711, 351] width 354 height 18
type input "**********"
click at [793, 407] on span "Get SMS Reminders" at bounding box center [816, 410] width 121 height 16
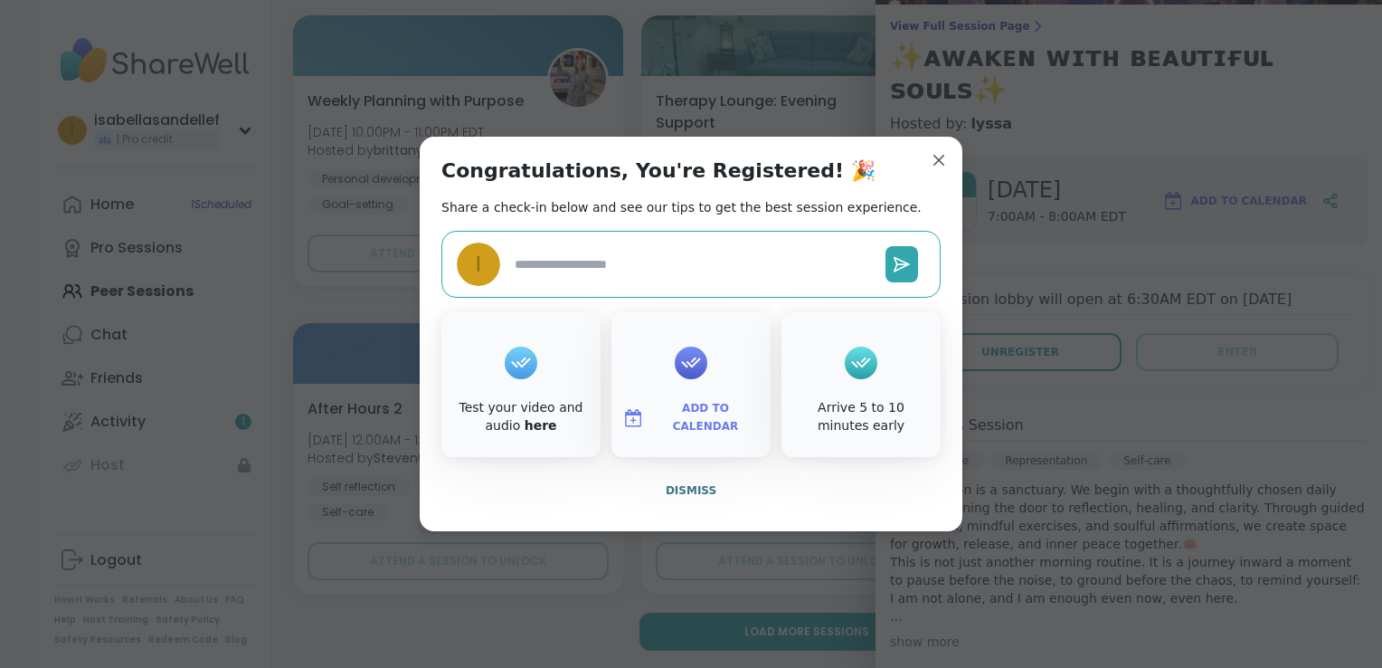
click at [628, 421] on img at bounding box center [633, 418] width 22 height 22
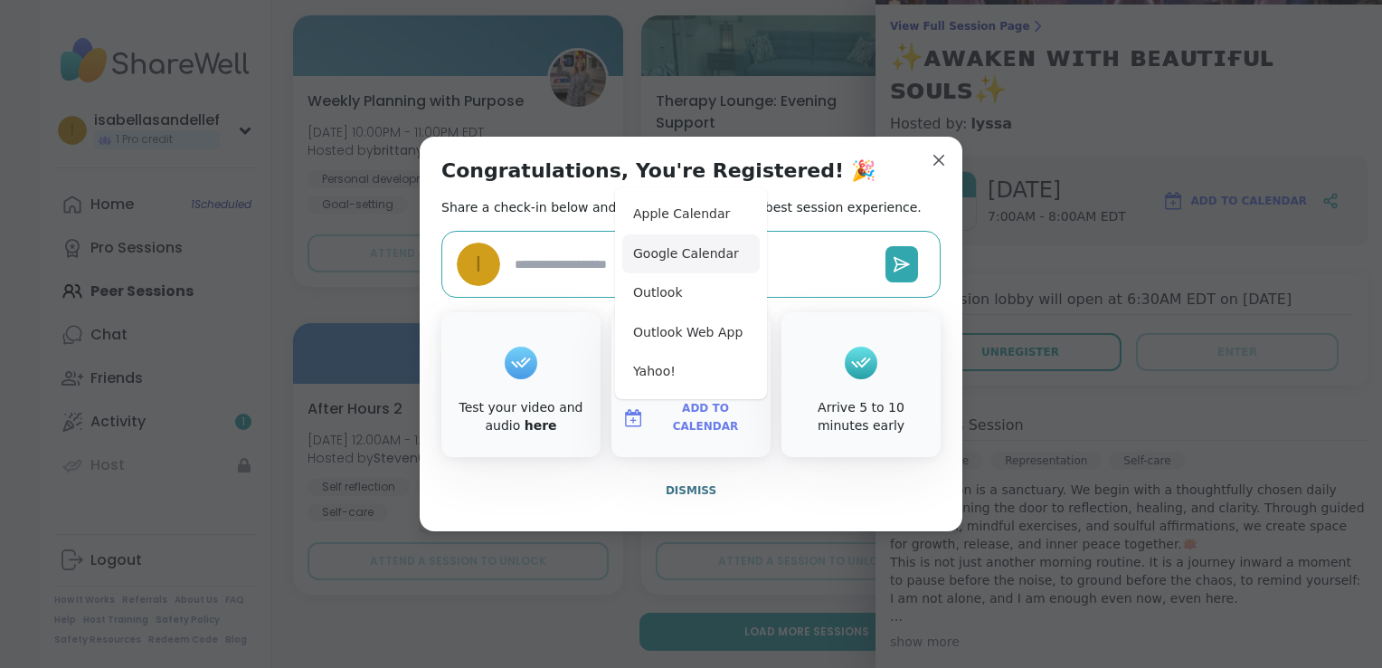
click at [703, 258] on button "Google Calendar" at bounding box center [691, 254] width 138 height 40
click at [579, 451] on div "Test your video and audio here" at bounding box center [521, 384] width 159 height 145
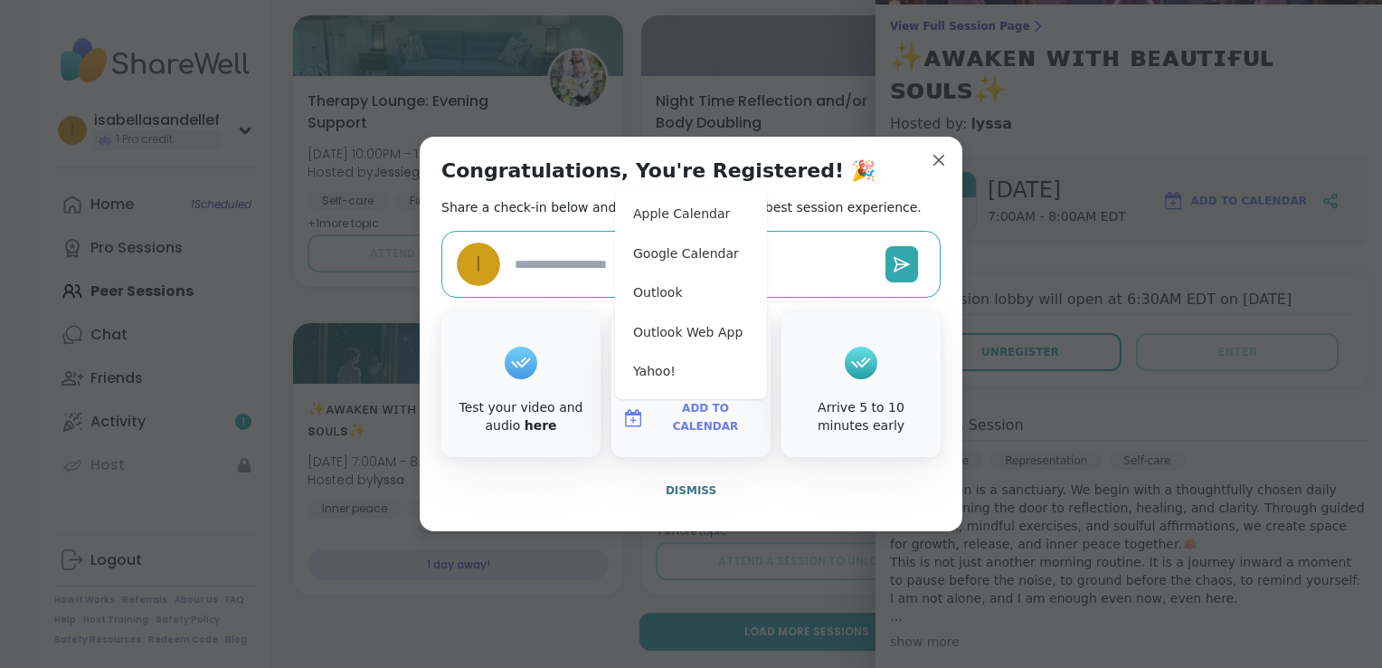
click at [529, 390] on div at bounding box center [521, 363] width 33 height 72
click at [520, 364] on icon at bounding box center [521, 362] width 29 height 28
